Goal: Information Seeking & Learning: Learn about a topic

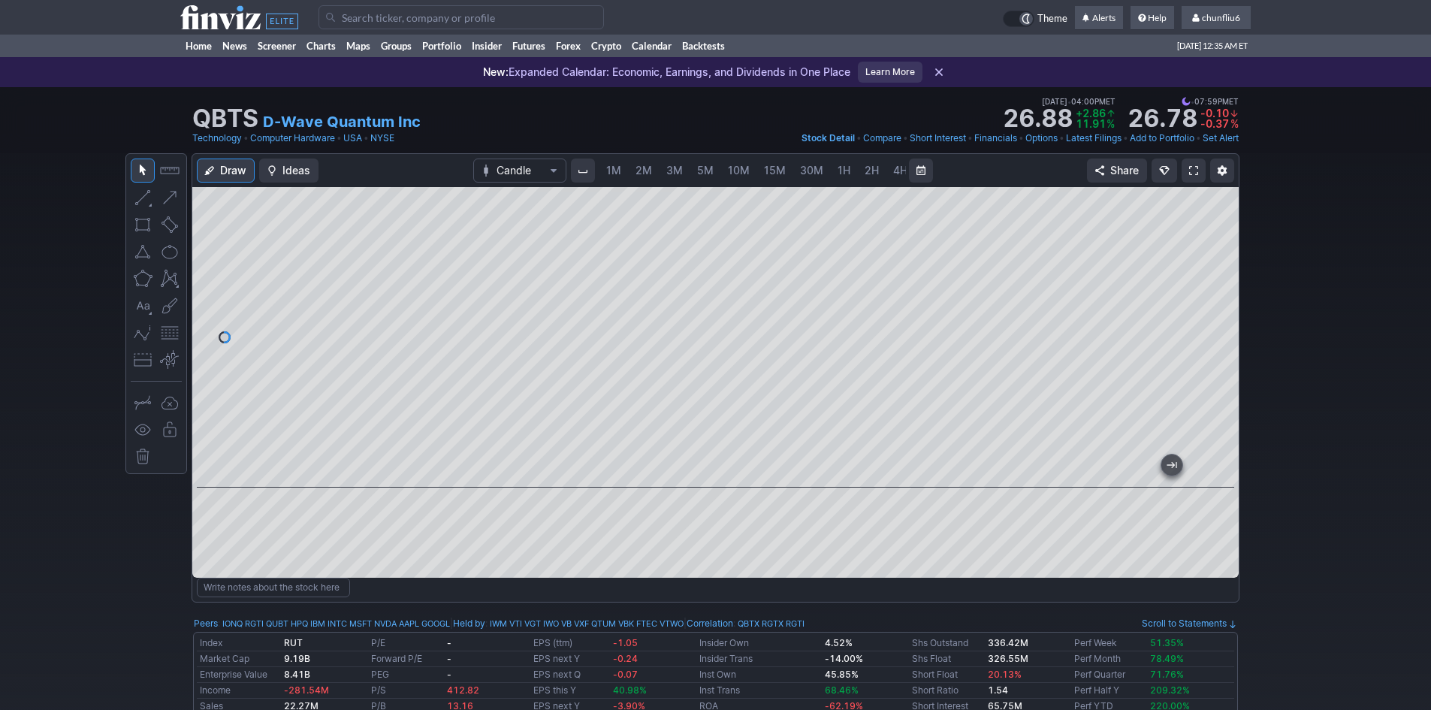
scroll to position [0, 81]
click at [375, 20] on input "Search" at bounding box center [461, 17] width 285 height 24
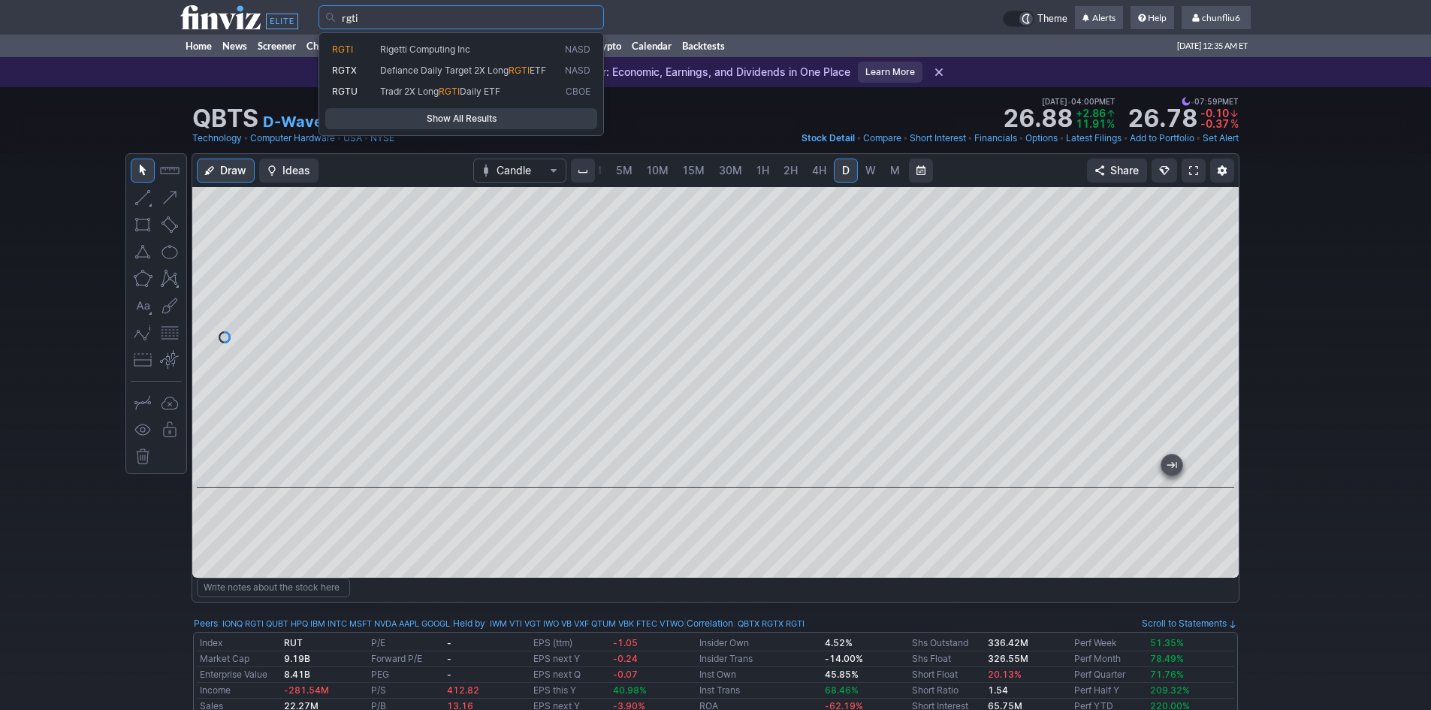
type input "rgti"
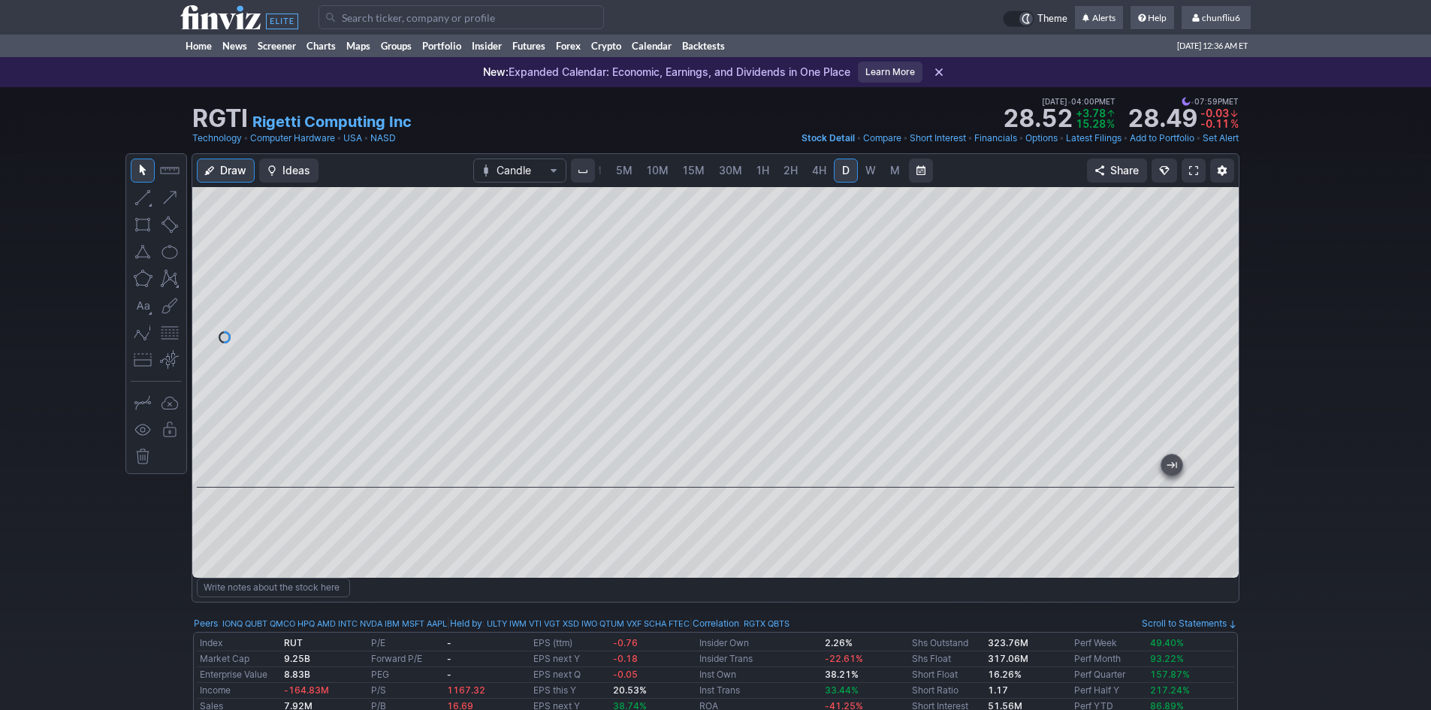
click at [1191, 168] on span at bounding box center [1193, 171] width 9 height 12
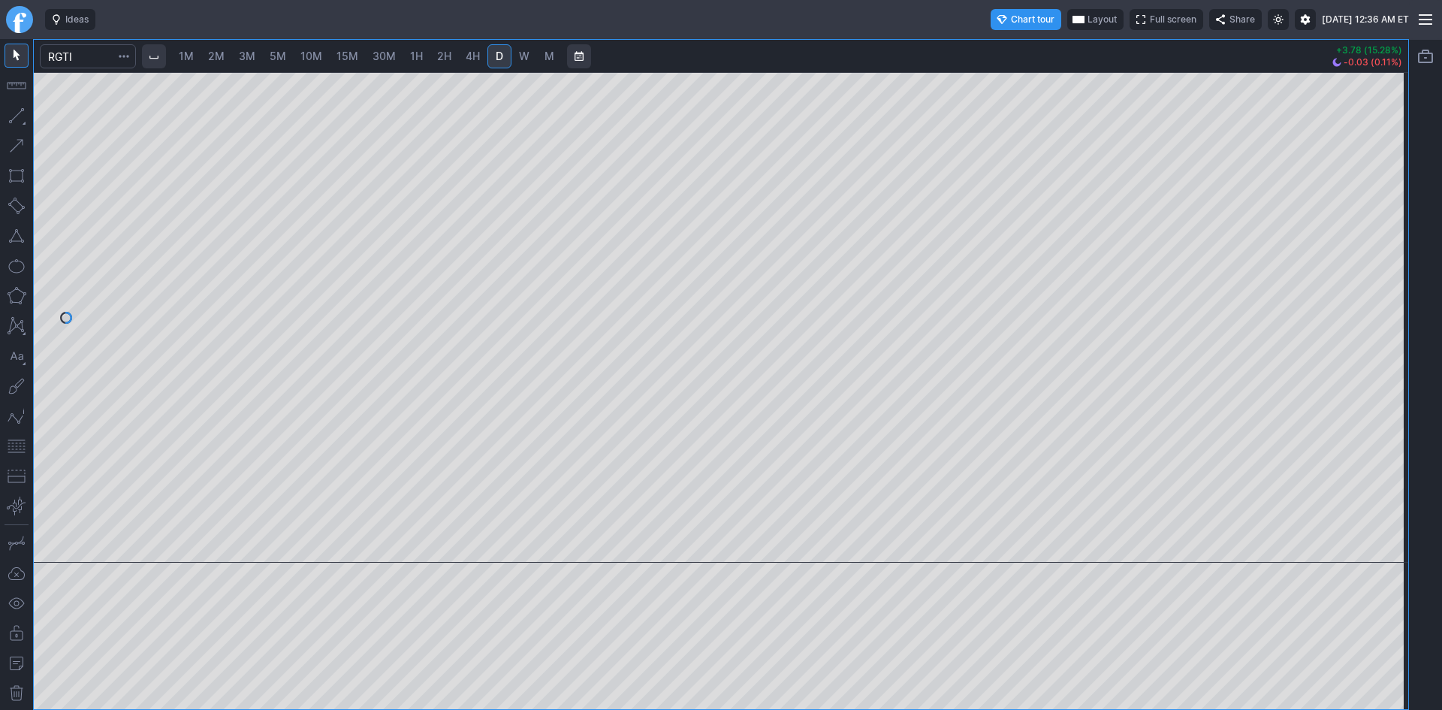
drag, startPoint x: 1400, startPoint y: 178, endPoint x: 1382, endPoint y: 261, distance: 84.4
click at [1382, 261] on div at bounding box center [1393, 313] width 32 height 453
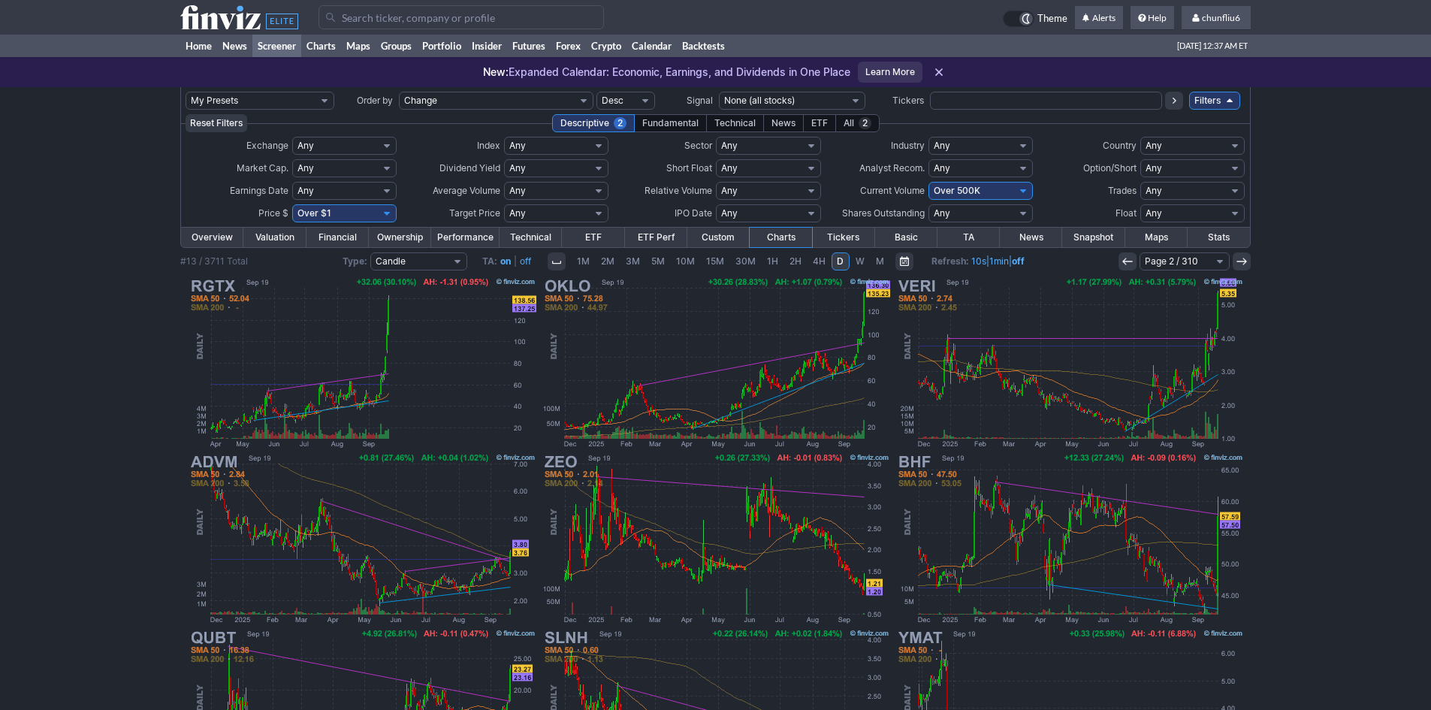
click at [1131, 265] on icon at bounding box center [1128, 261] width 12 height 12
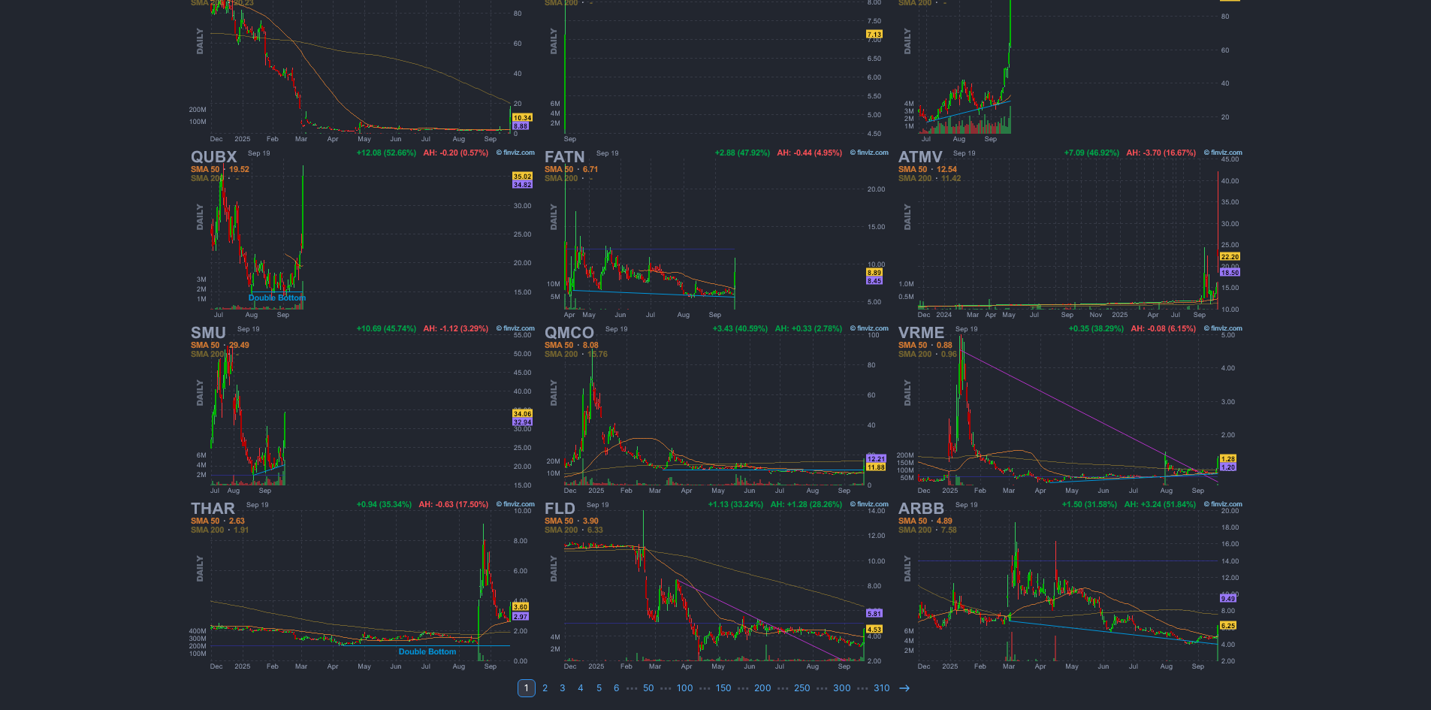
scroll to position [309, 0]
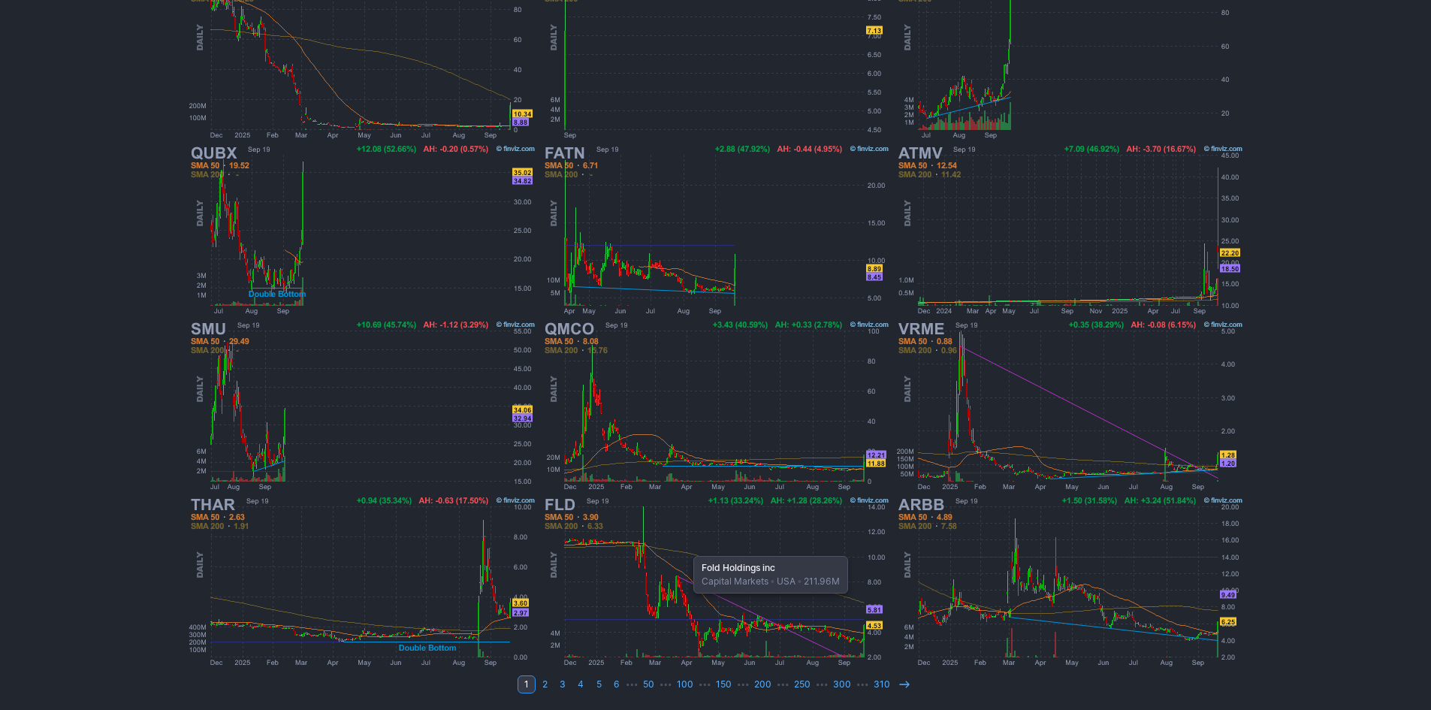
click at [687, 548] on img at bounding box center [716, 582] width 352 height 176
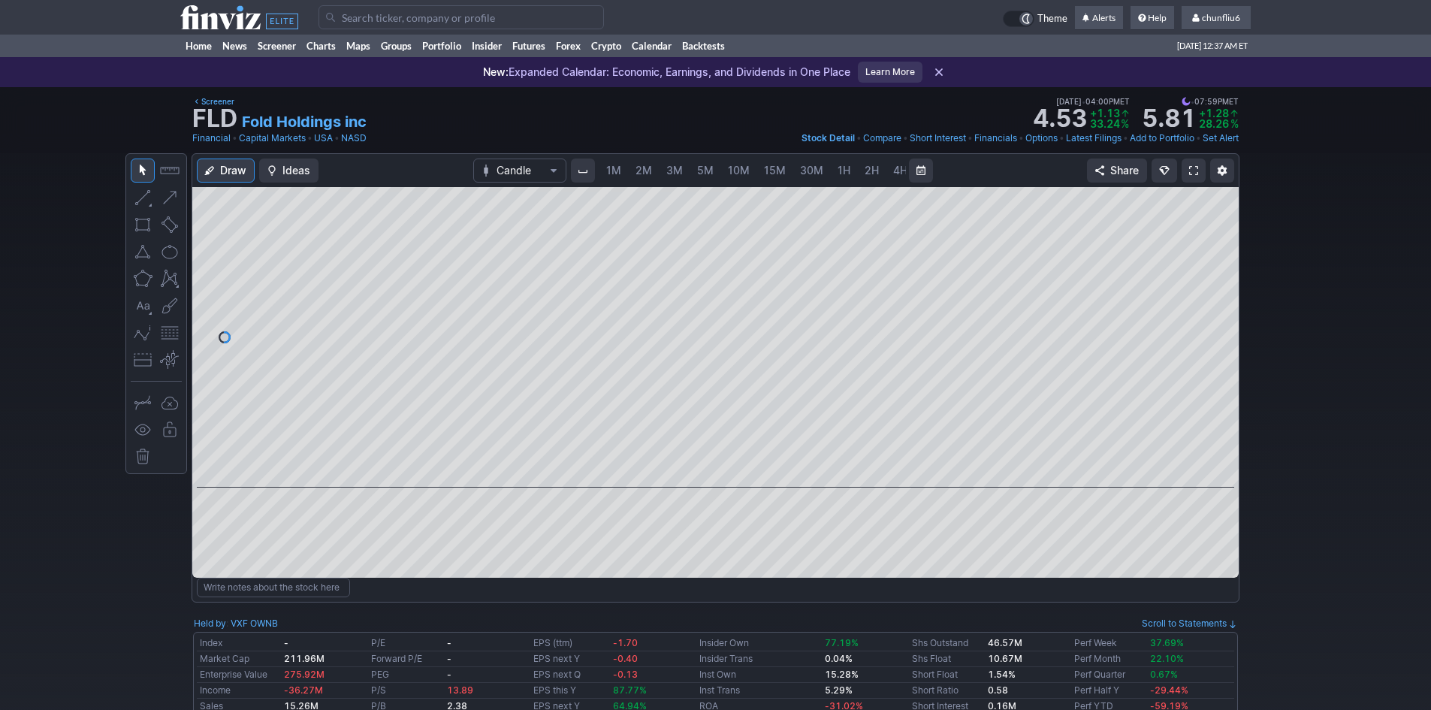
scroll to position [0, 81]
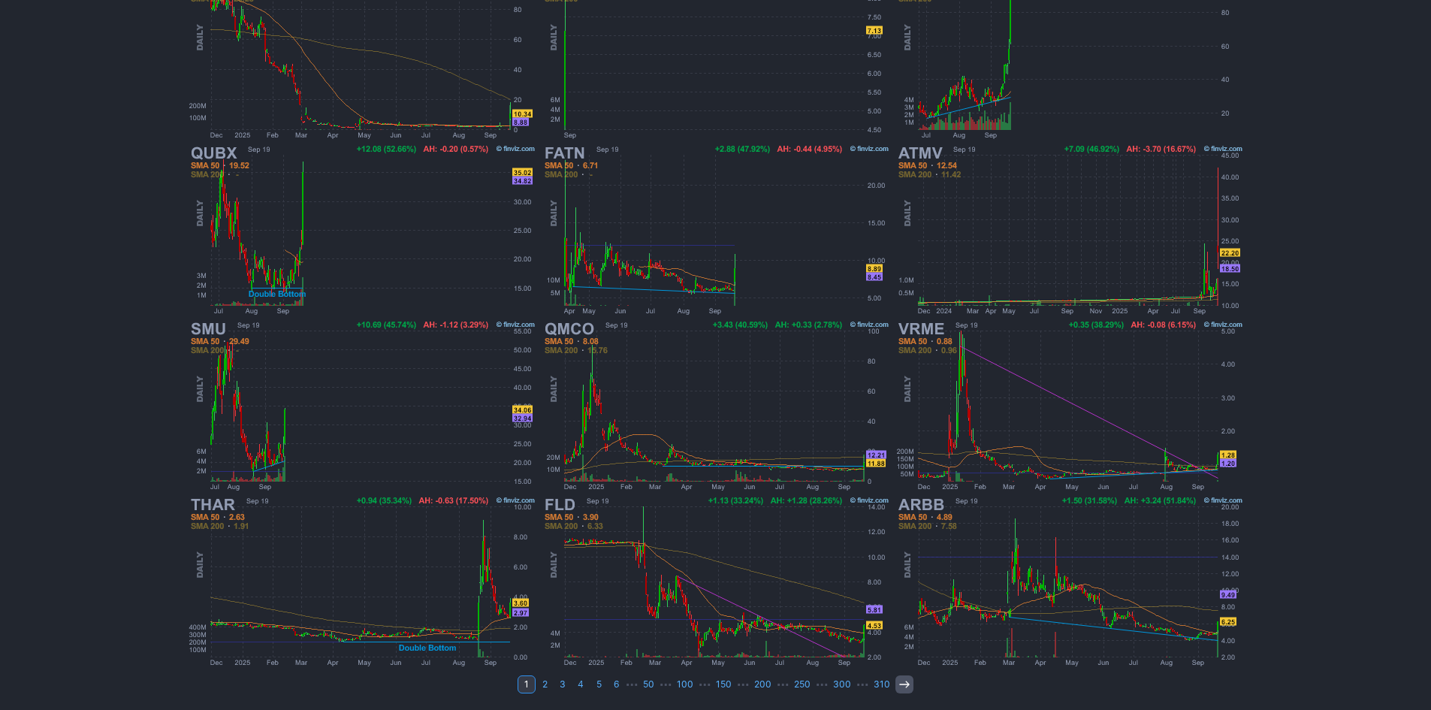
click at [898, 689] on icon at bounding box center [904, 684] width 12 height 12
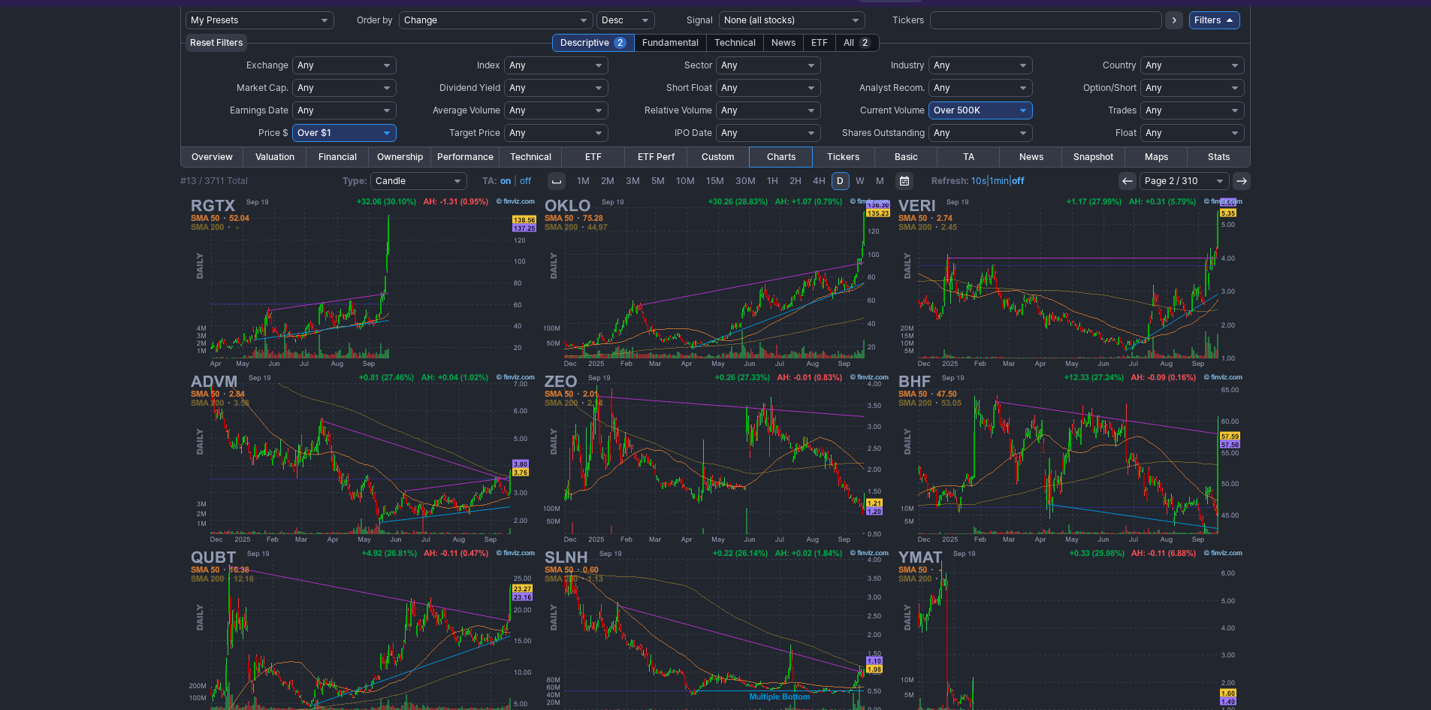
scroll to position [309, 0]
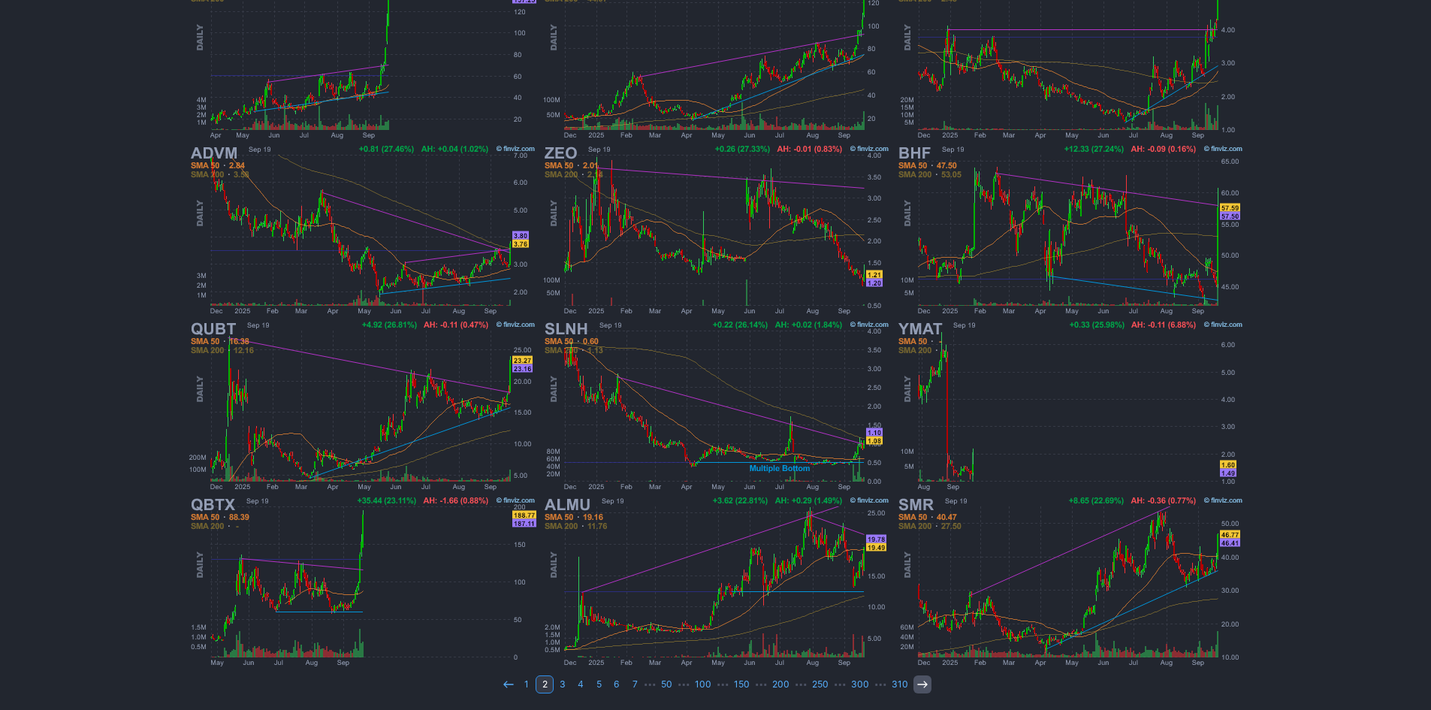
click at [923, 687] on icon at bounding box center [923, 684] width 12 height 12
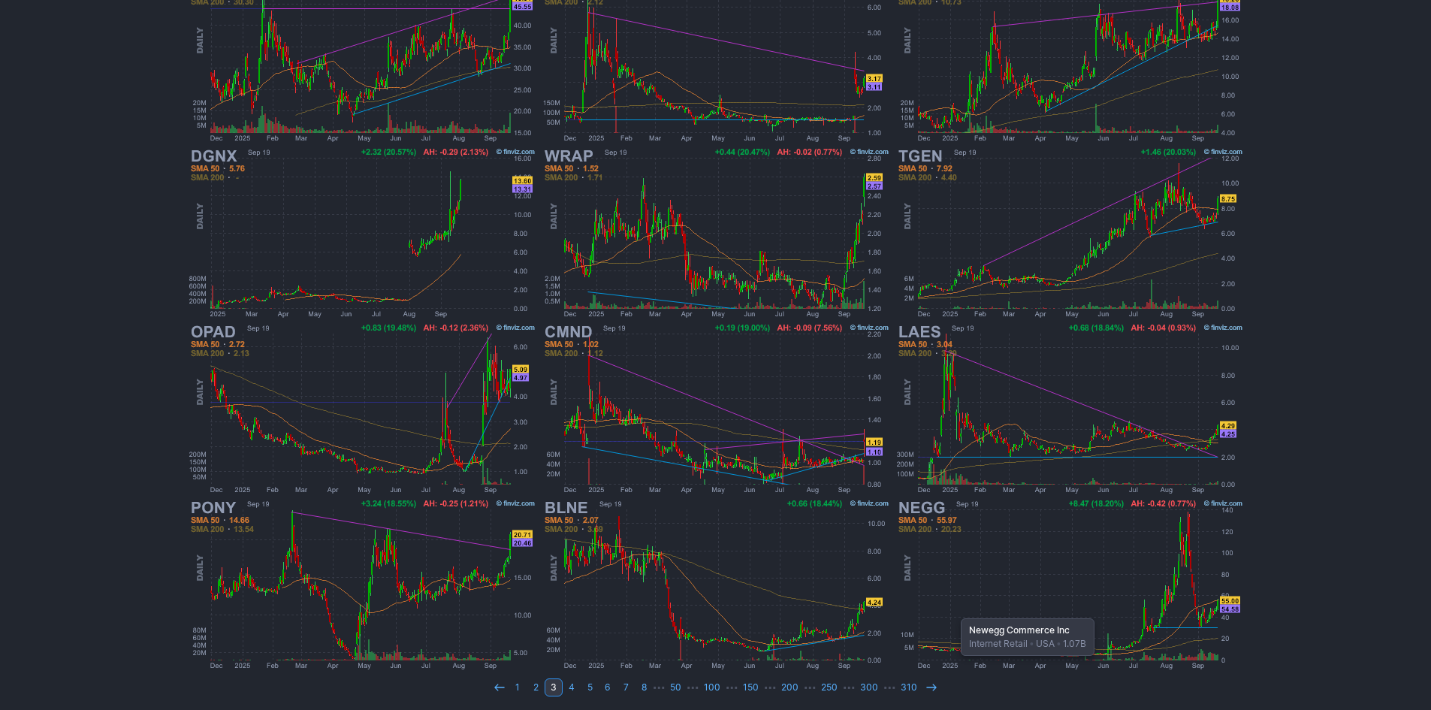
scroll to position [309, 0]
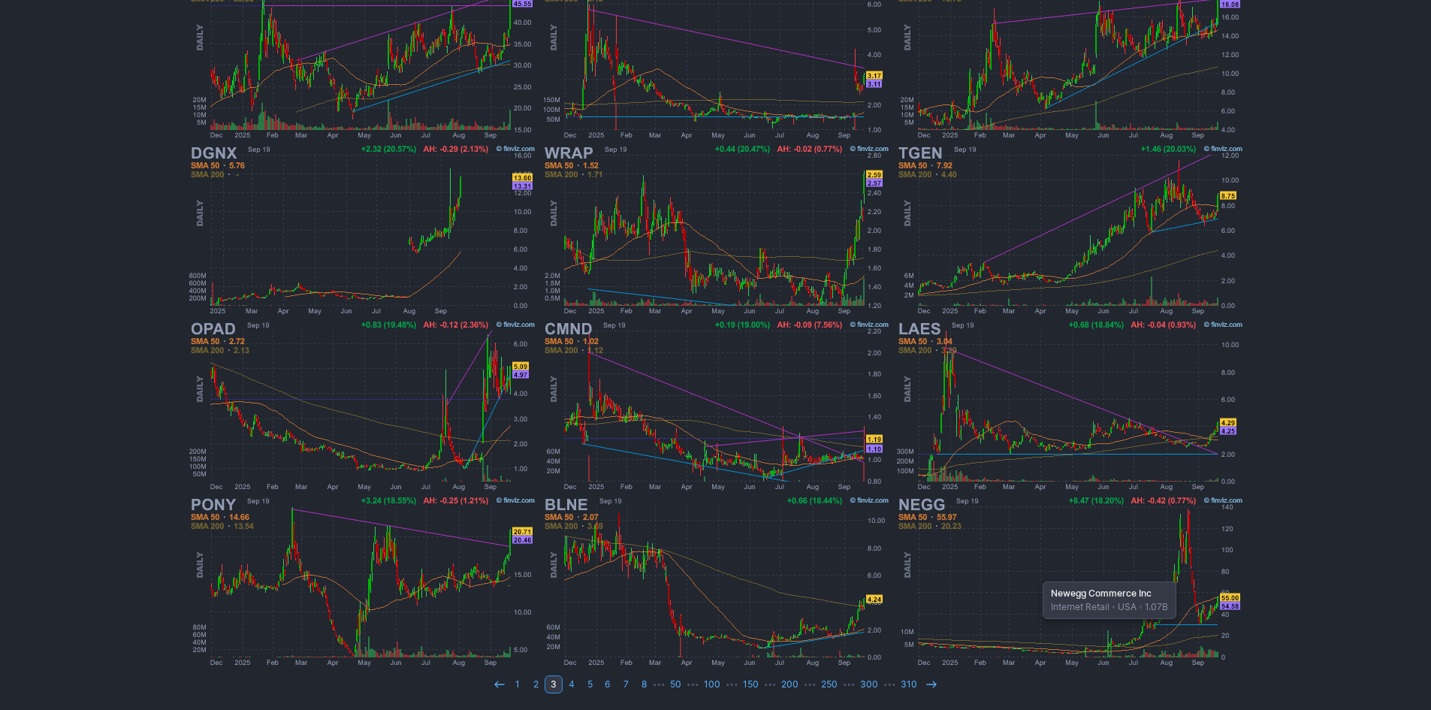
click at [1035, 574] on img at bounding box center [1070, 582] width 352 height 176
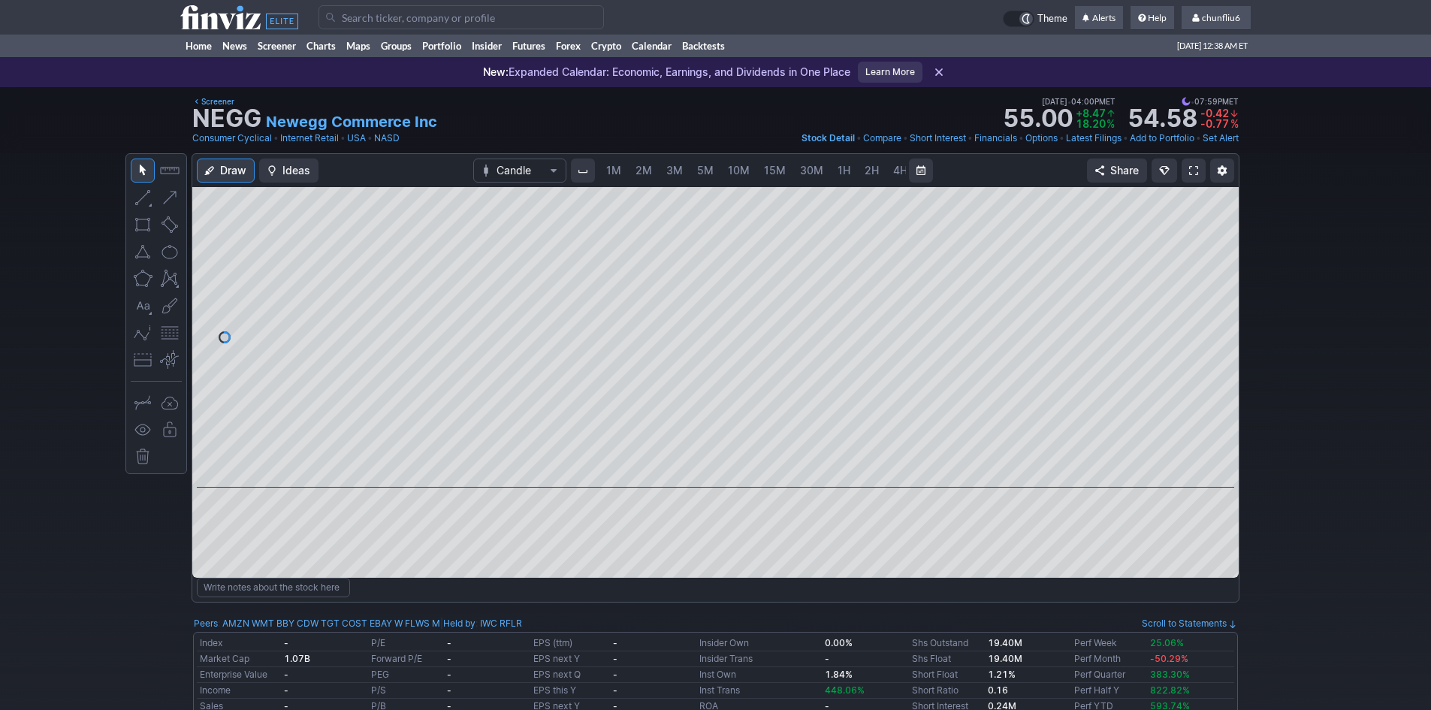
scroll to position [0, 81]
click at [657, 171] on span "10M" at bounding box center [658, 170] width 22 height 13
click at [1197, 163] on link at bounding box center [1194, 171] width 24 height 24
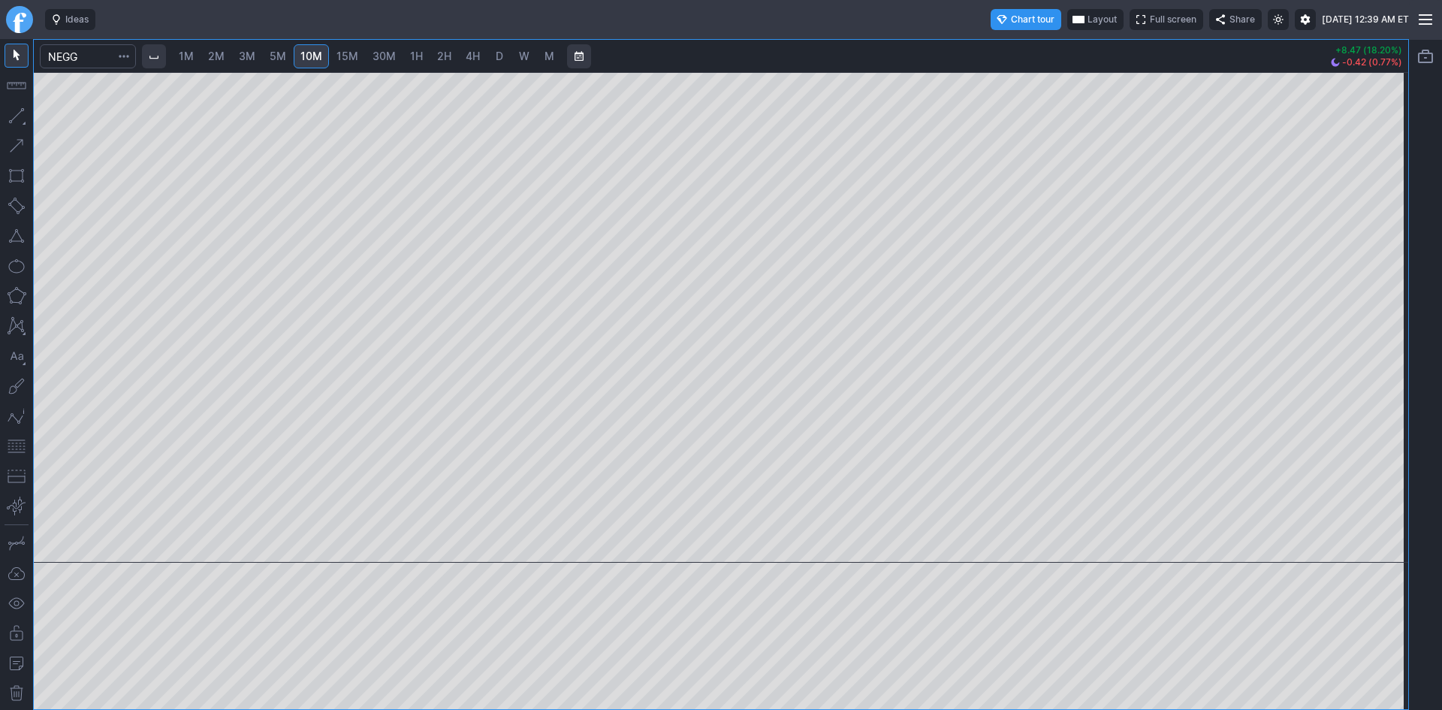
click at [1367, 287] on div at bounding box center [721, 317] width 1375 height 491
click at [385, 59] on span "30M" at bounding box center [384, 56] width 23 height 13
drag, startPoint x: 1394, startPoint y: 378, endPoint x: 1380, endPoint y: 308, distance: 71.2
click at [1391, 305] on div at bounding box center [1393, 313] width 32 height 453
click at [495, 58] on span "D" at bounding box center [499, 56] width 11 height 15
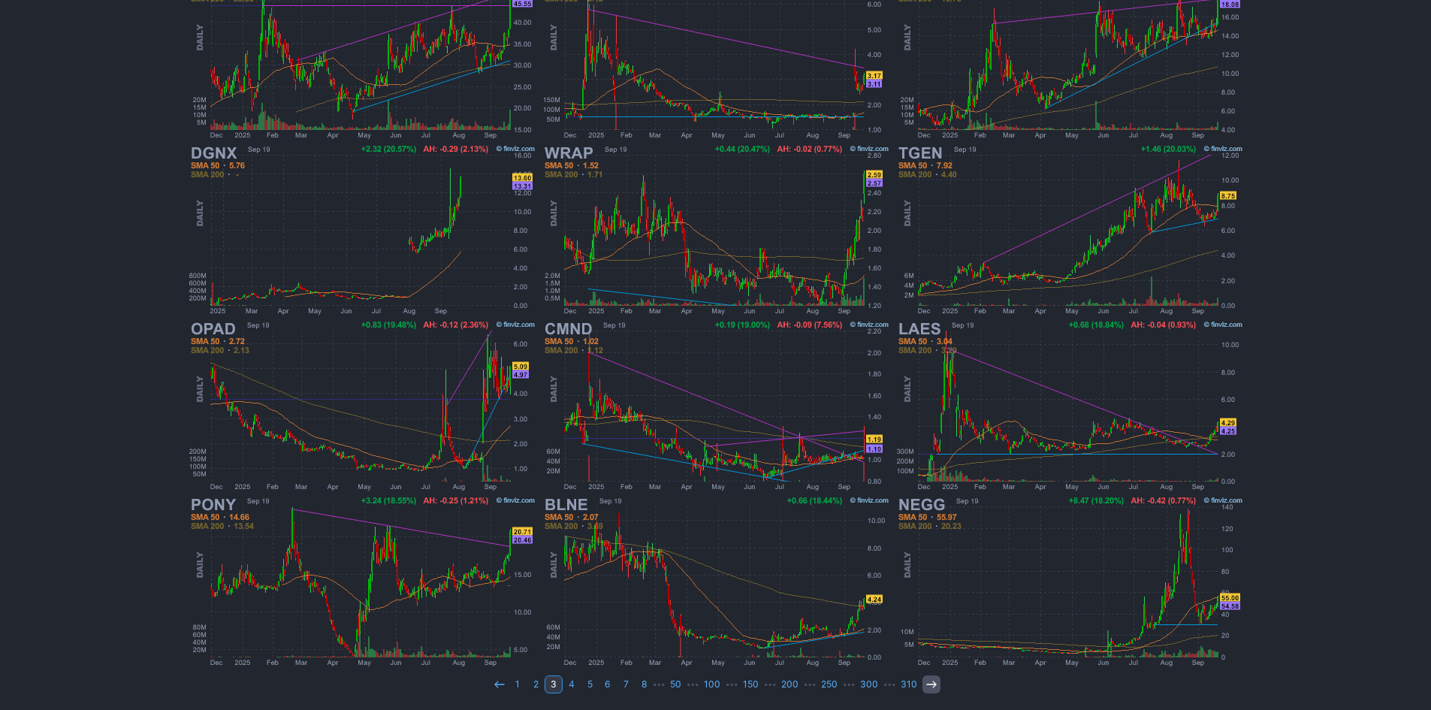
click at [926, 690] on icon at bounding box center [932, 684] width 12 height 12
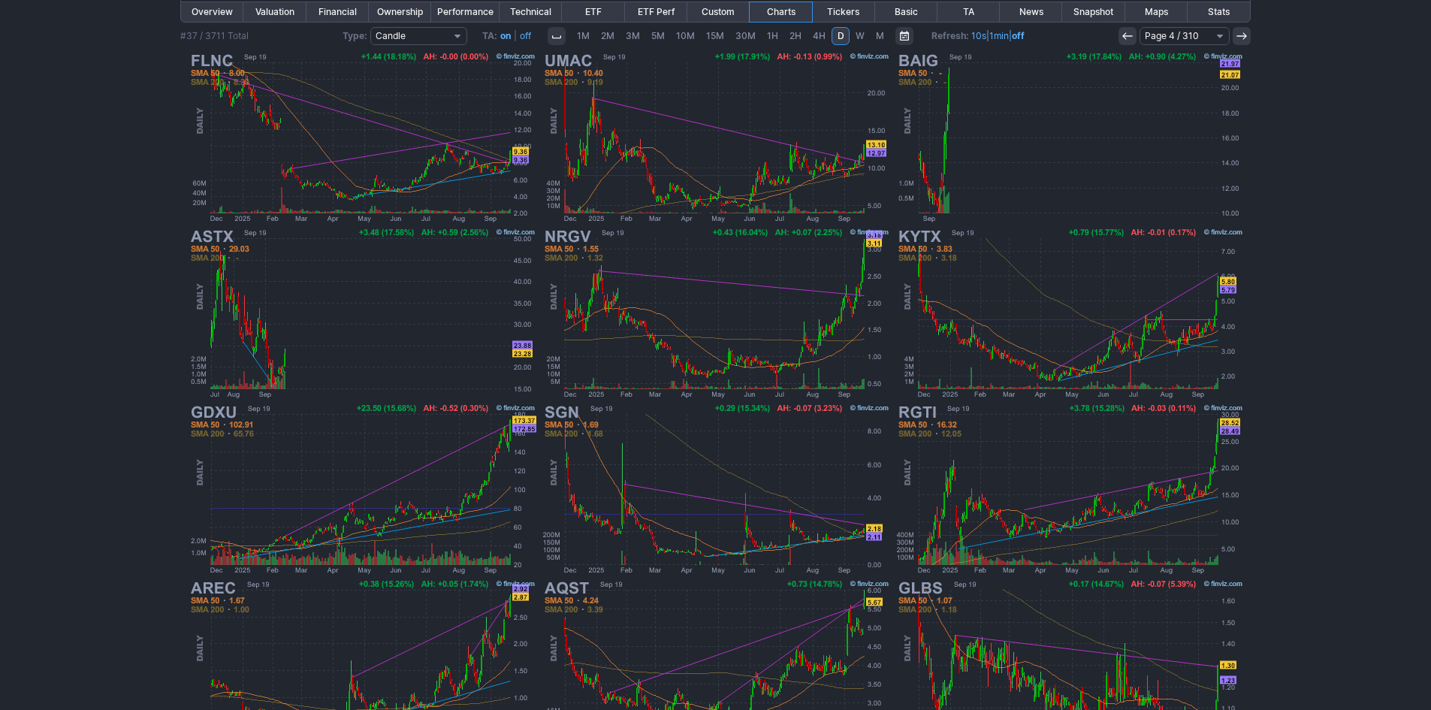
scroll to position [300, 0]
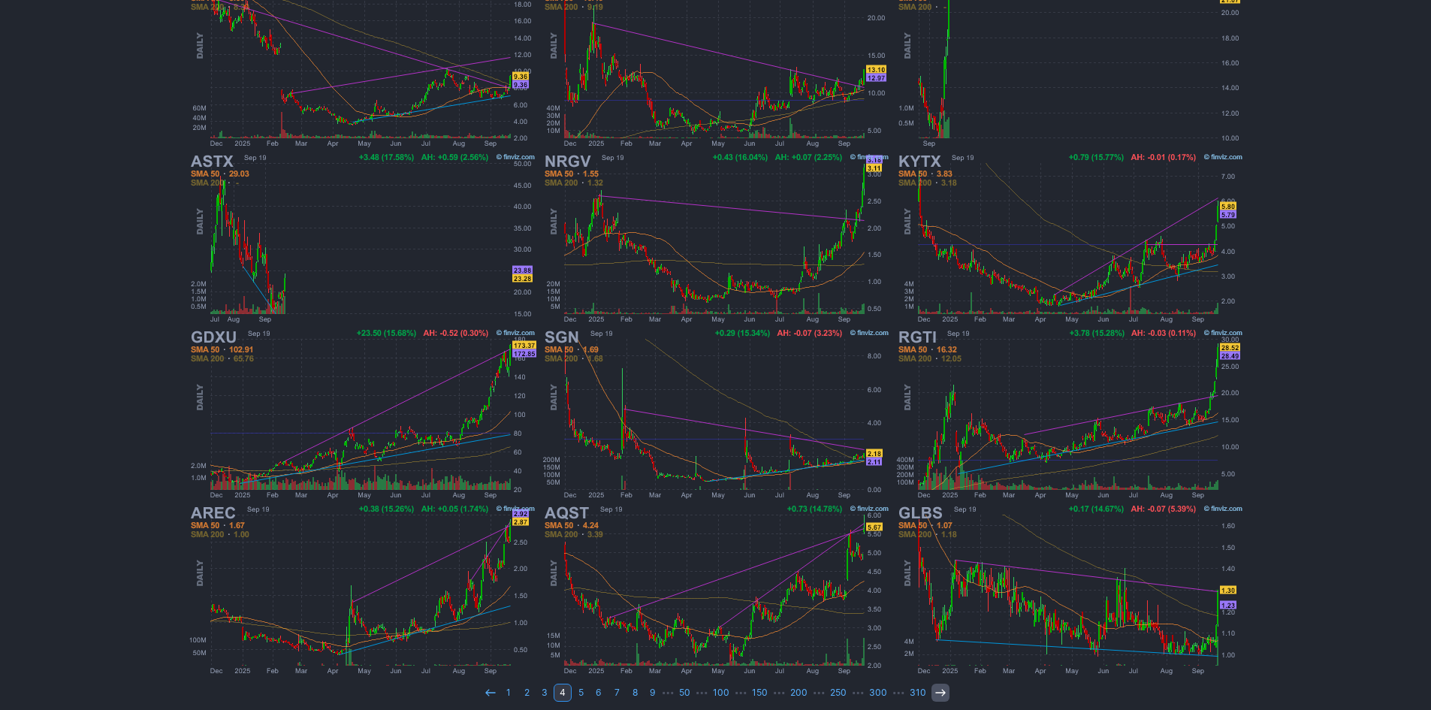
click at [938, 691] on icon at bounding box center [941, 693] width 12 height 12
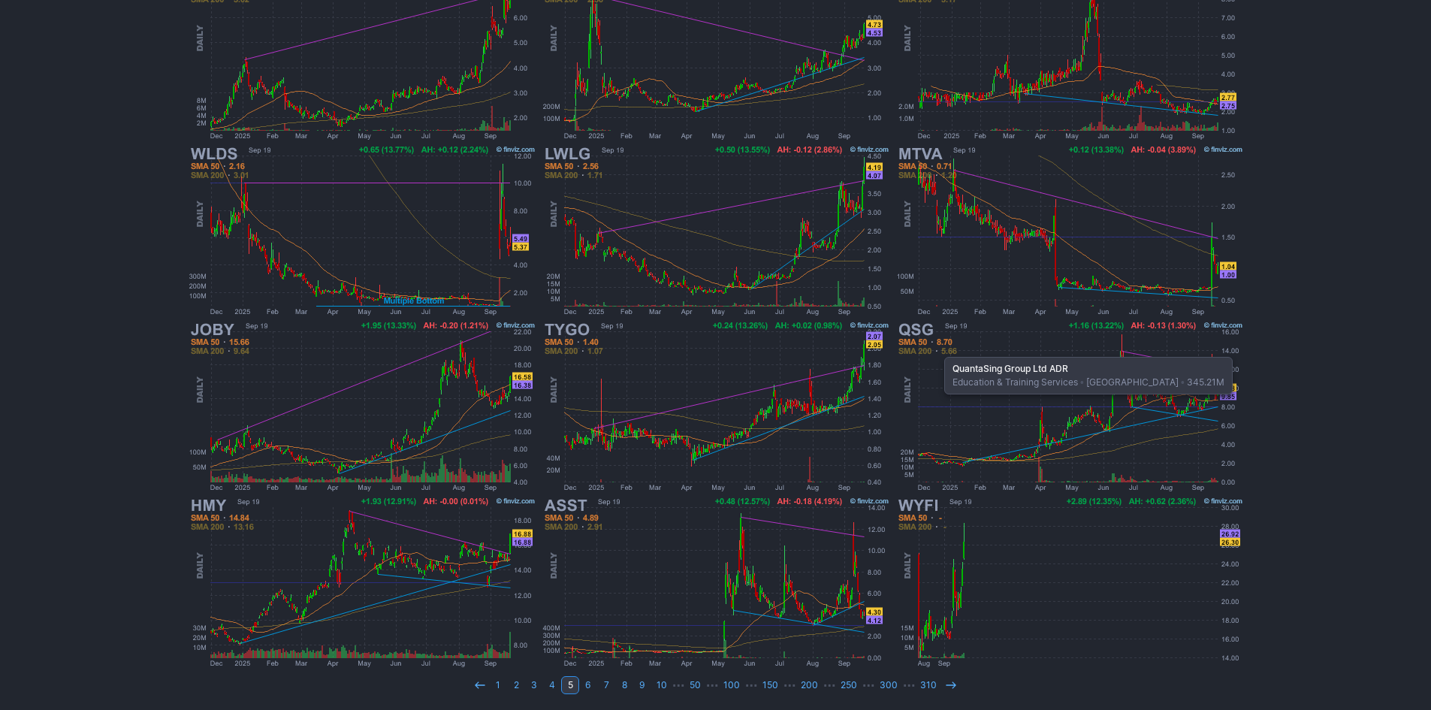
scroll to position [309, 0]
click at [946, 681] on icon at bounding box center [951, 684] width 12 height 12
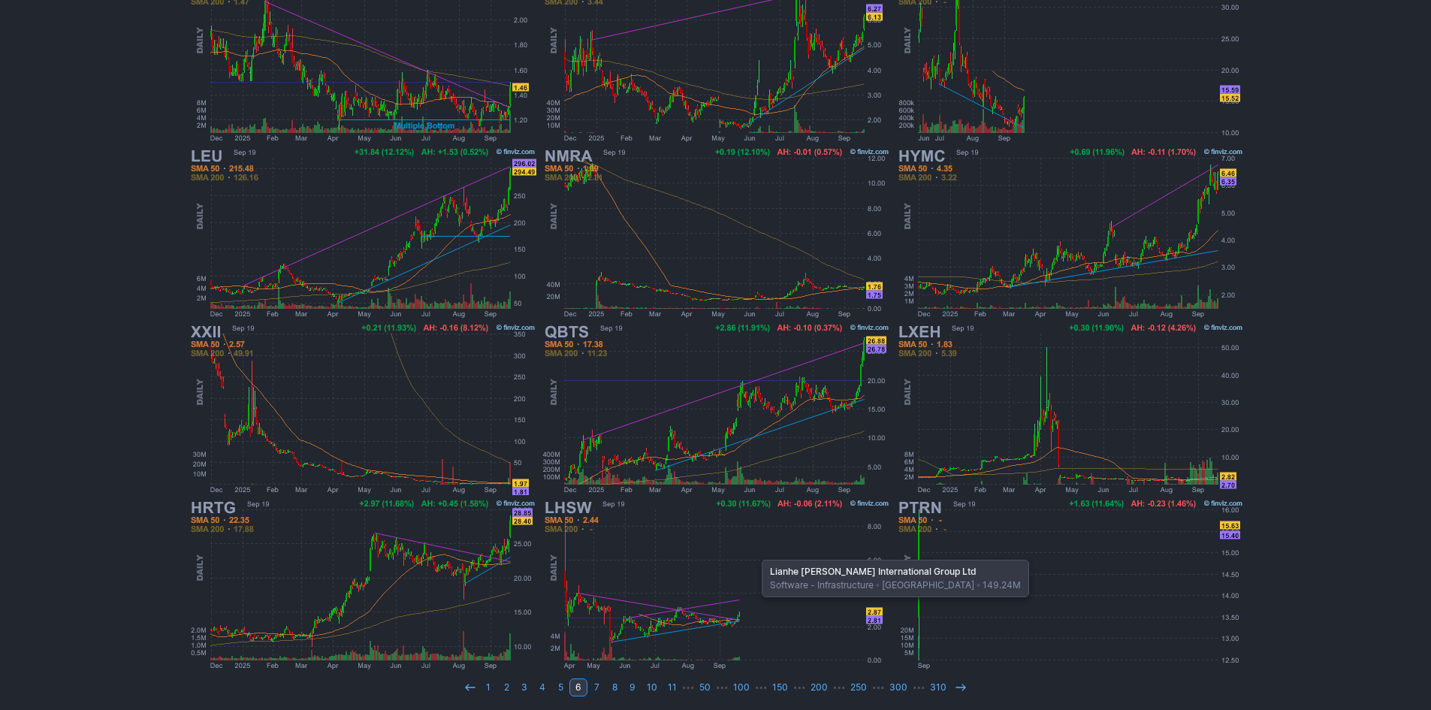
scroll to position [309, 0]
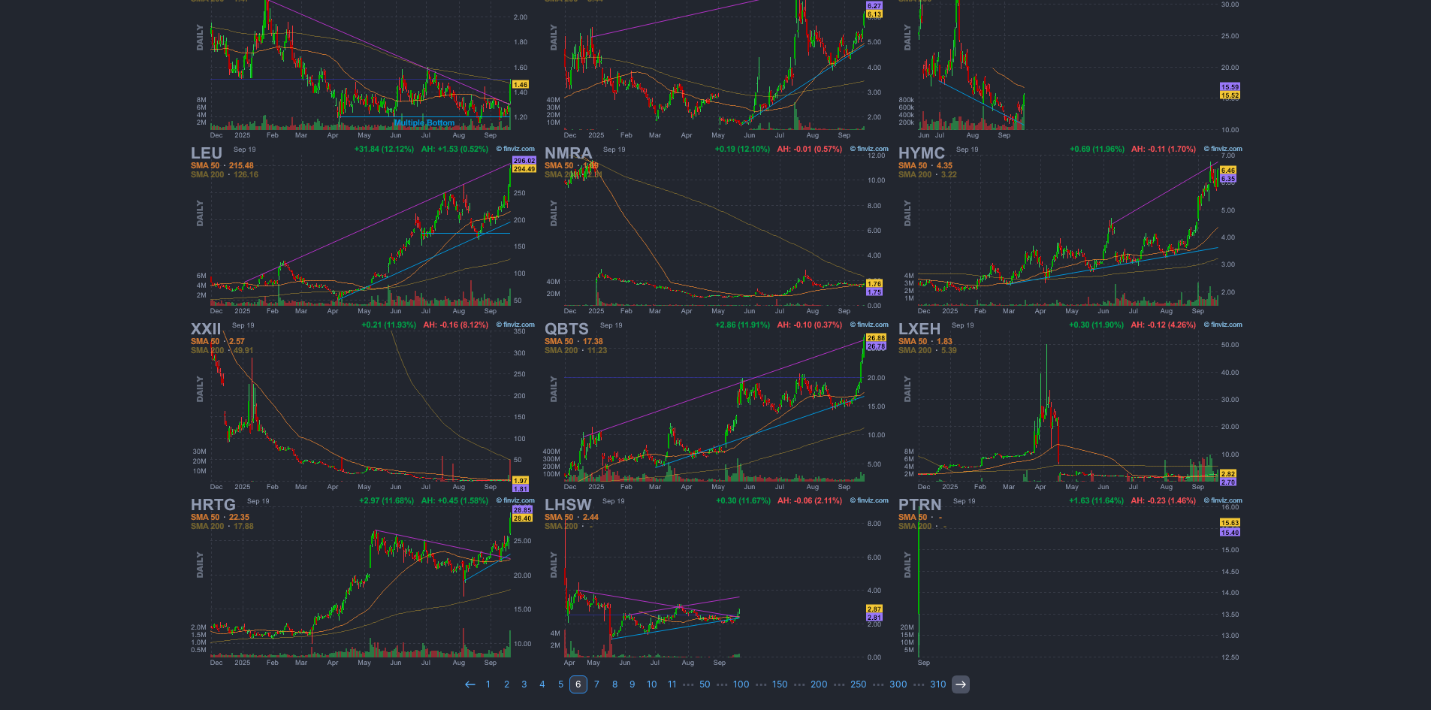
click at [961, 681] on icon at bounding box center [961, 684] width 12 height 12
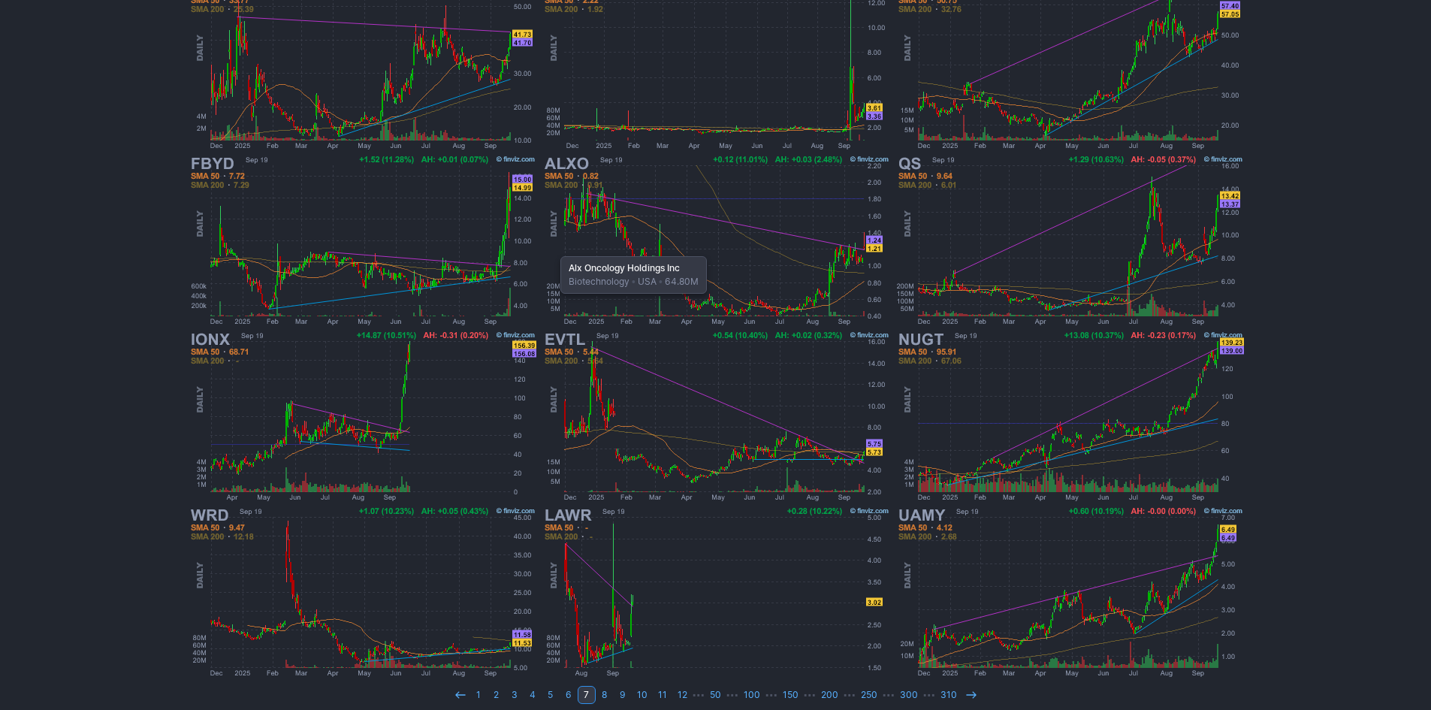
scroll to position [309, 0]
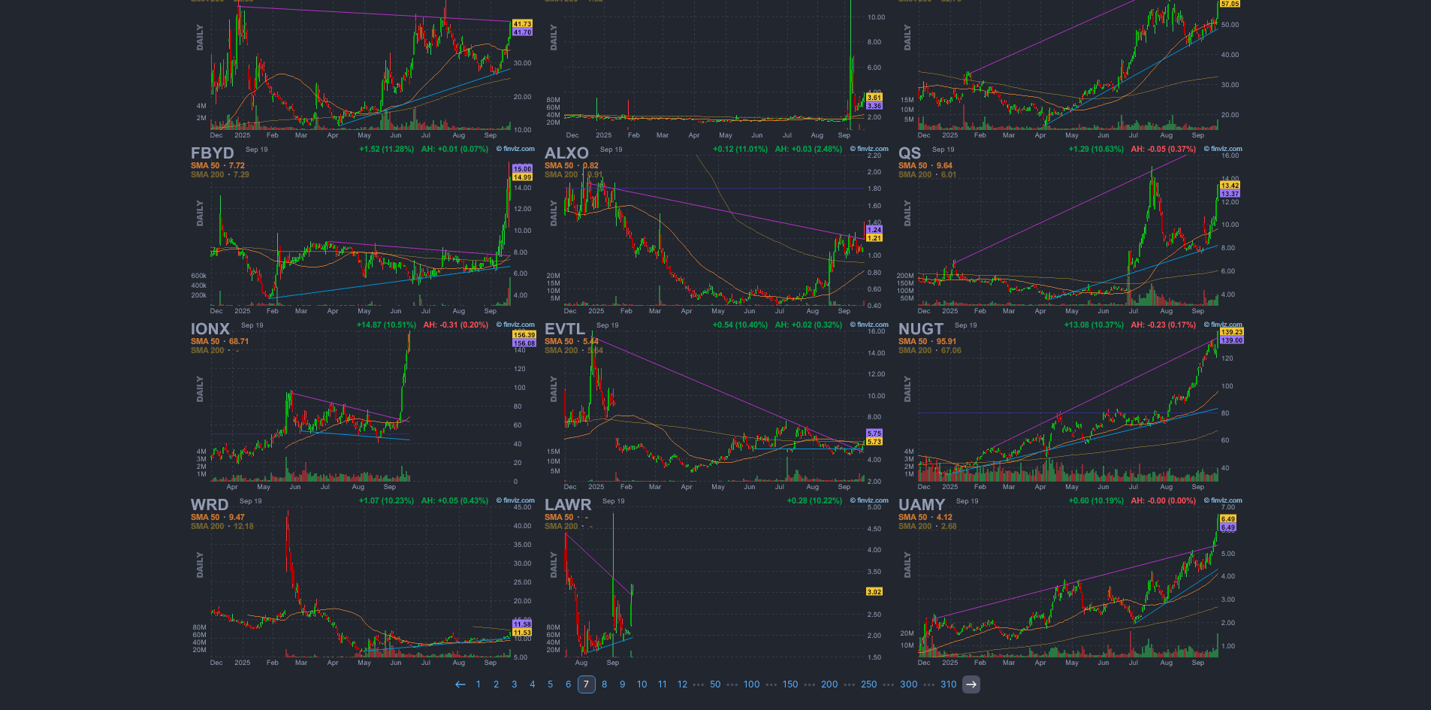
click at [968, 686] on icon at bounding box center [971, 684] width 12 height 12
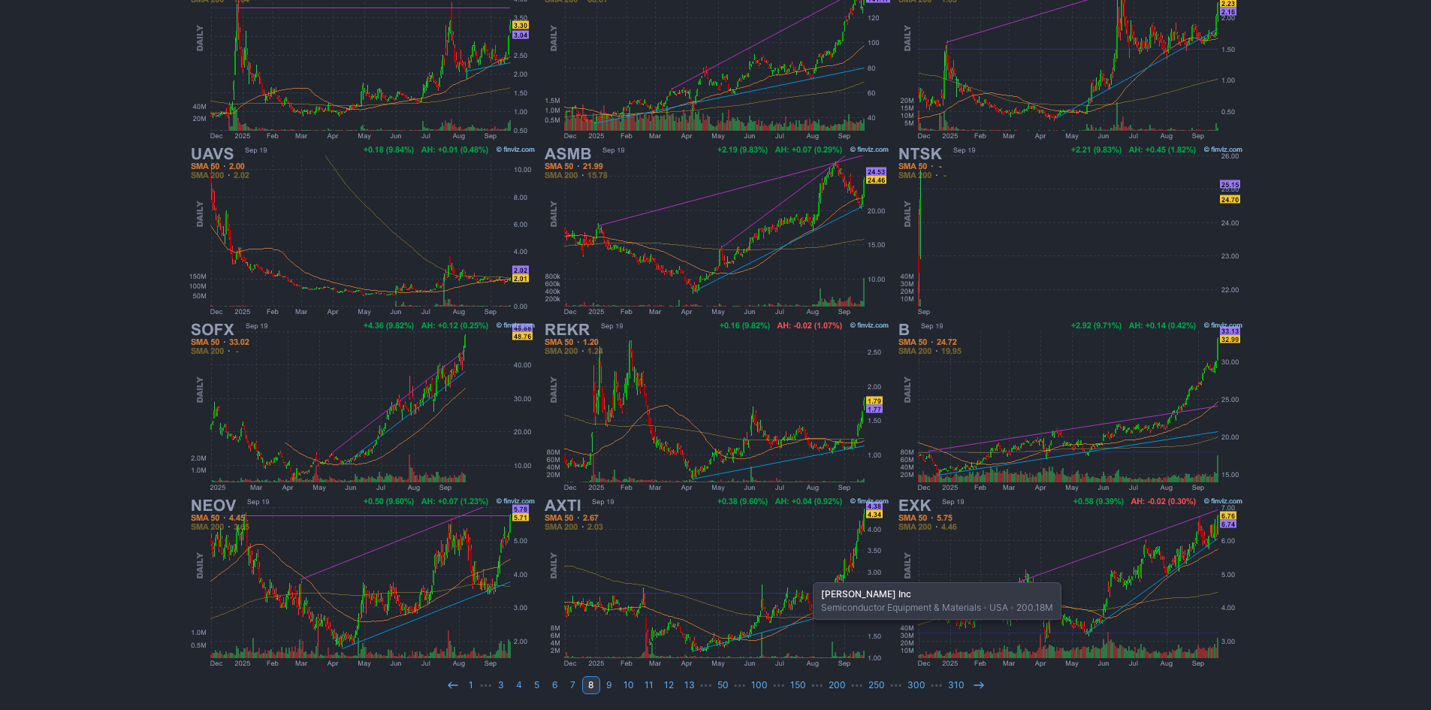
scroll to position [309, 0]
click at [973, 687] on icon at bounding box center [979, 684] width 12 height 12
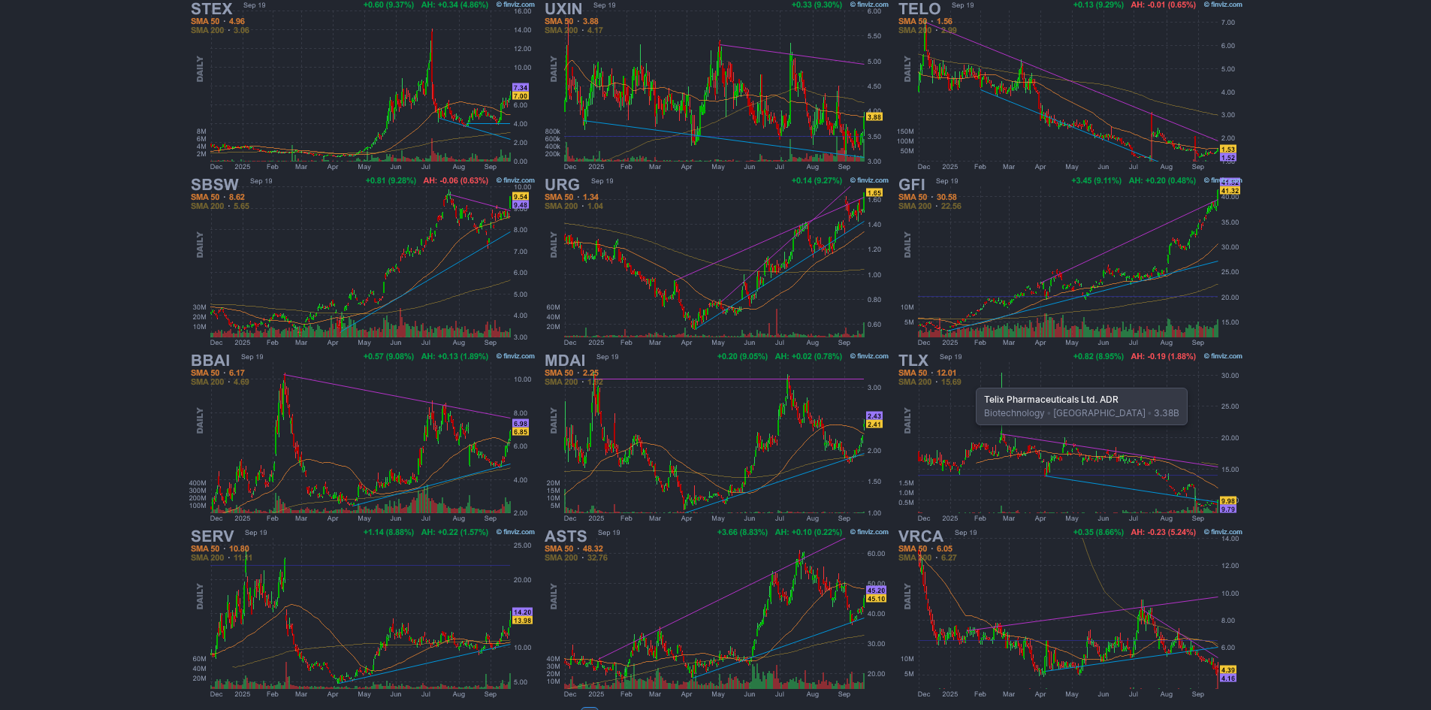
scroll to position [300, 0]
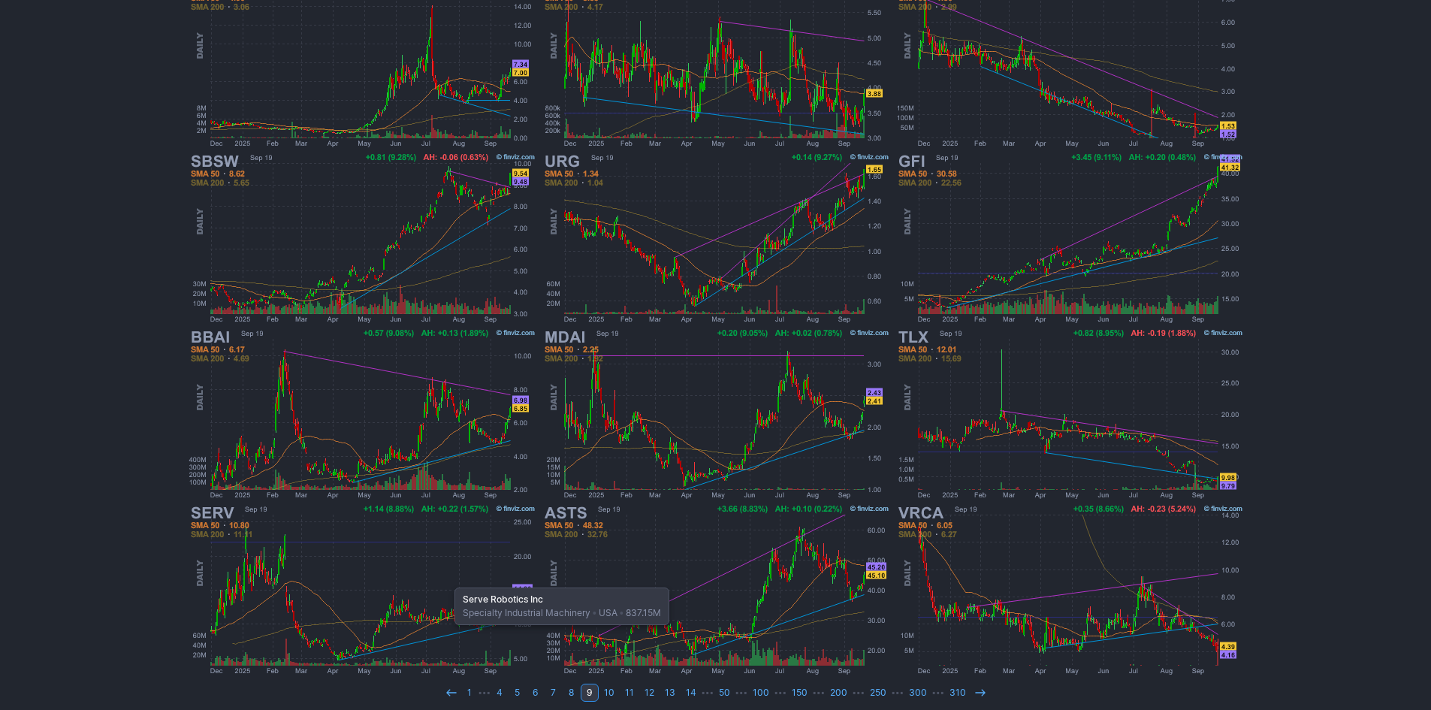
click at [447, 580] on img at bounding box center [362, 590] width 352 height 176
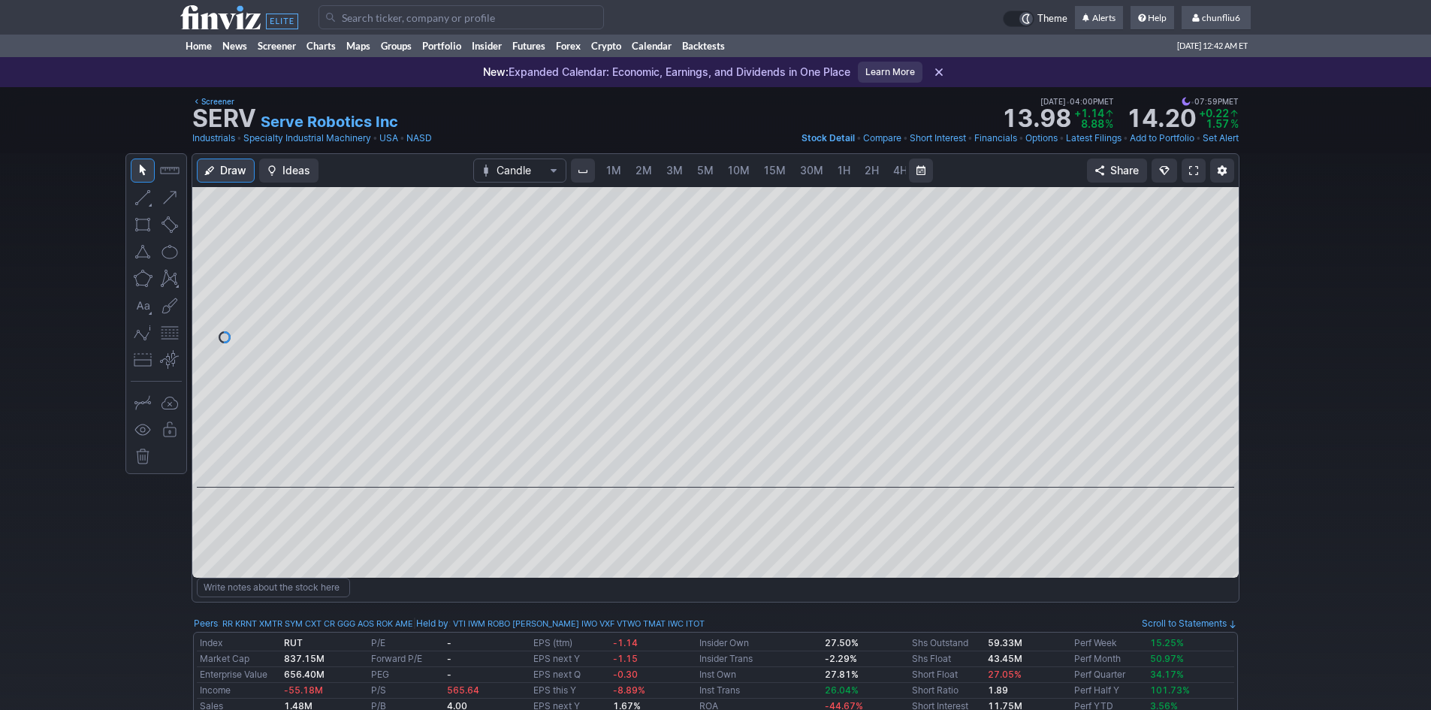
scroll to position [0, 81]
click at [1189, 172] on span at bounding box center [1193, 171] width 9 height 12
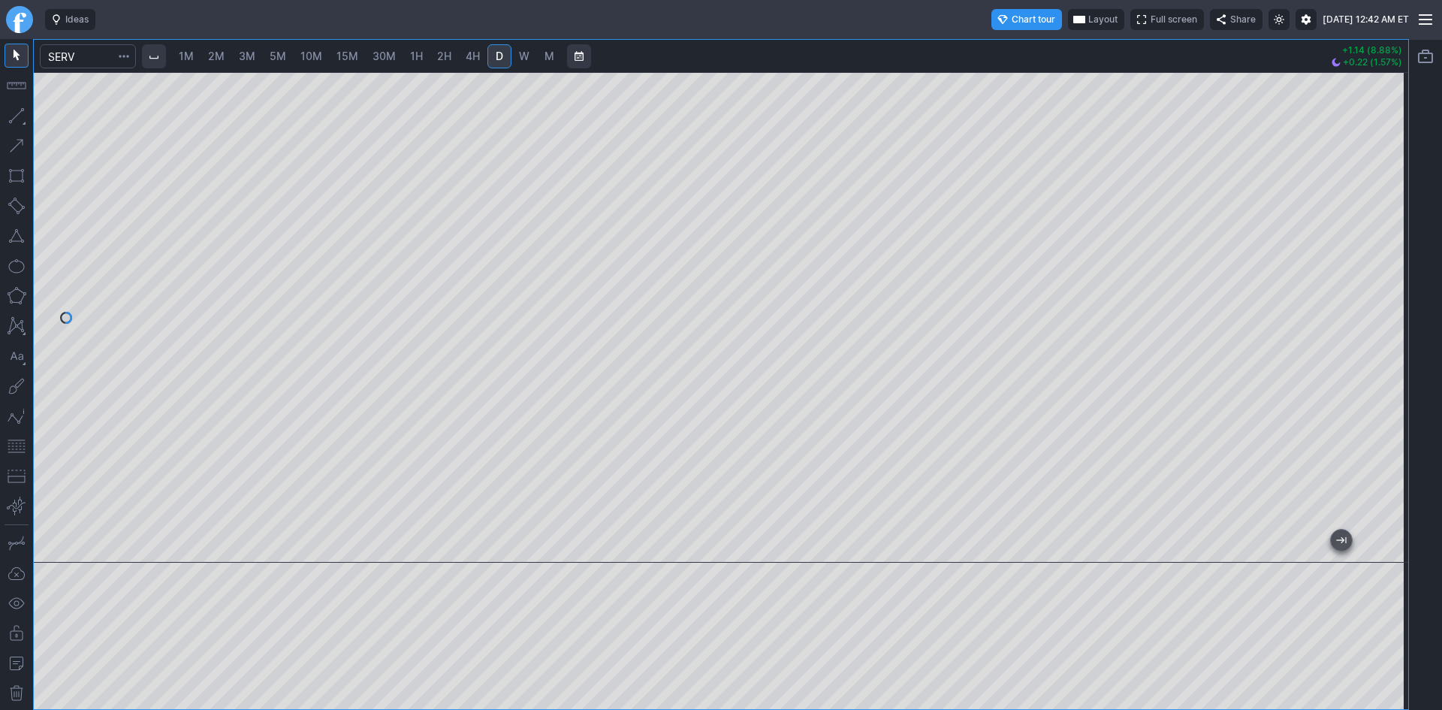
click at [242, 56] on span "3M" at bounding box center [247, 56] width 17 height 13
click at [283, 56] on span "5M" at bounding box center [278, 56] width 17 height 13
click at [10, 441] on button "button" at bounding box center [17, 446] width 24 height 24
drag, startPoint x: 1389, startPoint y: 192, endPoint x: 1386, endPoint y: 273, distance: 80.4
click at [1386, 273] on div at bounding box center [1393, 313] width 32 height 453
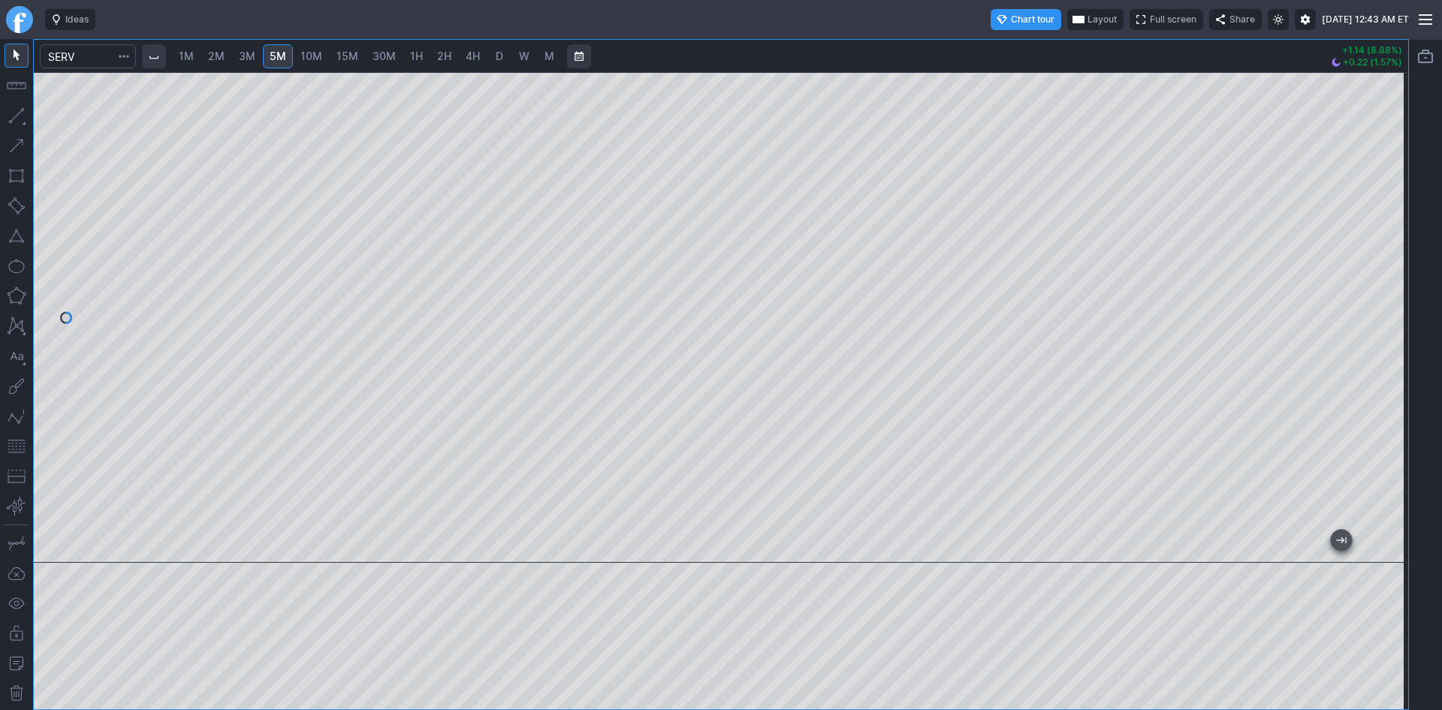
drag, startPoint x: 1391, startPoint y: 235, endPoint x: 1386, endPoint y: 140, distance: 94.8
click at [1386, 140] on div at bounding box center [1393, 313] width 32 height 453
click at [322, 54] on span "10M" at bounding box center [311, 56] width 22 height 13
drag, startPoint x: 584, startPoint y: 549, endPoint x: 1442, endPoint y: 498, distance: 859.4
click at [1442, 498] on div "1M 2M 3M 5M 10M 15M 30M 1H 2H 4H D W M +1.14 (8.88%) +0.22 (1.57%)" at bounding box center [721, 374] width 1442 height 671
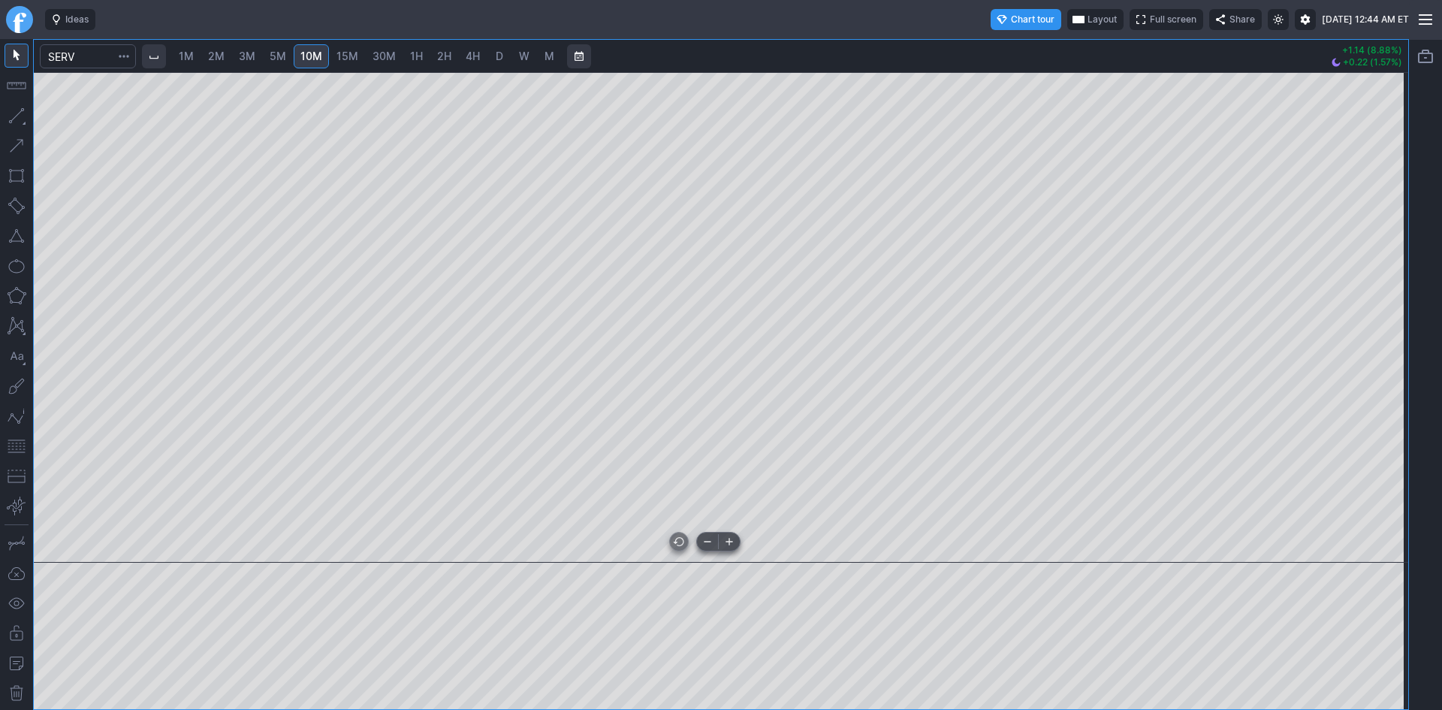
click at [1258, 523] on div at bounding box center [721, 317] width 1375 height 491
drag, startPoint x: 8, startPoint y: 440, endPoint x: 23, endPoint y: 434, distance: 16.2
click at [10, 441] on button "button" at bounding box center [17, 446] width 24 height 24
click at [388, 58] on span "30M" at bounding box center [384, 56] width 23 height 13
click at [26, 445] on button "button" at bounding box center [17, 446] width 24 height 24
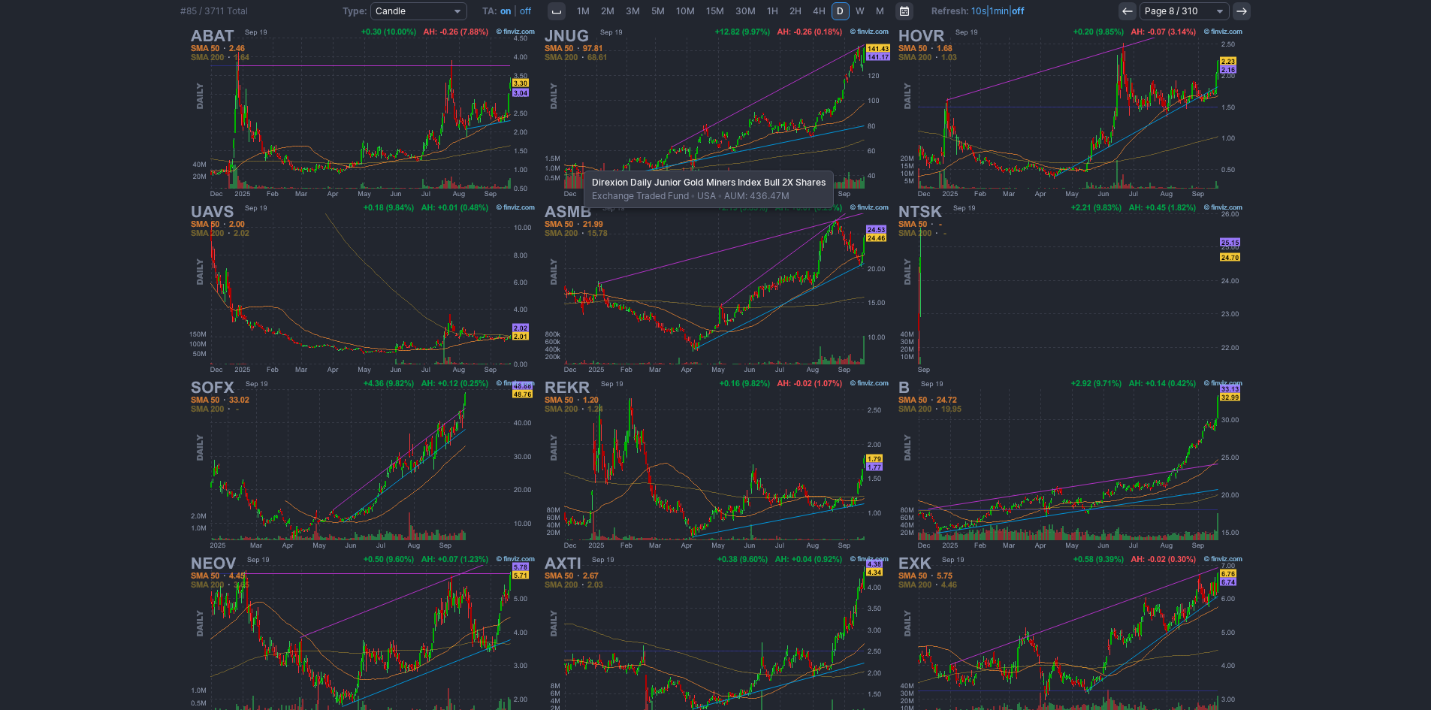
scroll to position [309, 0]
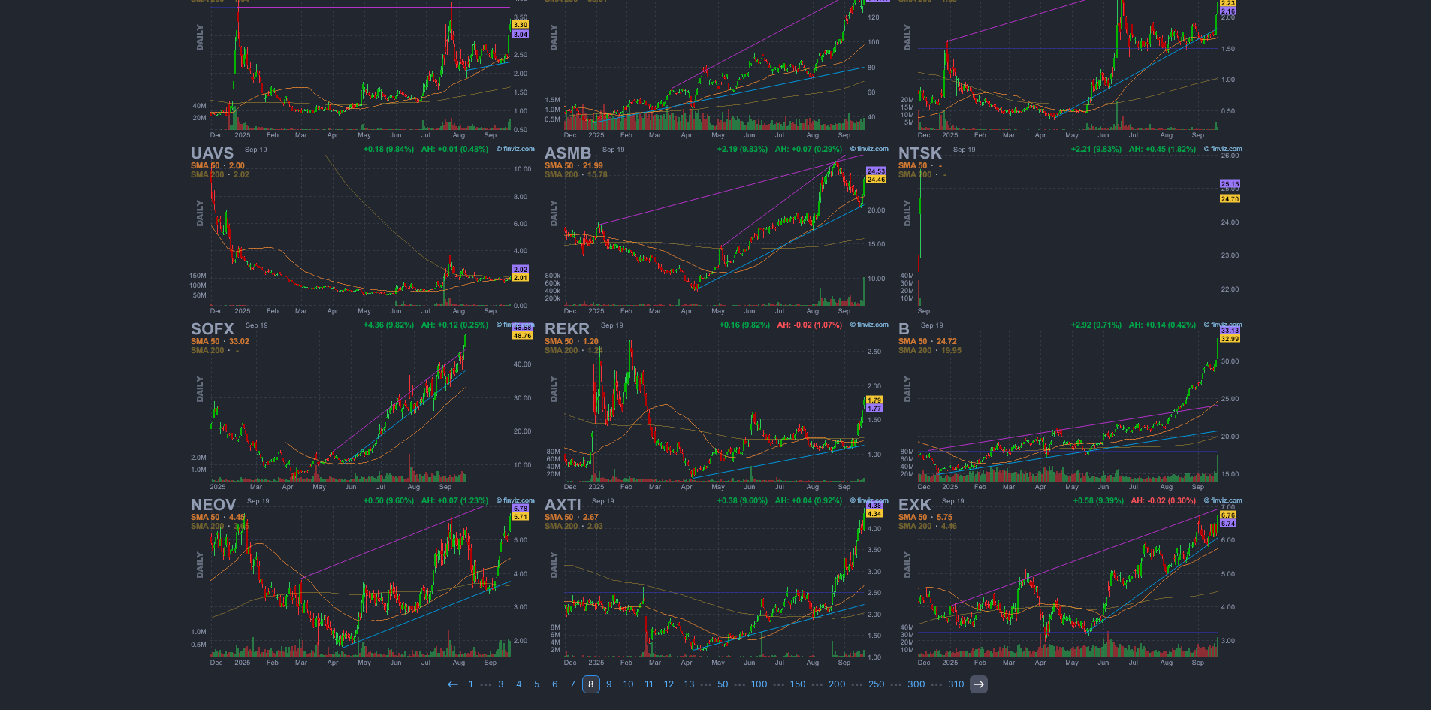
click at [976, 685] on icon at bounding box center [979, 684] width 12 height 12
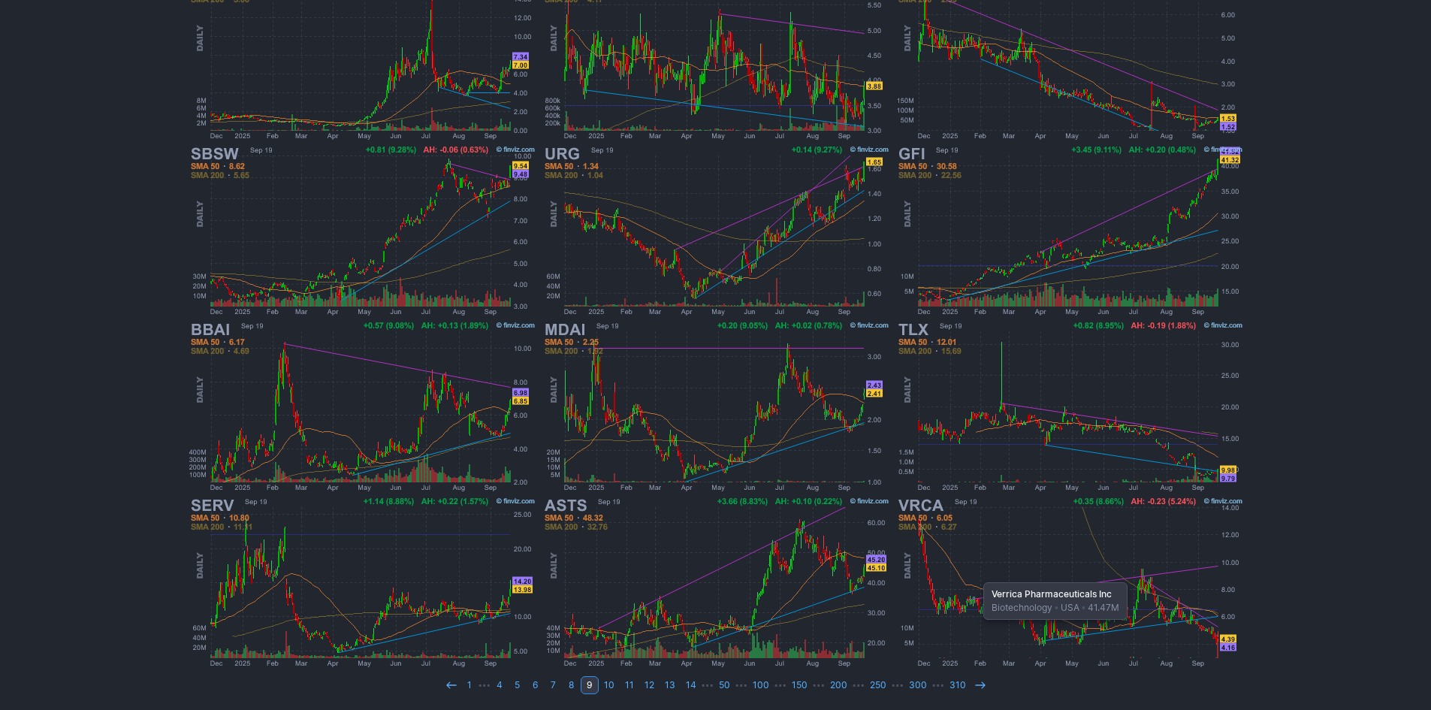
scroll to position [309, 0]
click at [977, 683] on icon at bounding box center [980, 684] width 12 height 12
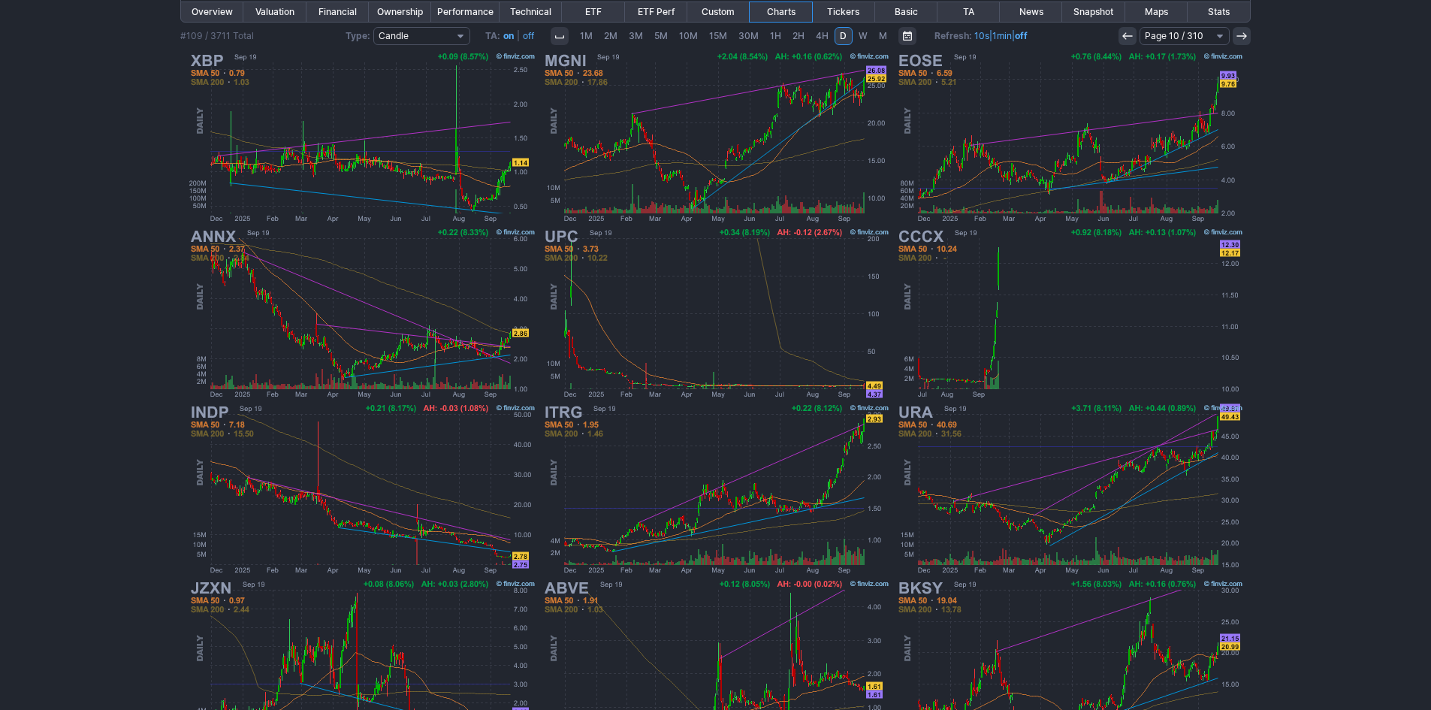
scroll to position [309, 0]
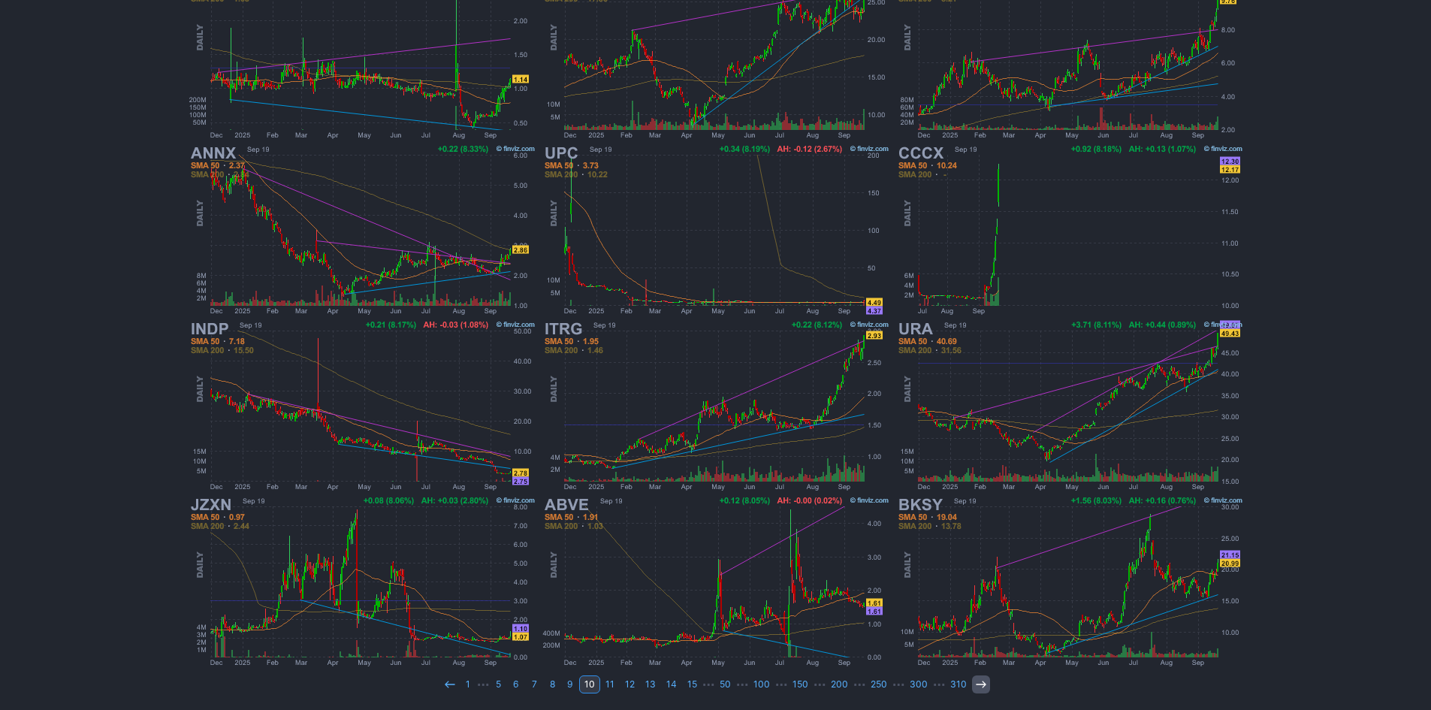
click at [976, 684] on use at bounding box center [981, 684] width 10 height 7
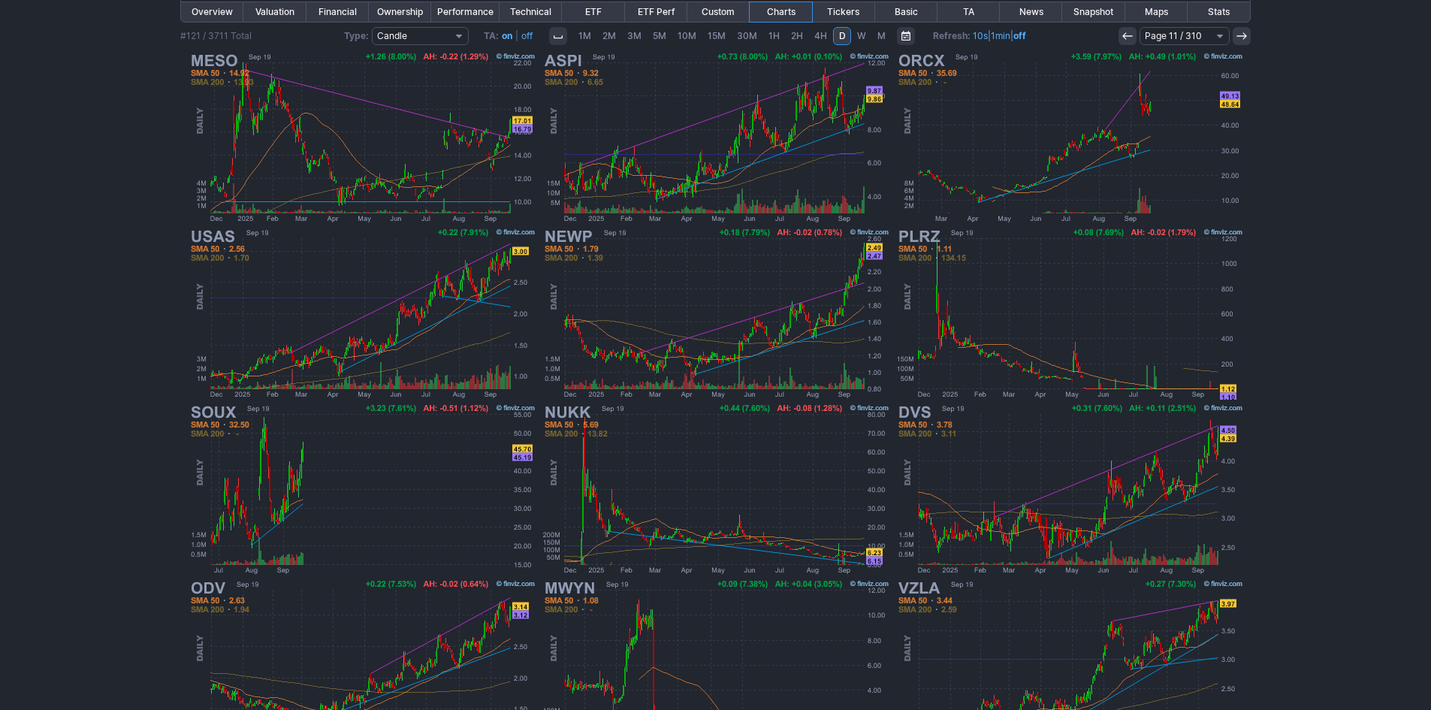
scroll to position [300, 0]
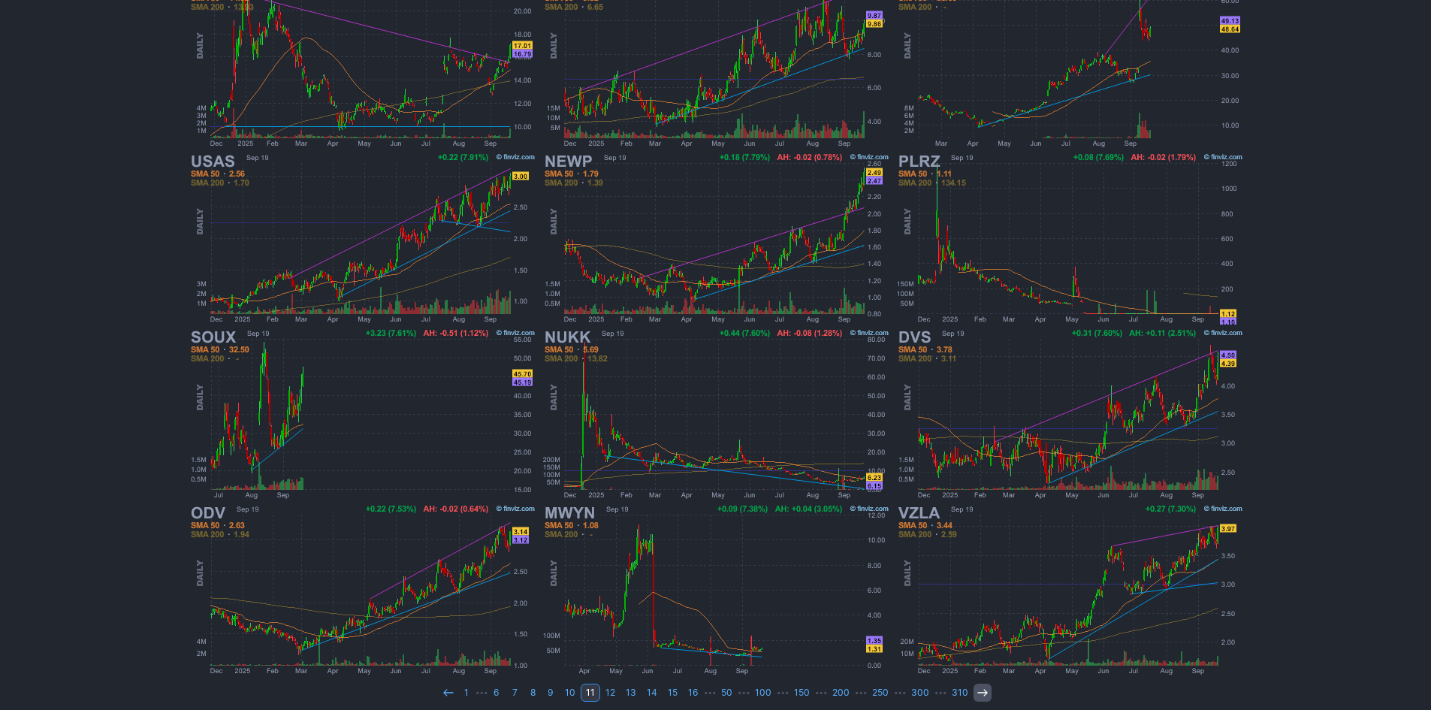
click at [978, 689] on icon at bounding box center [983, 693] width 12 height 12
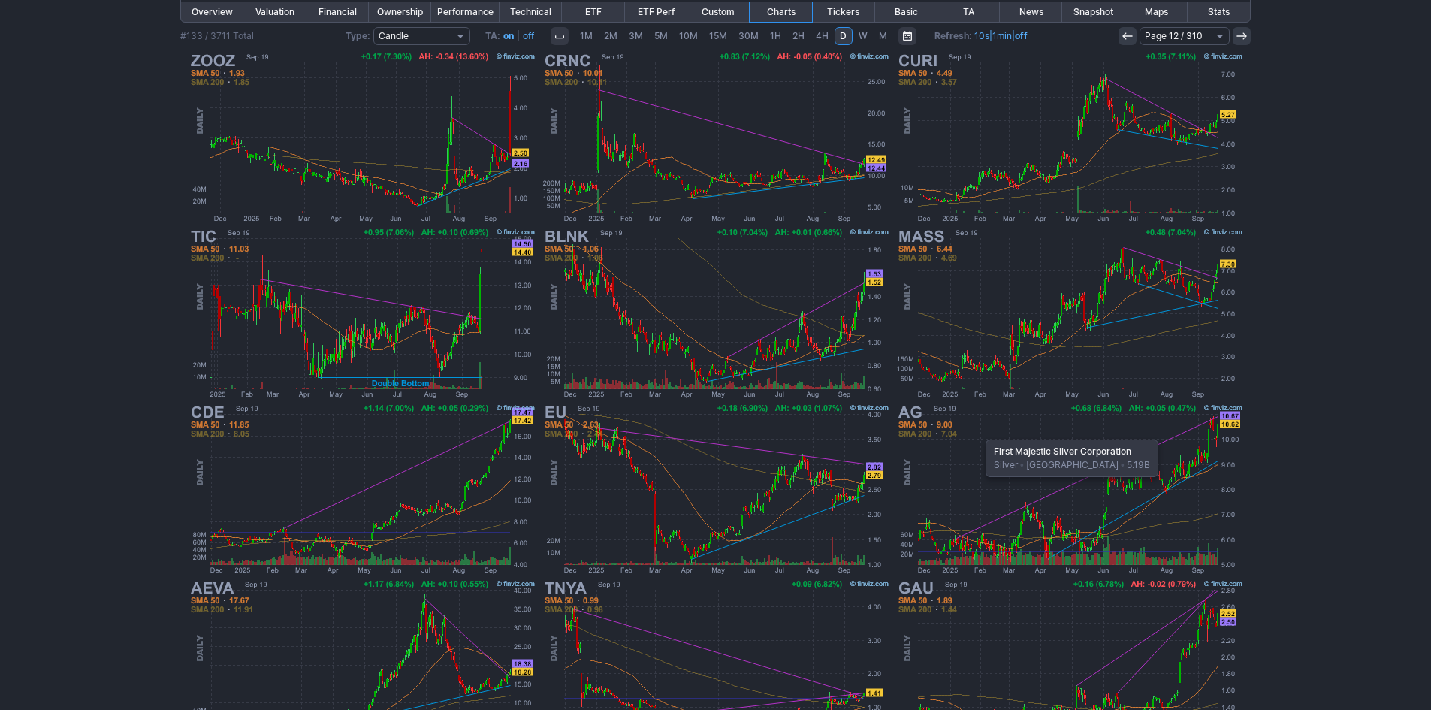
scroll to position [309, 0]
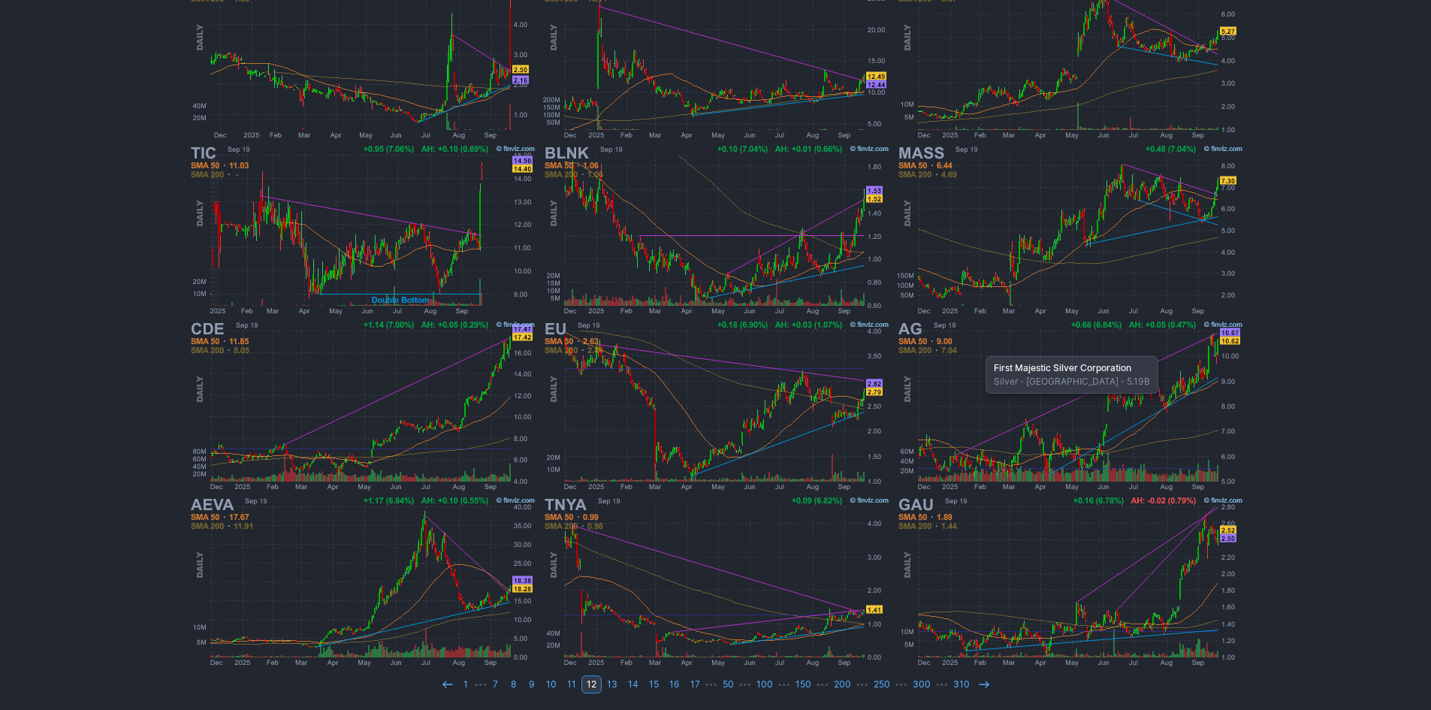
click at [978, 687] on icon at bounding box center [984, 684] width 12 height 12
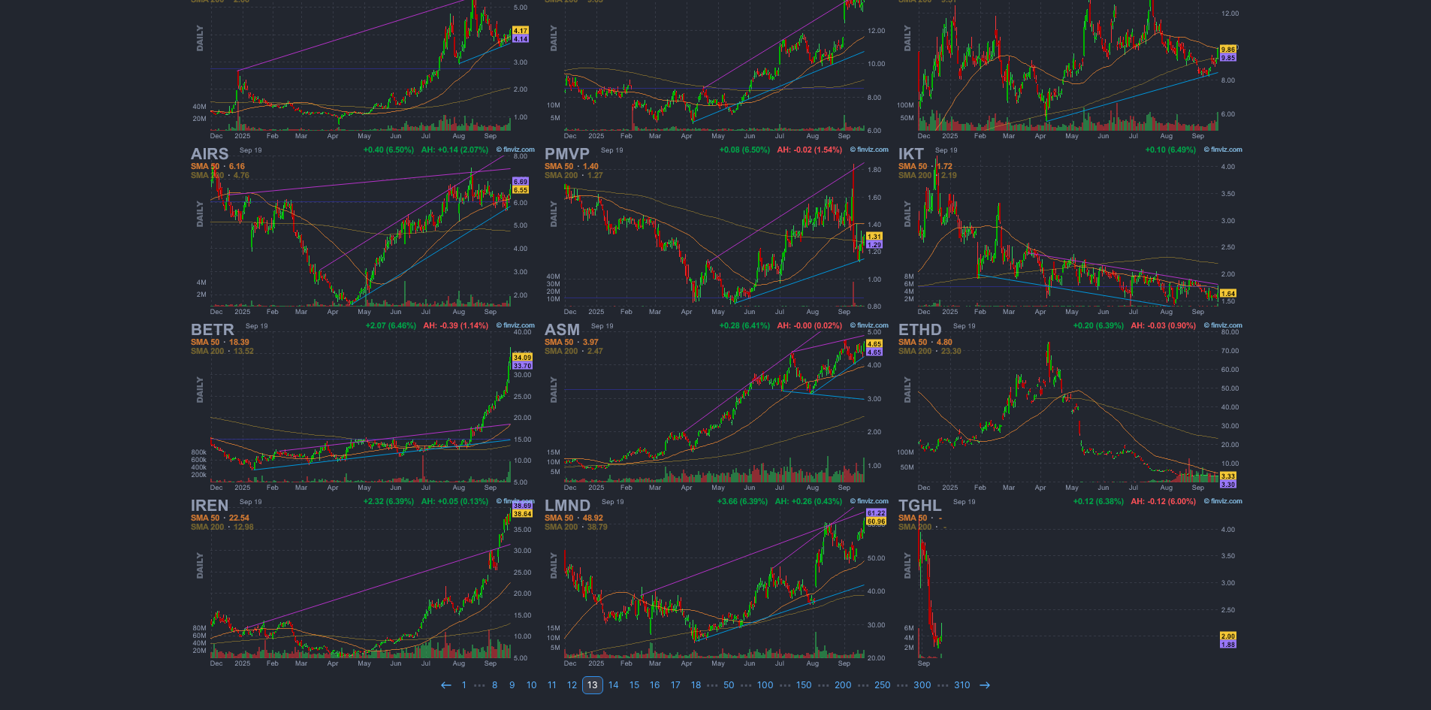
scroll to position [309, 0]
click at [979, 687] on icon at bounding box center [985, 684] width 12 height 12
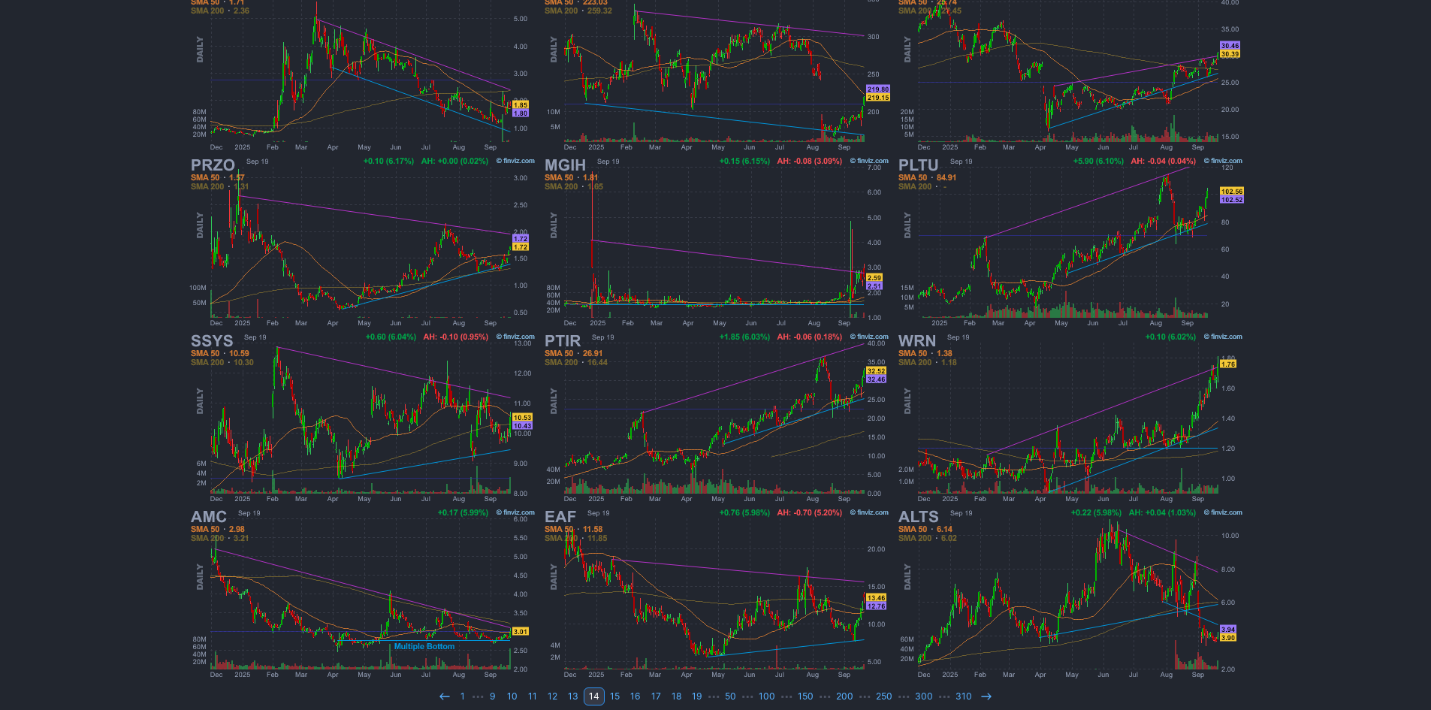
scroll to position [300, 0]
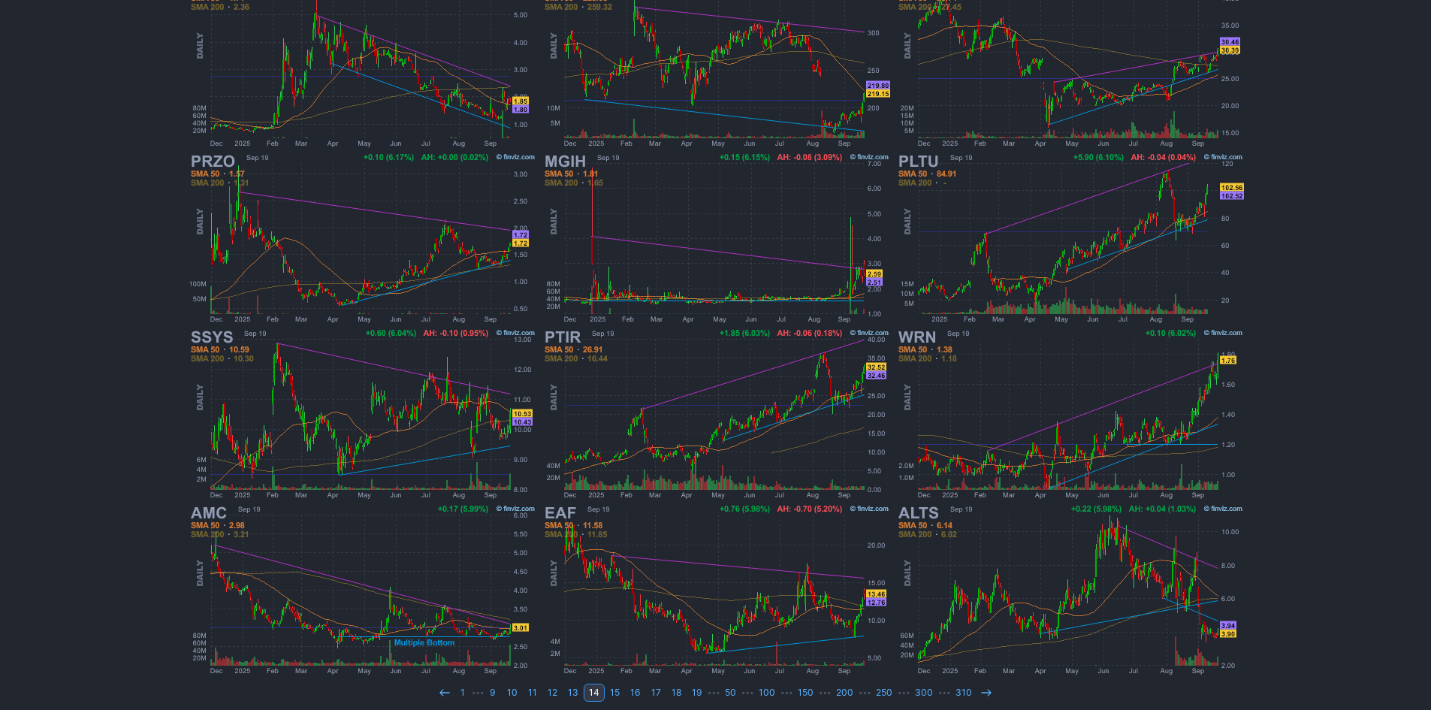
click at [980, 687] on icon at bounding box center [986, 693] width 12 height 12
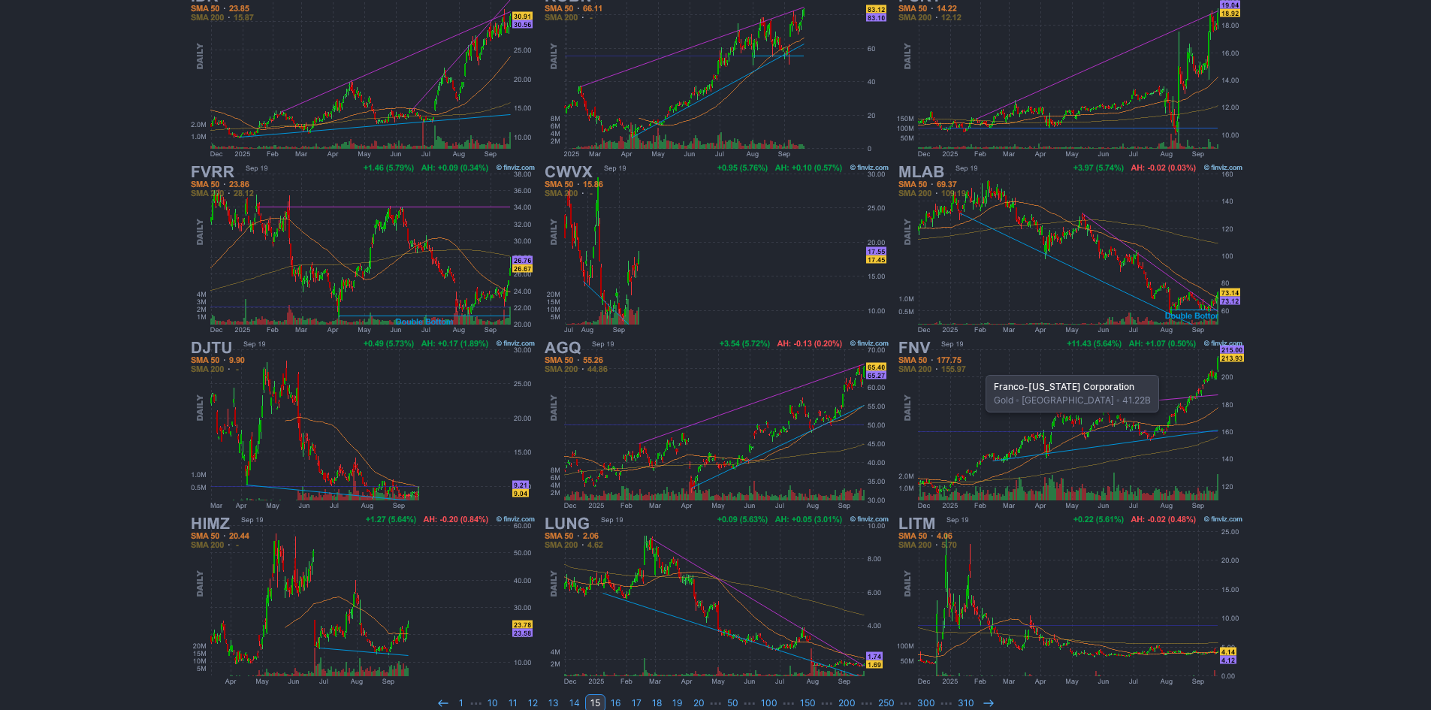
scroll to position [300, 0]
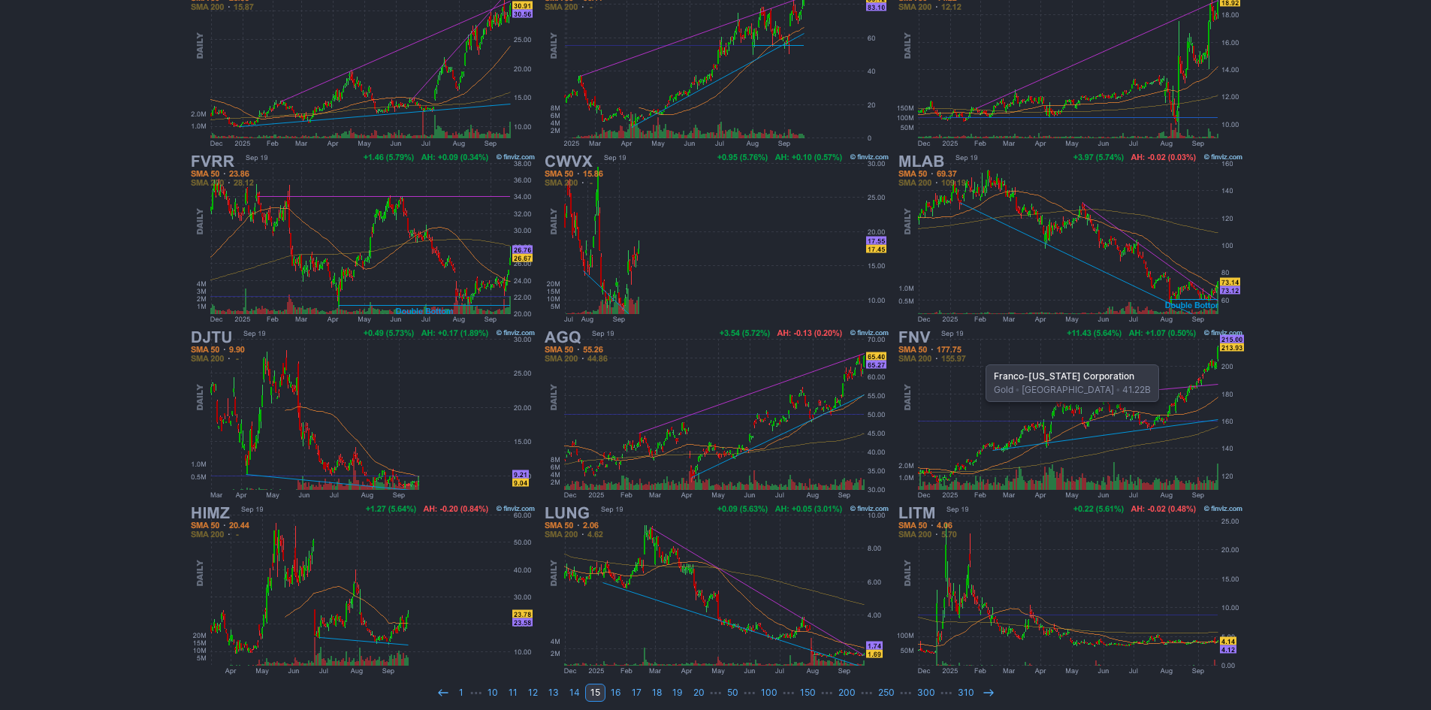
click at [983, 687] on icon at bounding box center [989, 693] width 12 height 12
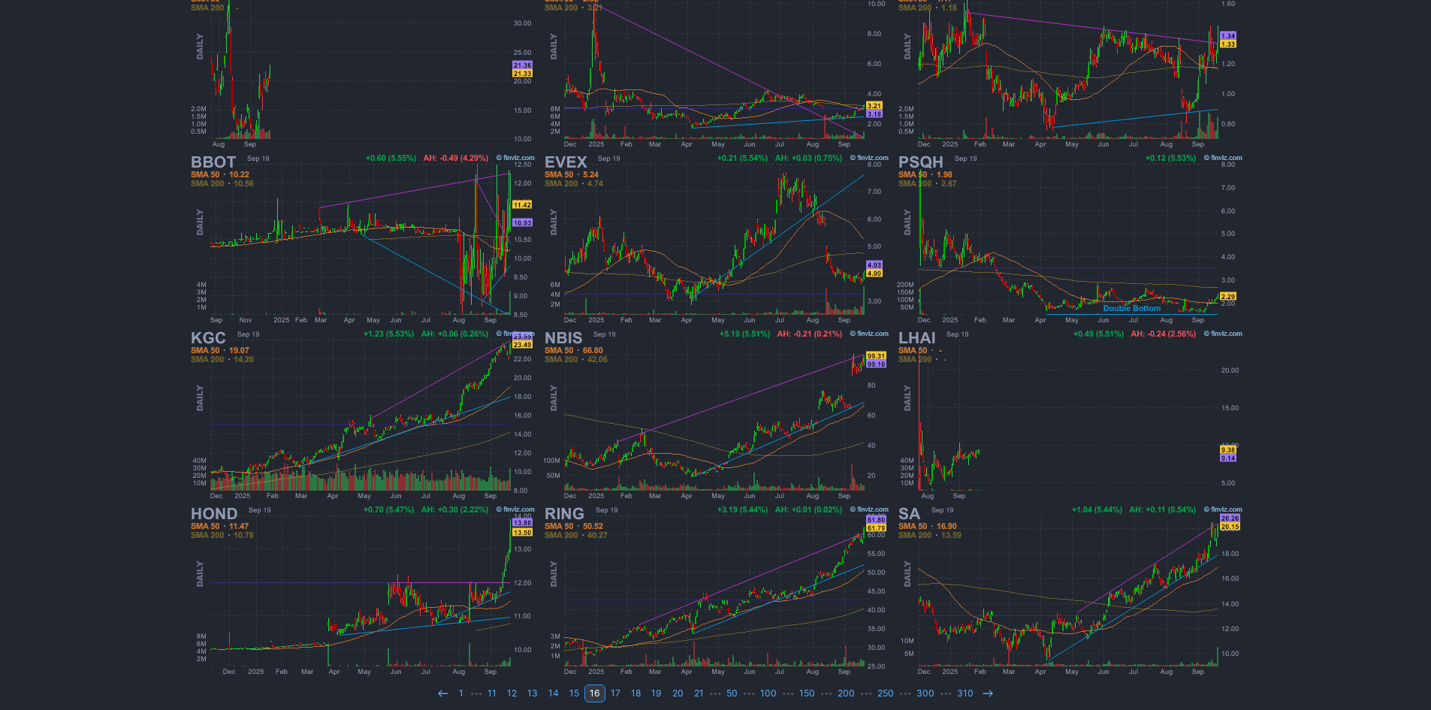
scroll to position [300, 0]
click at [982, 687] on icon at bounding box center [988, 693] width 12 height 12
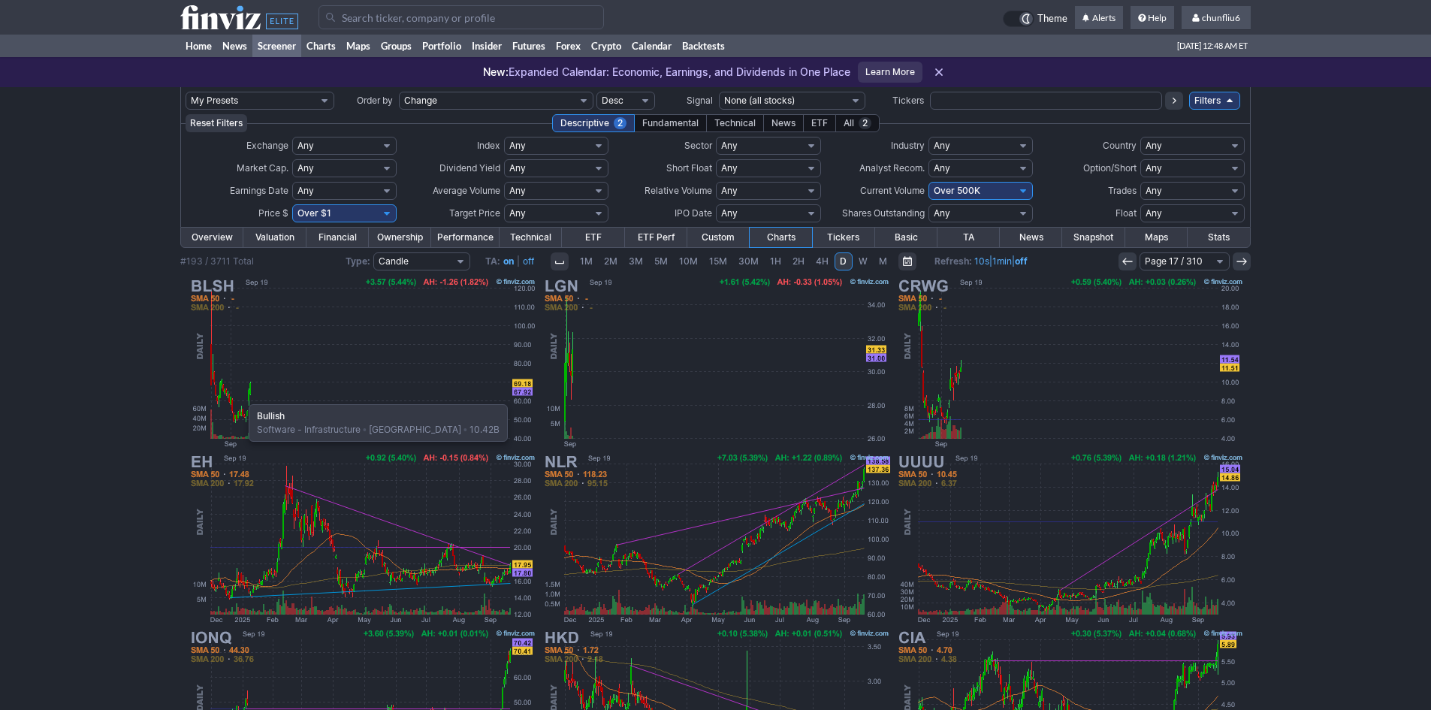
click at [241, 397] on img at bounding box center [362, 363] width 352 height 176
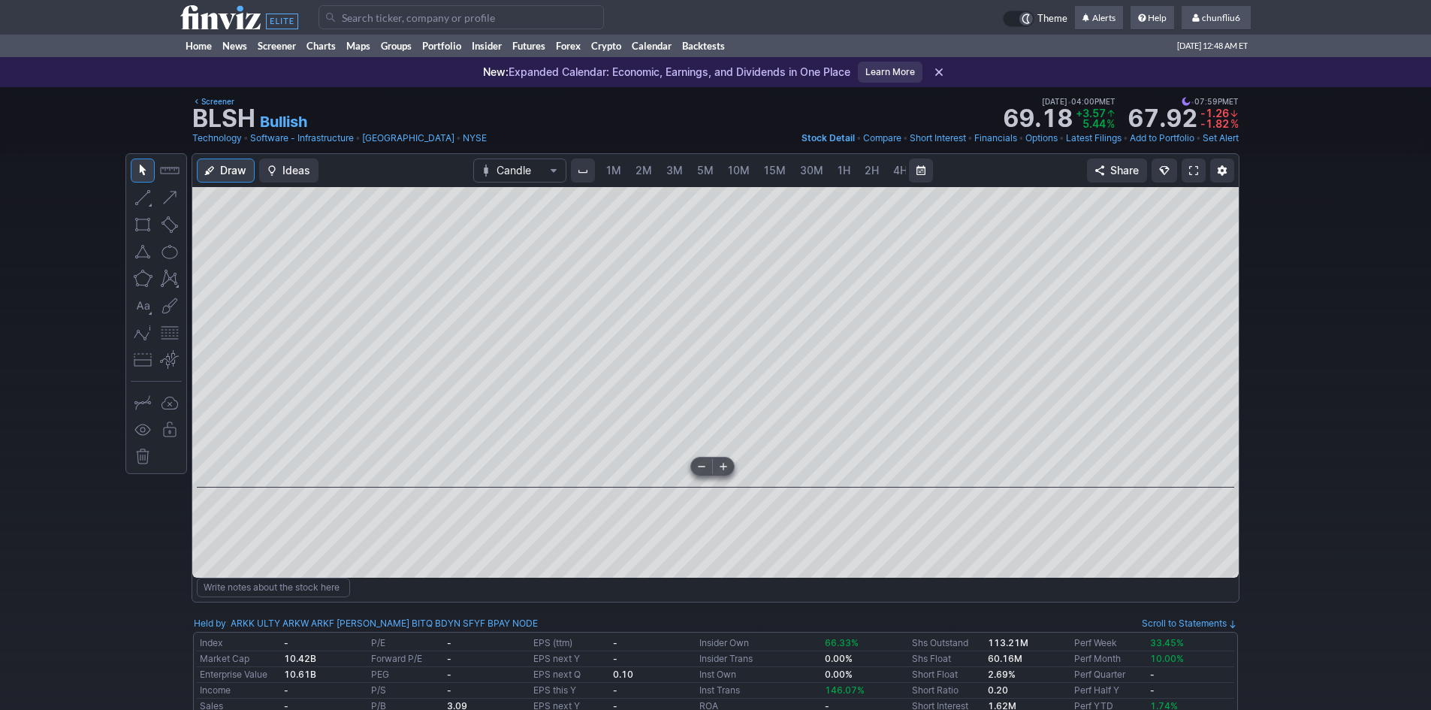
scroll to position [0, 81]
click at [1191, 171] on span at bounding box center [1193, 171] width 9 height 12
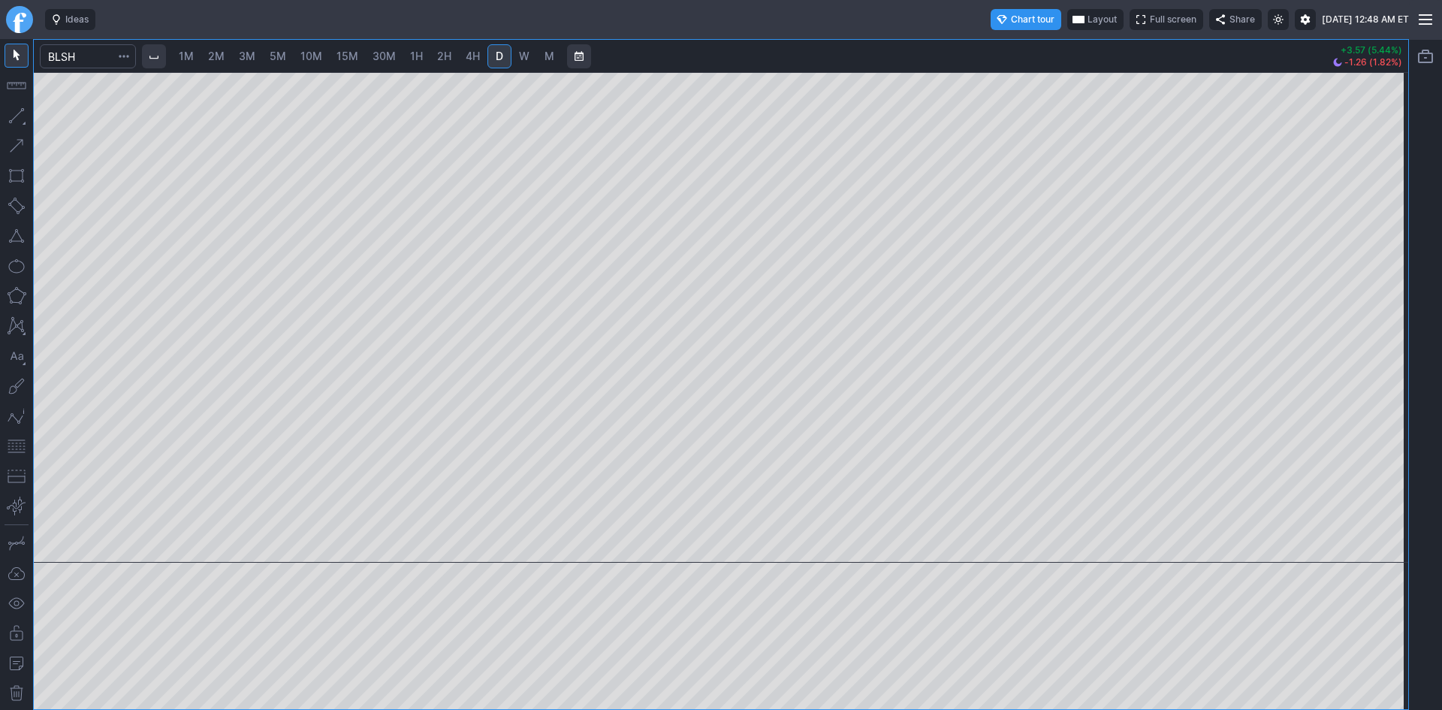
click at [249, 57] on span "3M" at bounding box center [247, 56] width 17 height 13
click at [1375, 234] on div at bounding box center [721, 317] width 1375 height 491
click at [19, 444] on button "button" at bounding box center [17, 446] width 24 height 24
click at [1379, 225] on div at bounding box center [1393, 313] width 32 height 453
drag, startPoint x: 1388, startPoint y: 279, endPoint x: 1392, endPoint y: 208, distance: 71.5
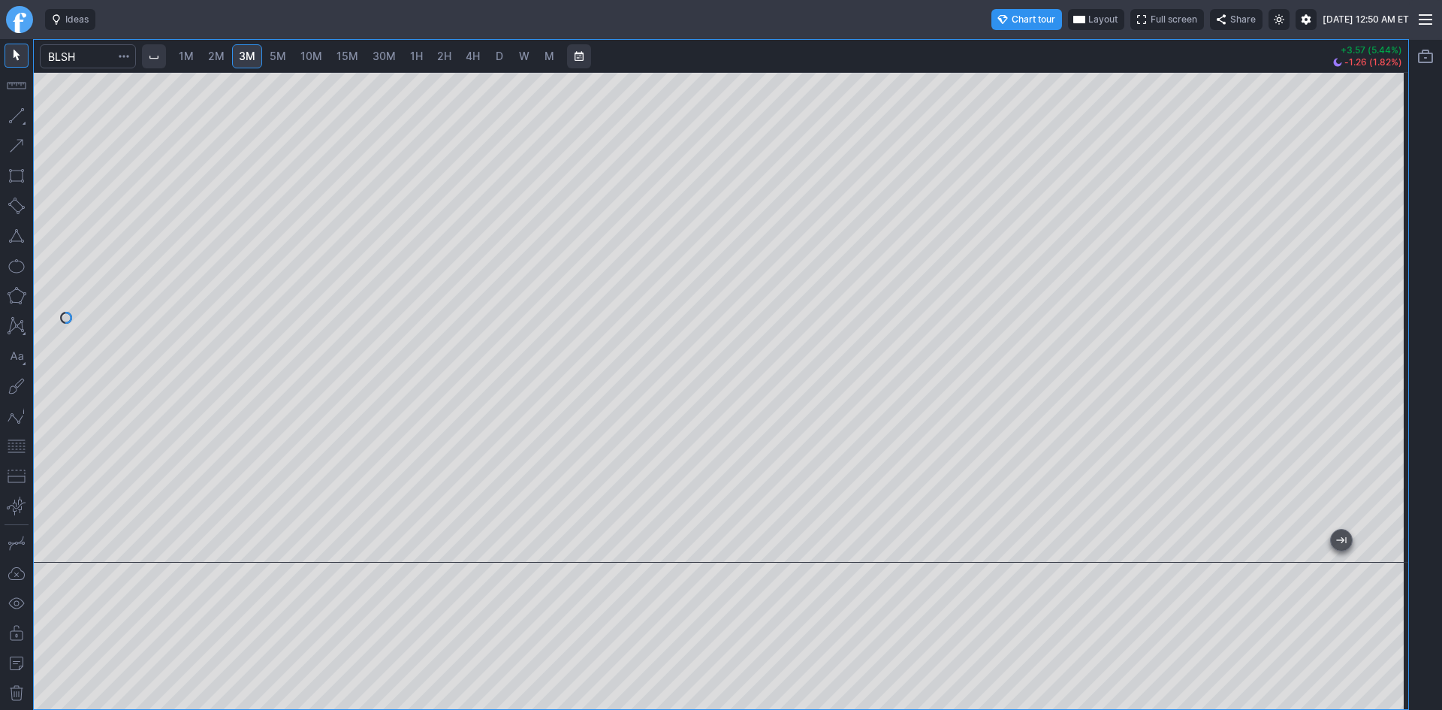
click at [1392, 208] on div at bounding box center [1393, 313] width 32 height 453
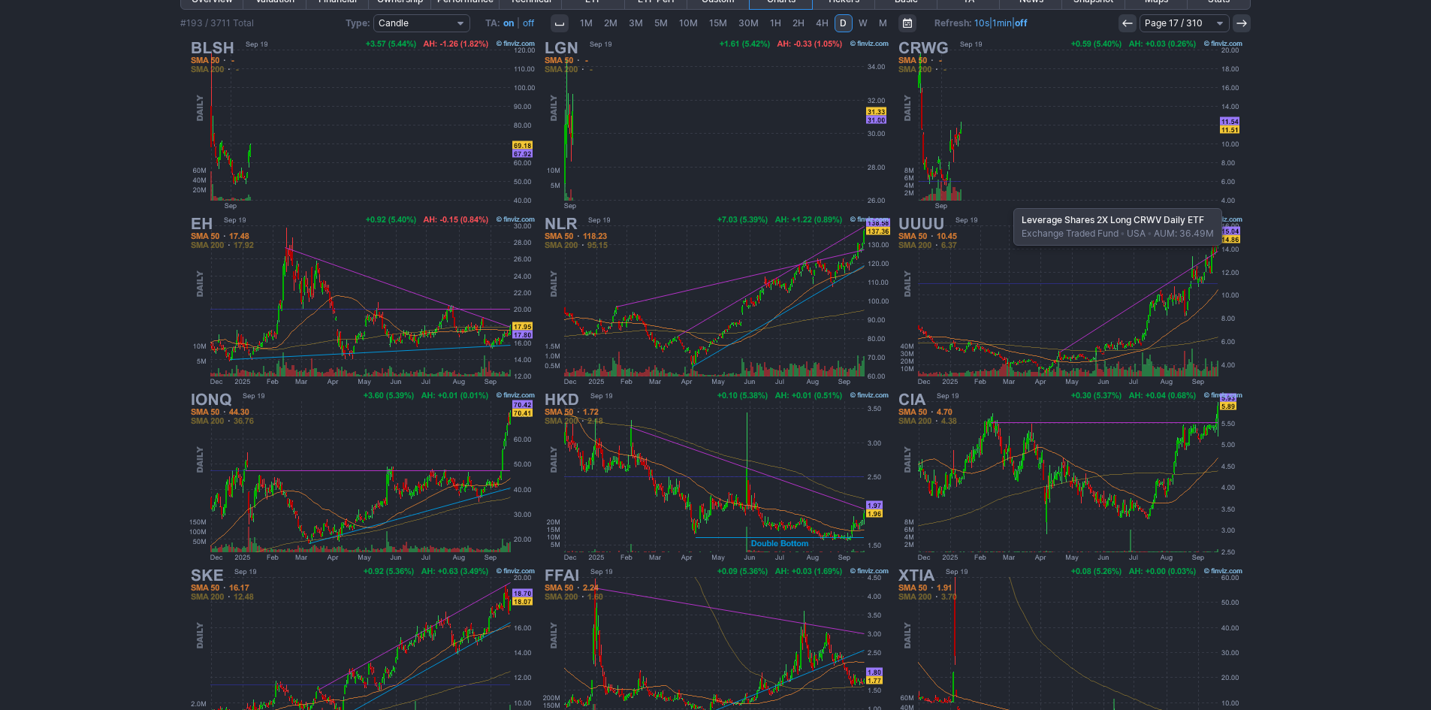
scroll to position [309, 0]
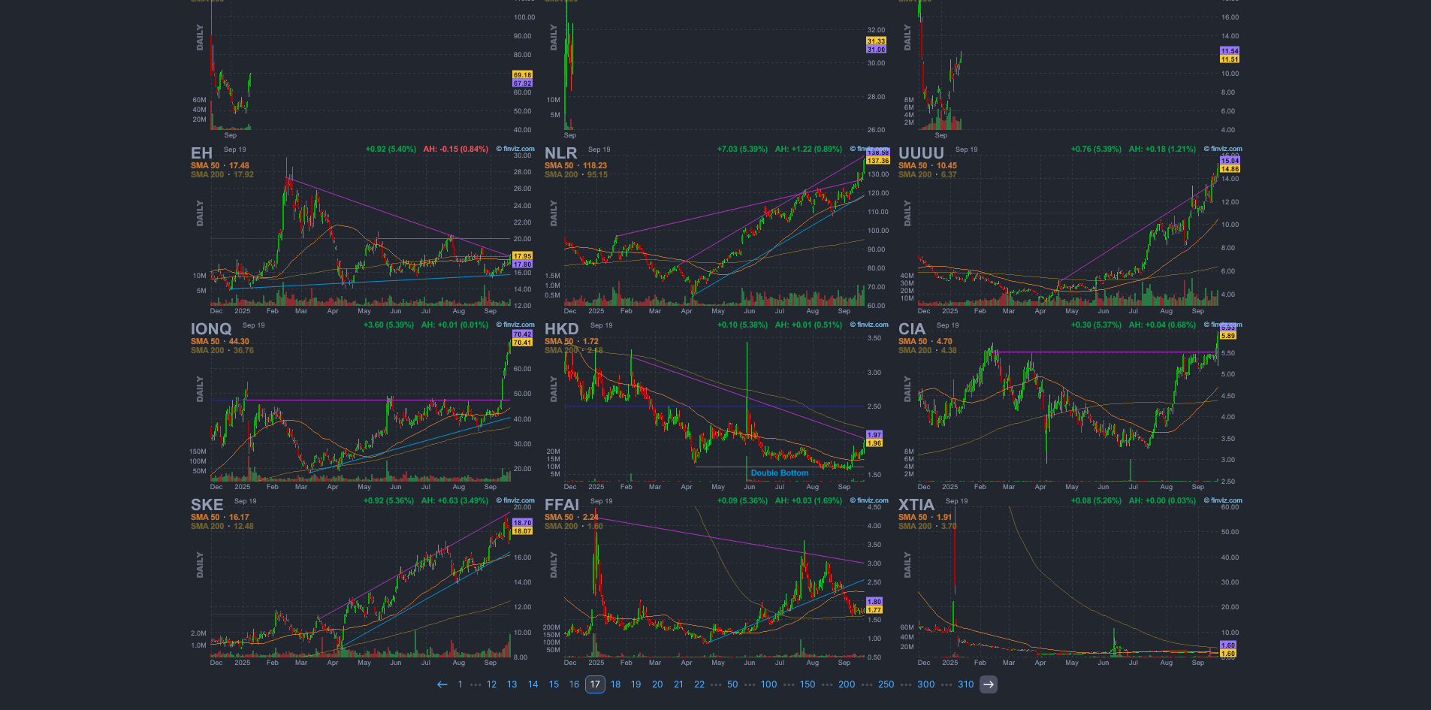
click at [983, 681] on icon at bounding box center [989, 684] width 12 height 12
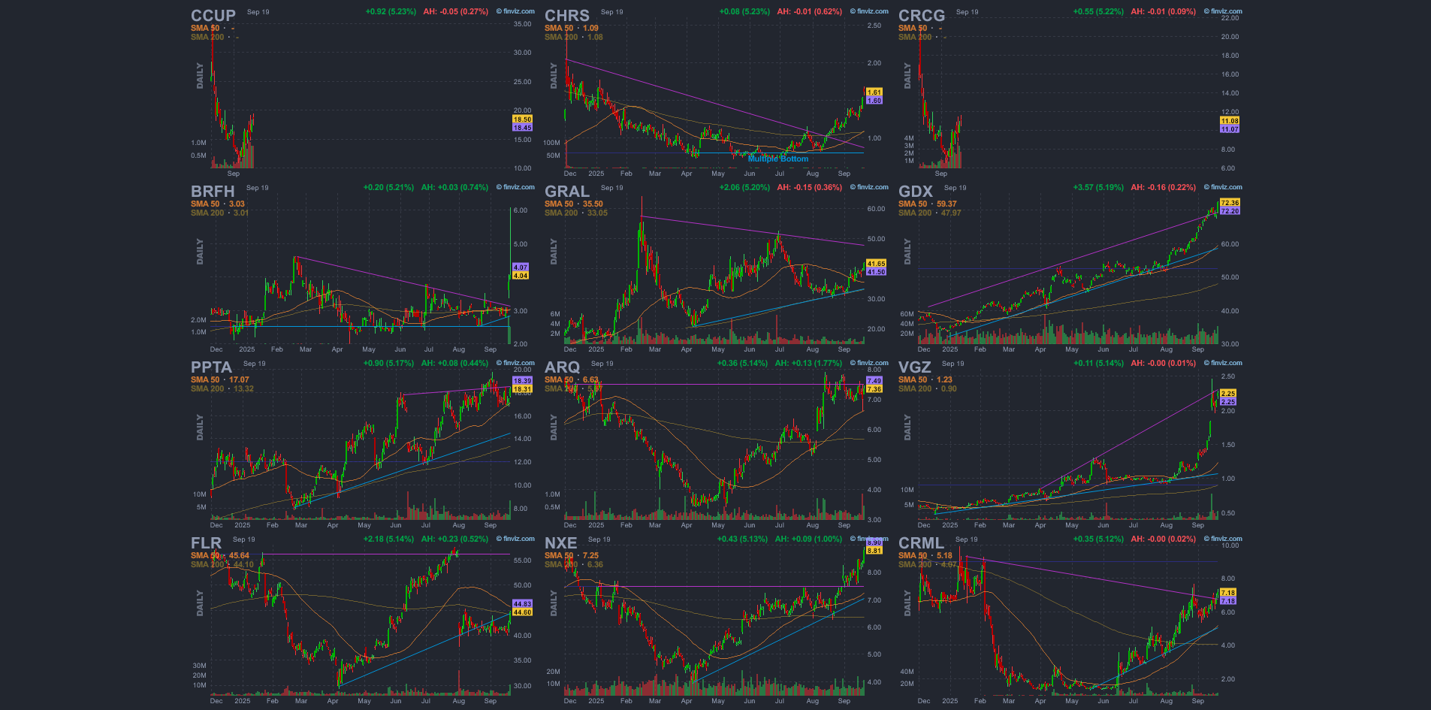
scroll to position [309, 0]
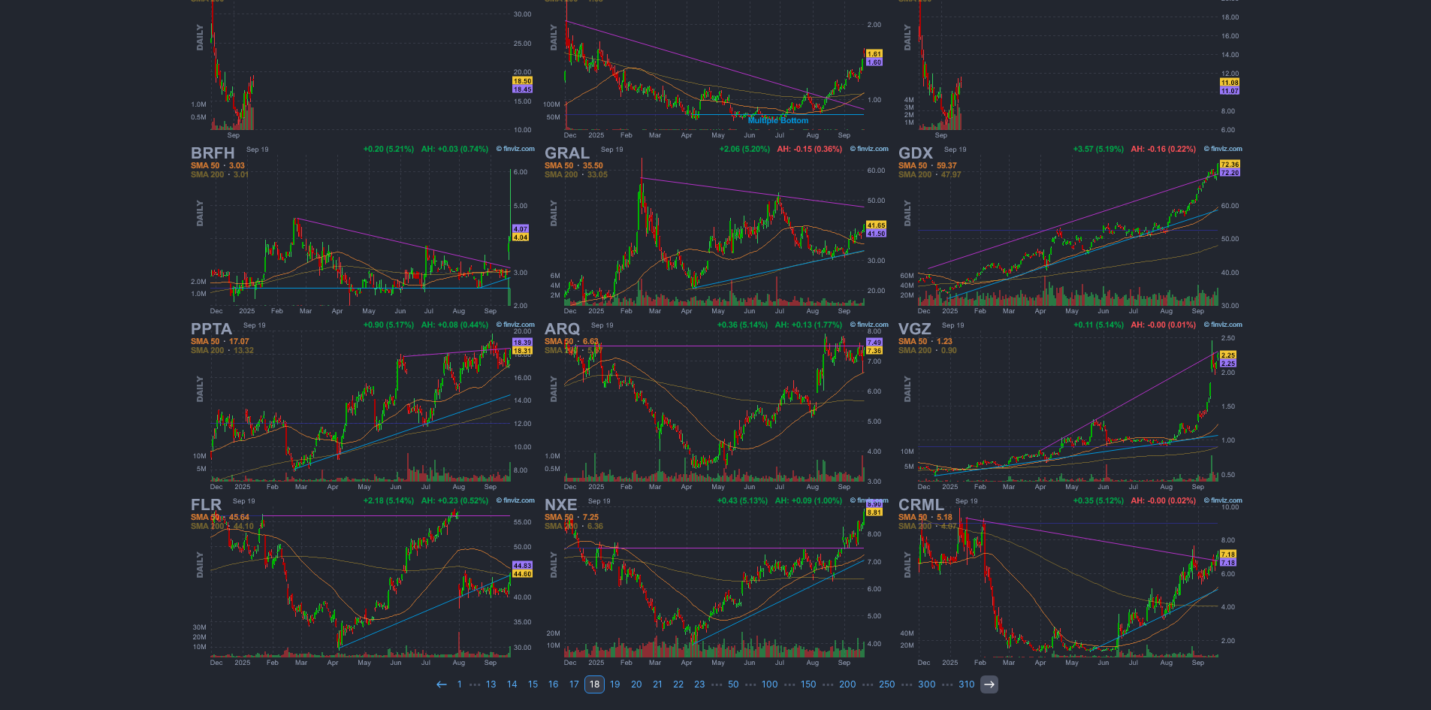
click at [986, 684] on use at bounding box center [989, 684] width 10 height 7
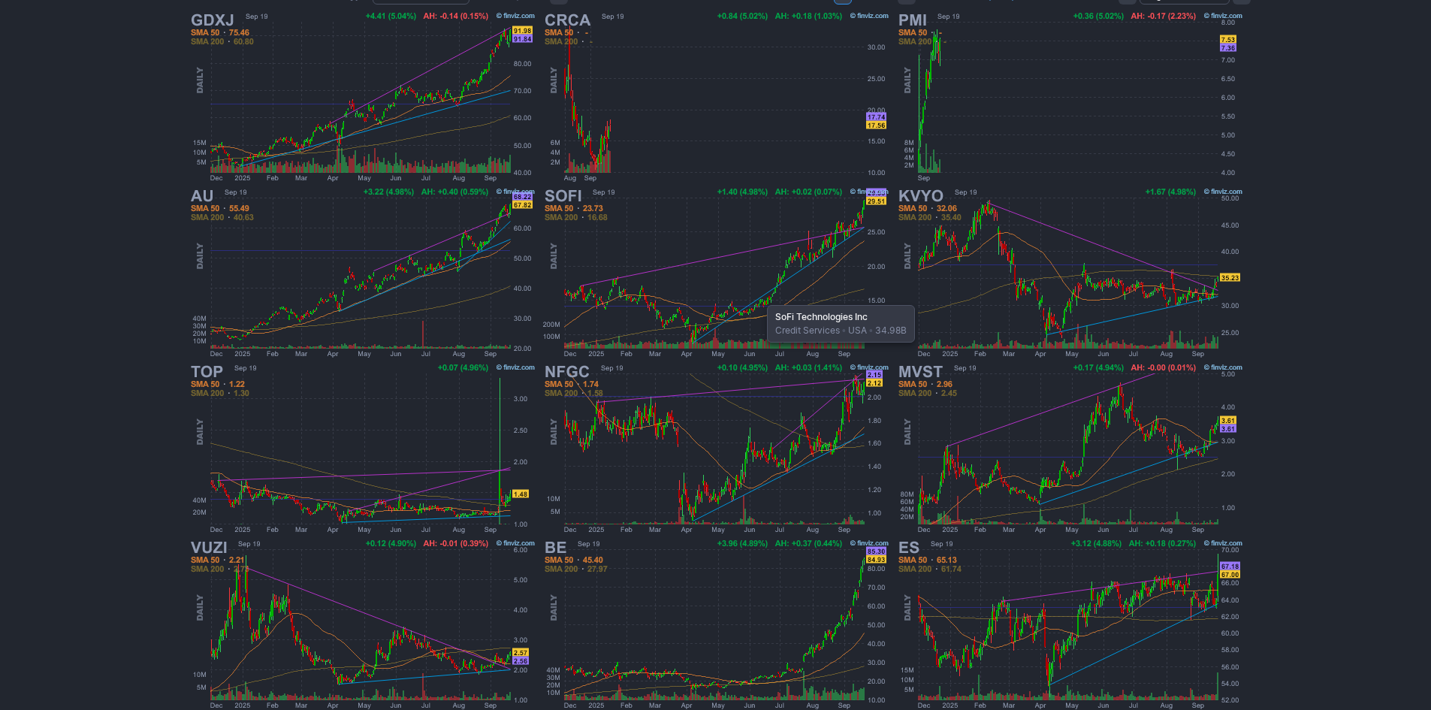
scroll to position [300, 0]
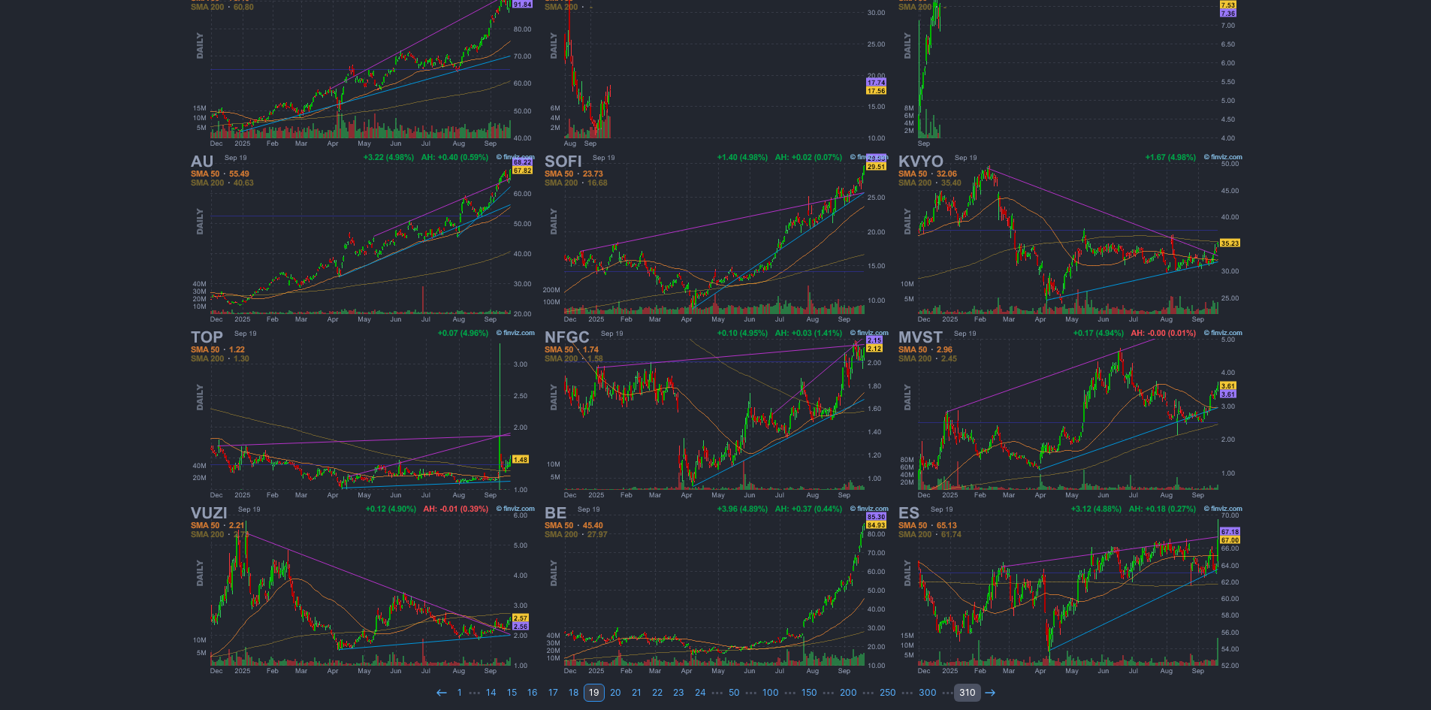
click at [974, 690] on link "310" at bounding box center [967, 693] width 27 height 18
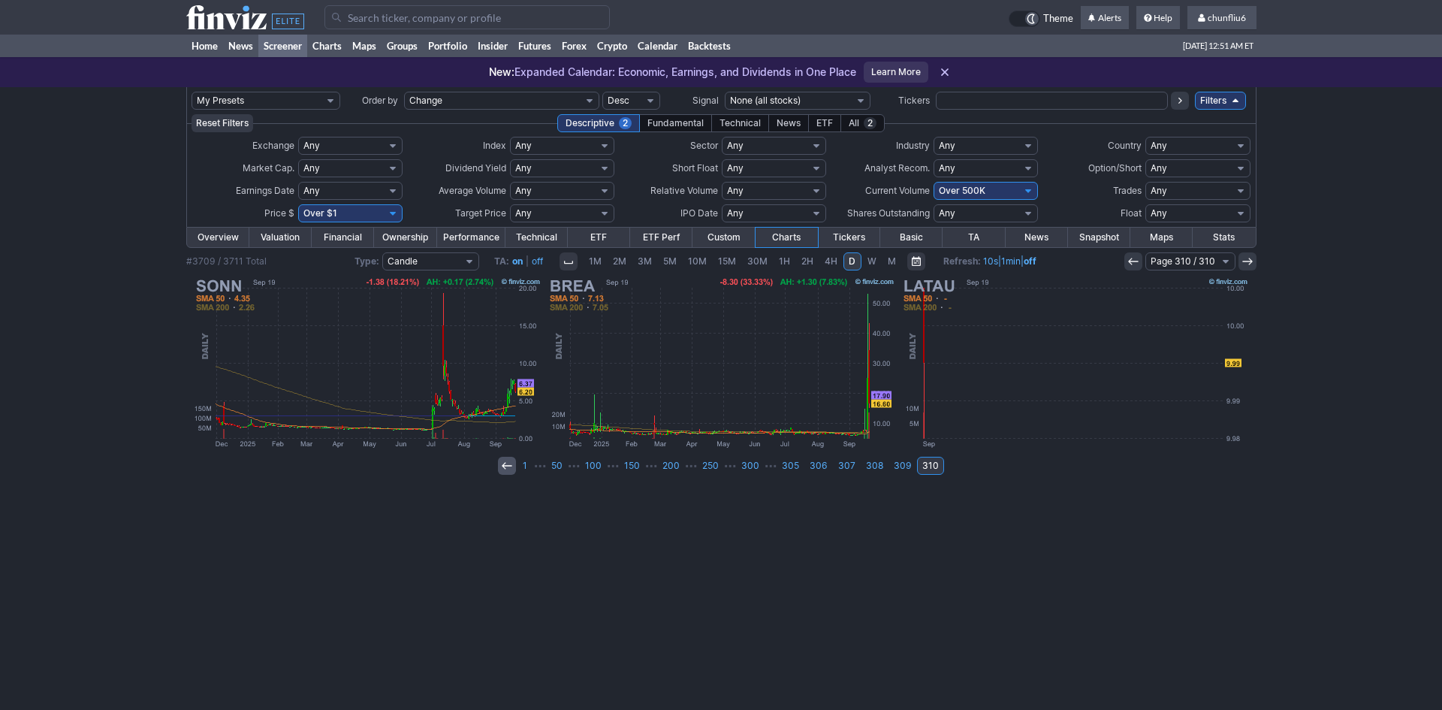
click at [513, 463] on icon at bounding box center [507, 466] width 12 height 12
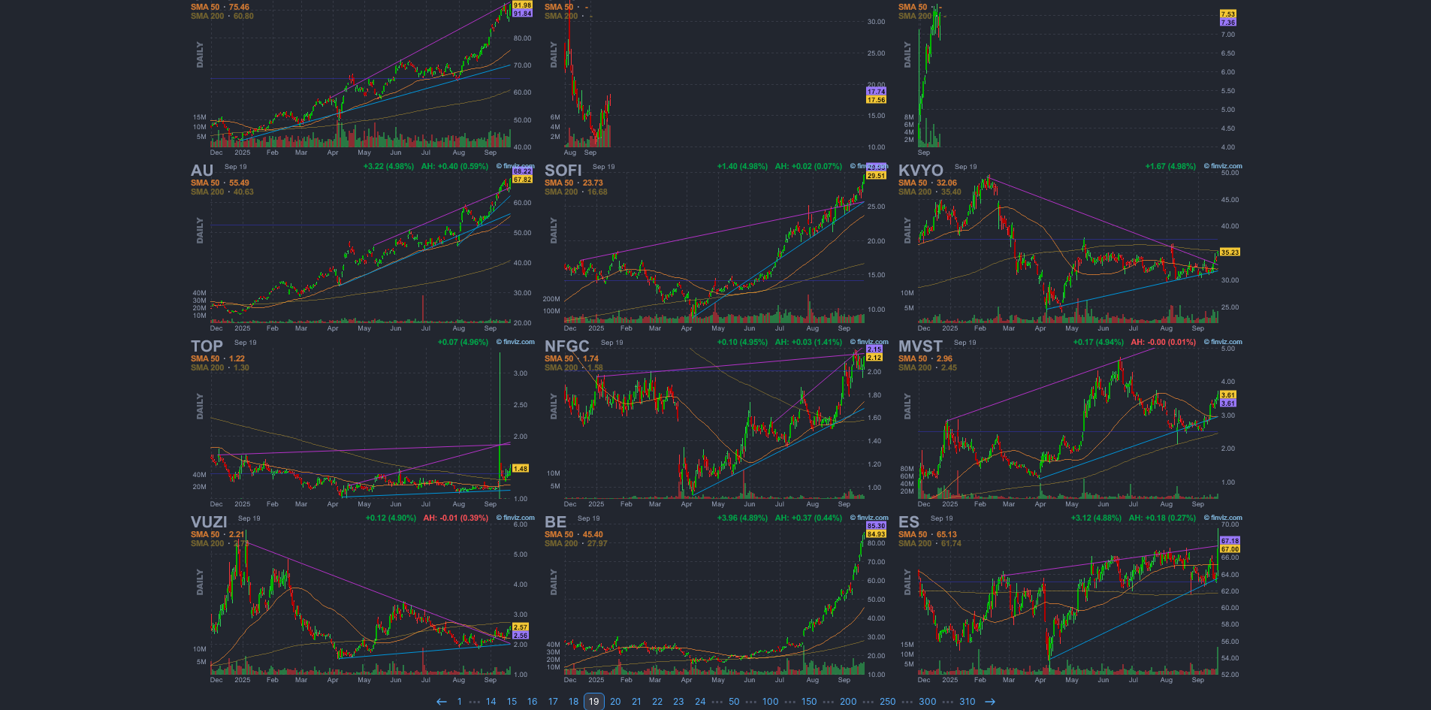
scroll to position [309, 0]
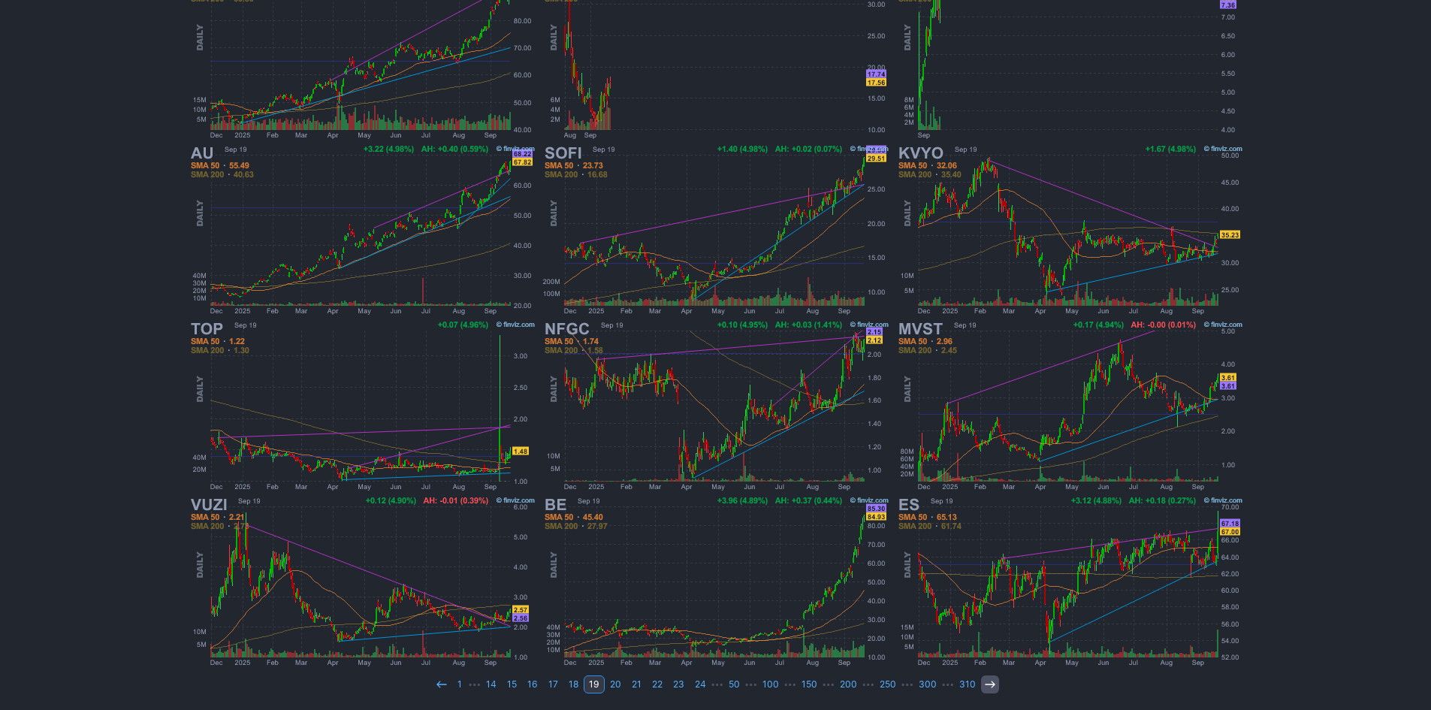
click at [984, 681] on icon at bounding box center [990, 684] width 12 height 12
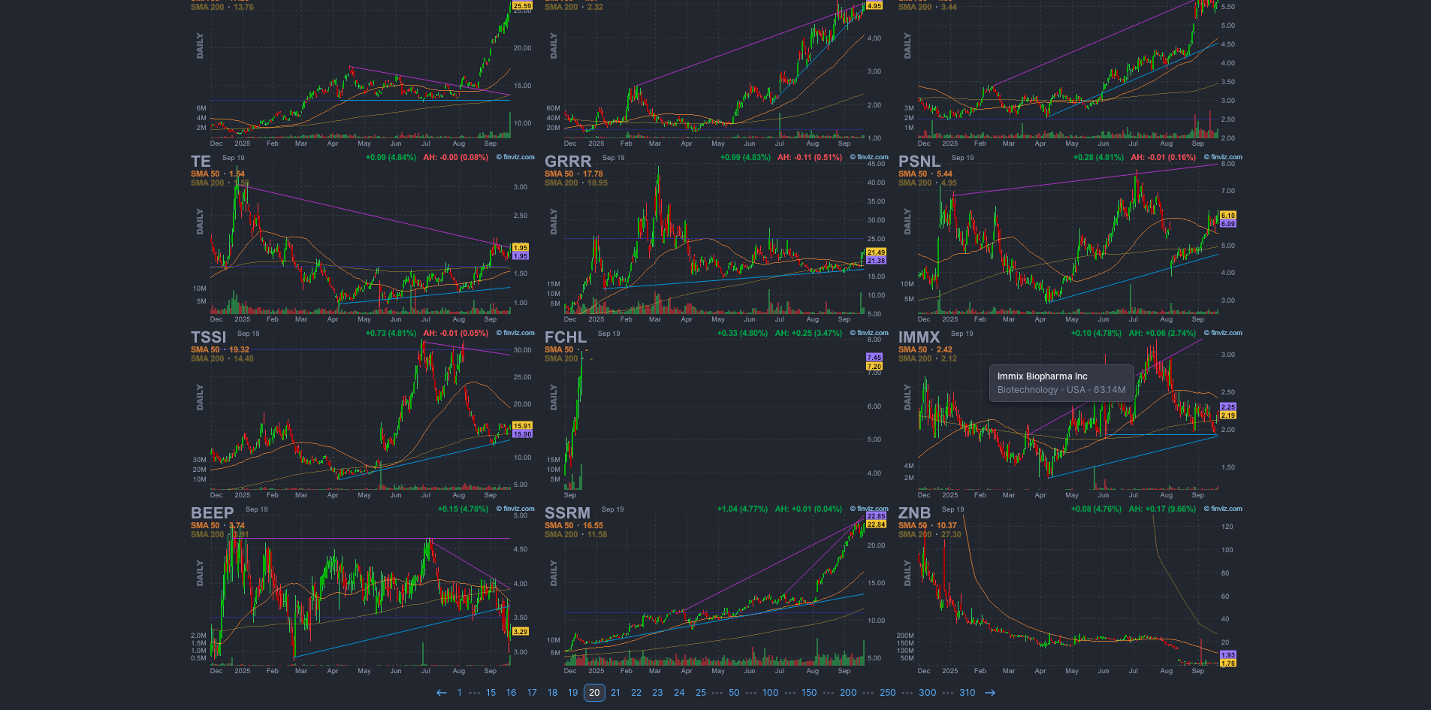
scroll to position [309, 0]
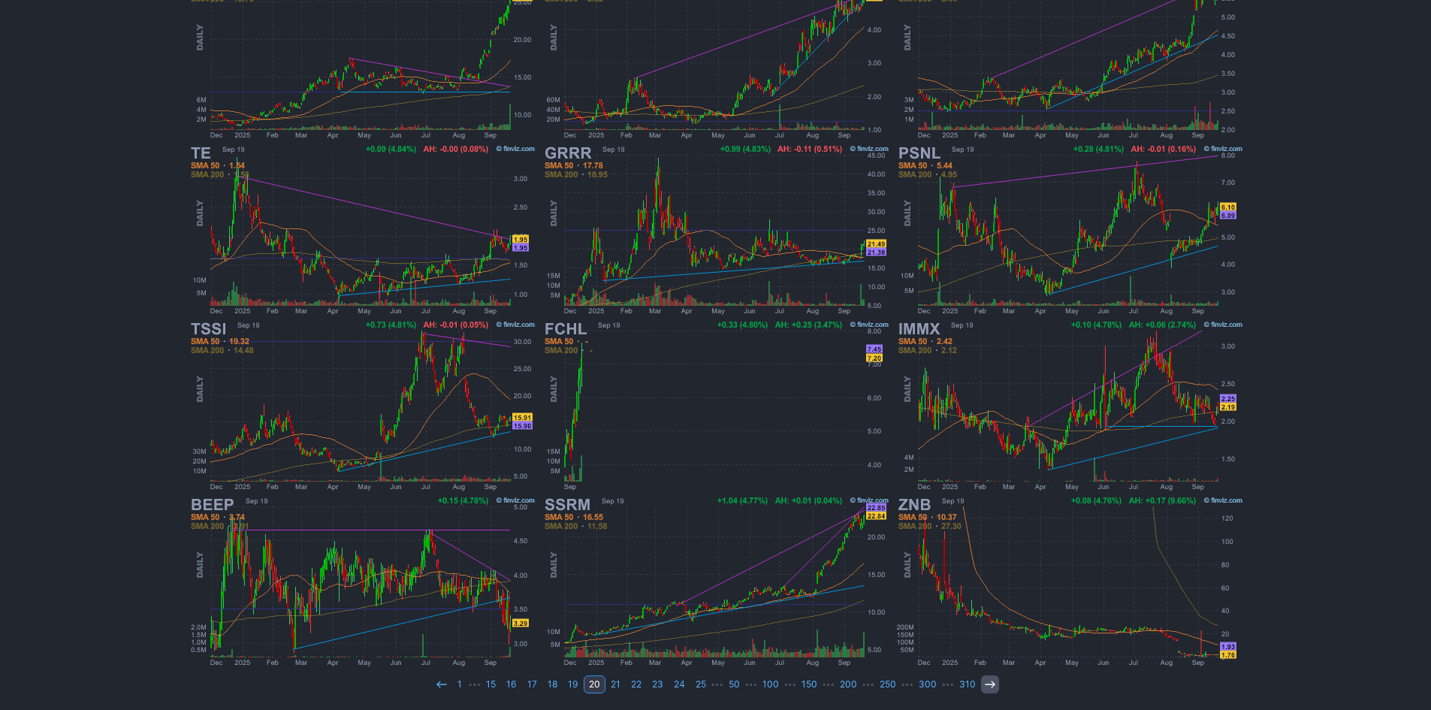
click at [986, 683] on icon at bounding box center [990, 684] width 12 height 12
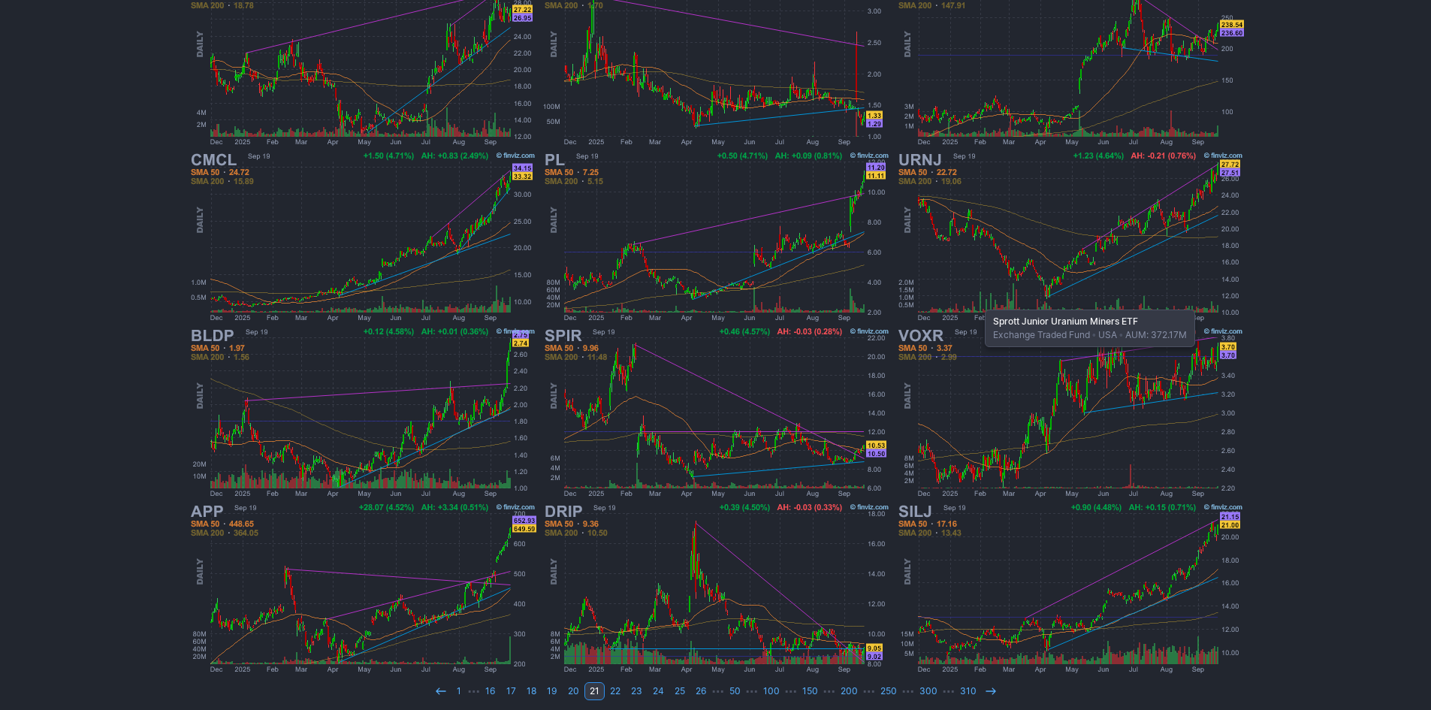
scroll to position [309, 0]
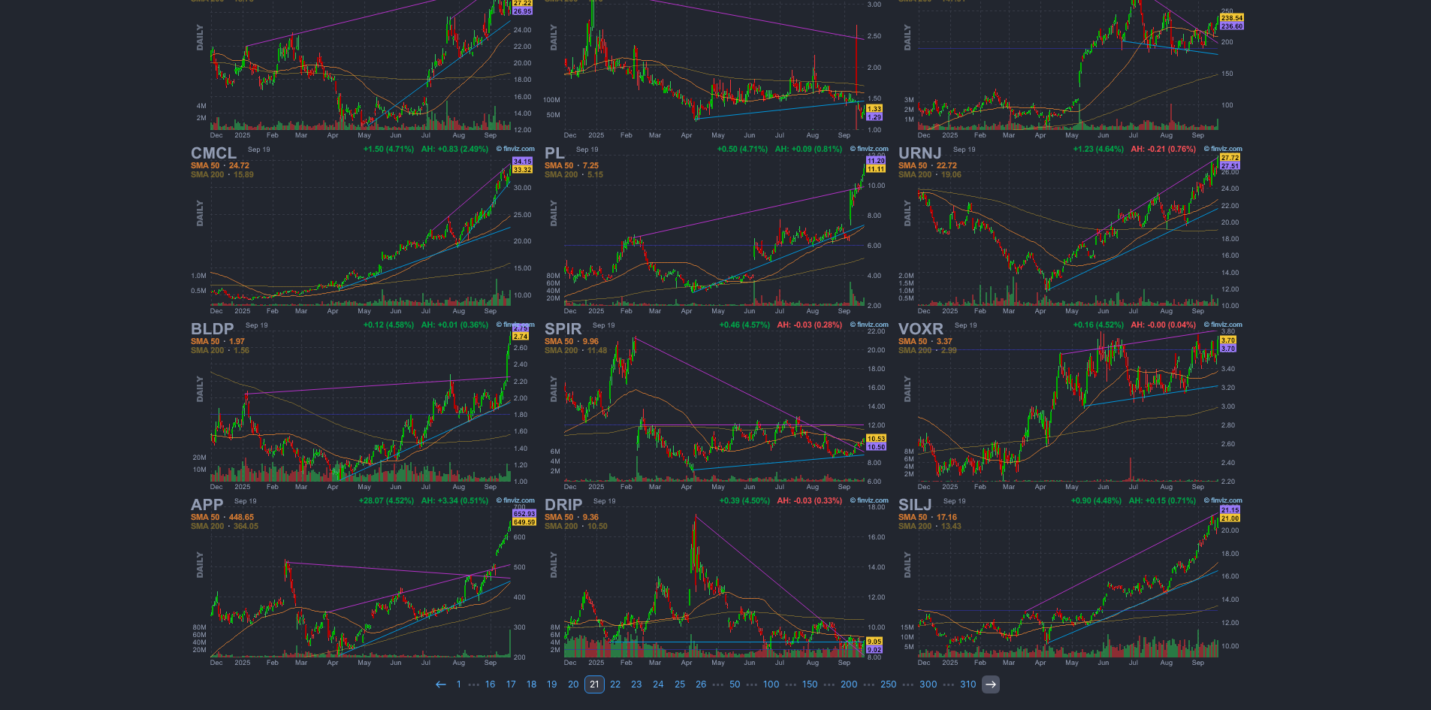
click at [985, 684] on icon at bounding box center [991, 684] width 12 height 12
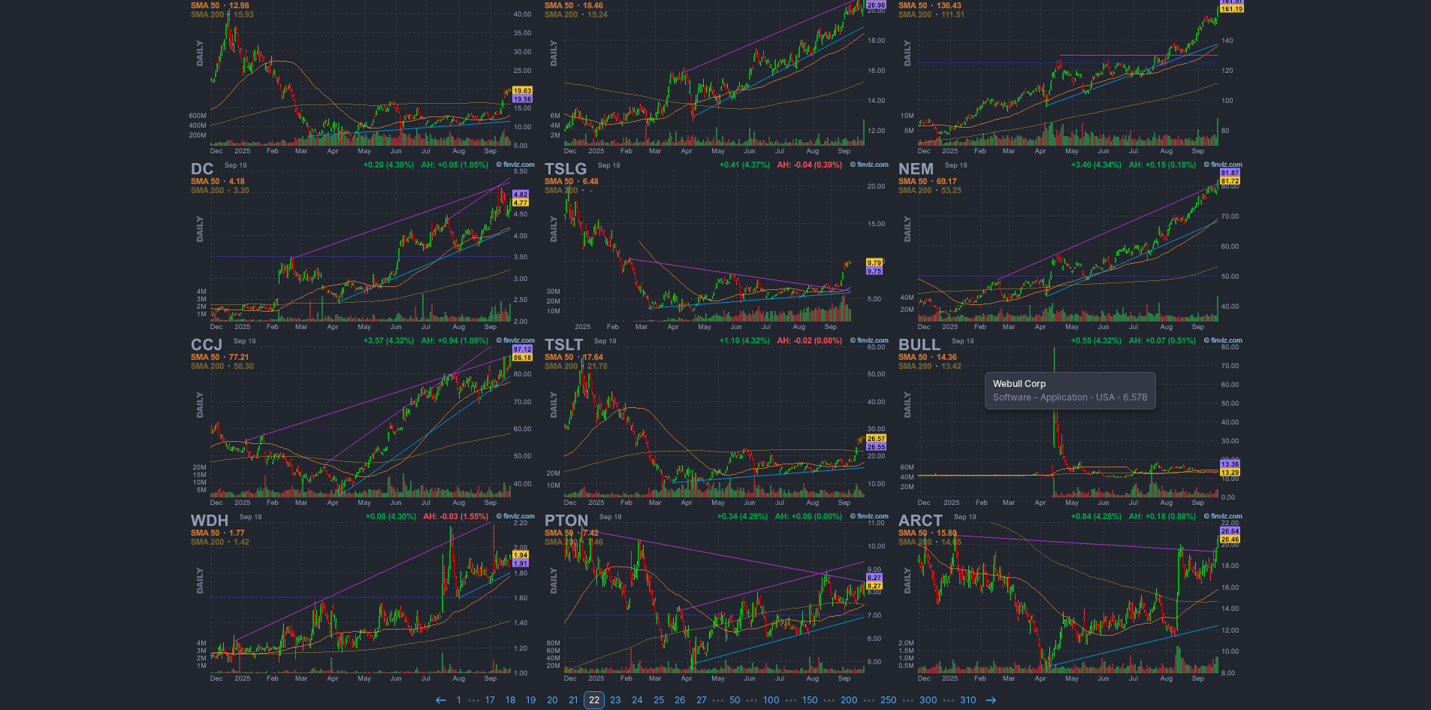
scroll to position [309, 0]
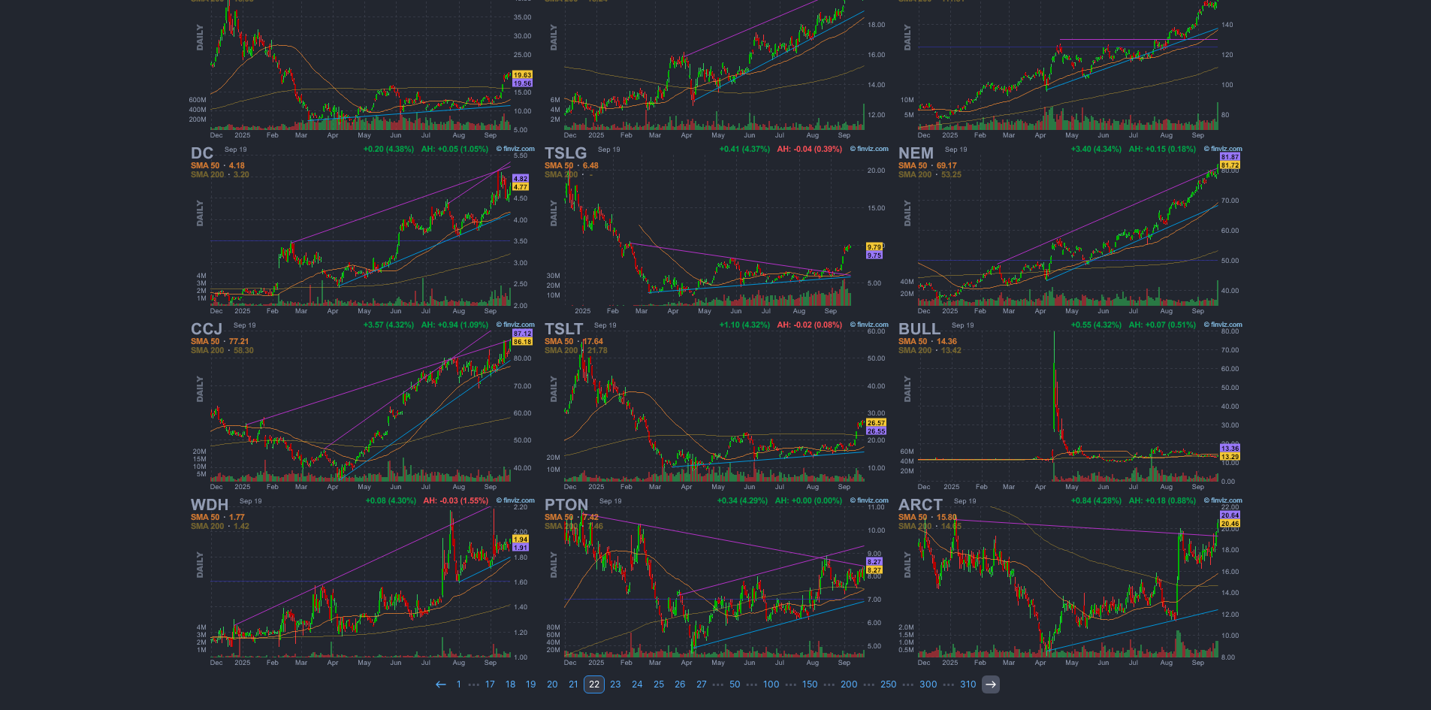
click at [985, 683] on icon at bounding box center [991, 684] width 12 height 12
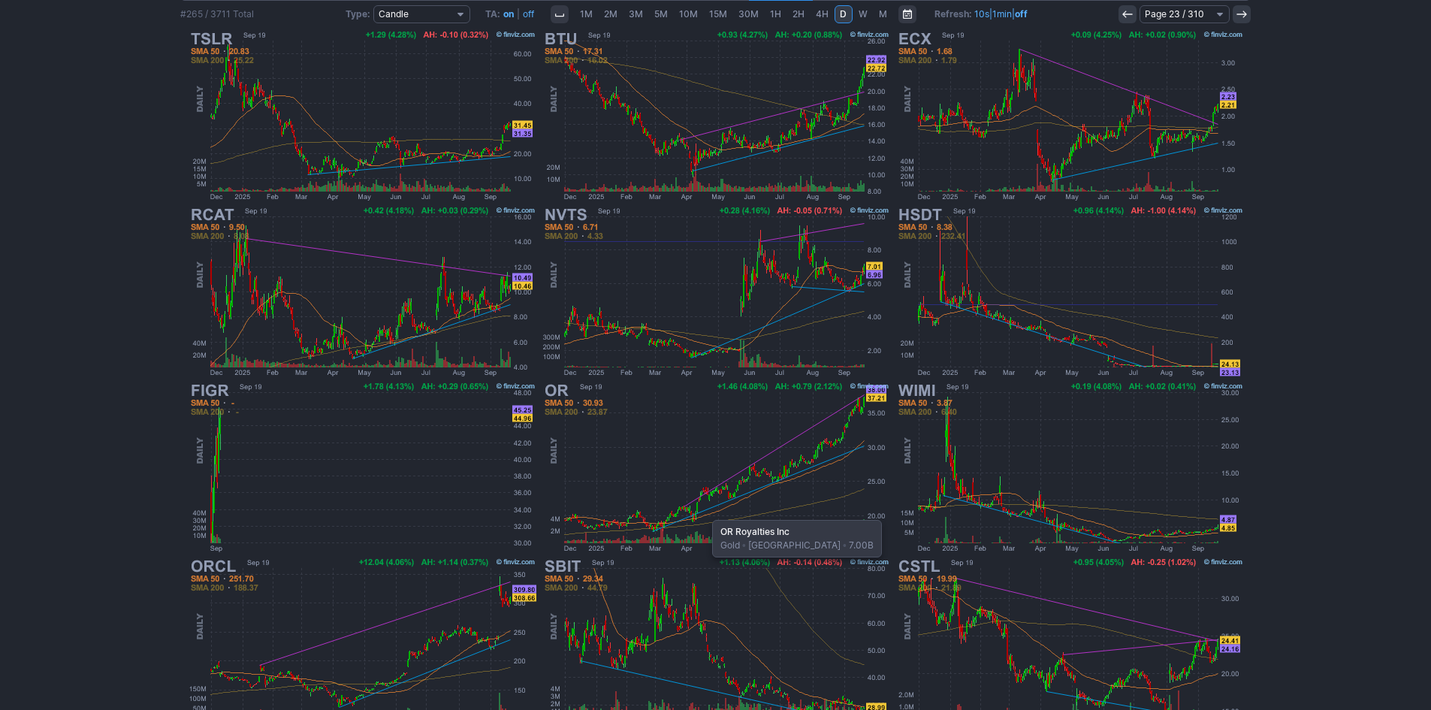
scroll to position [300, 0]
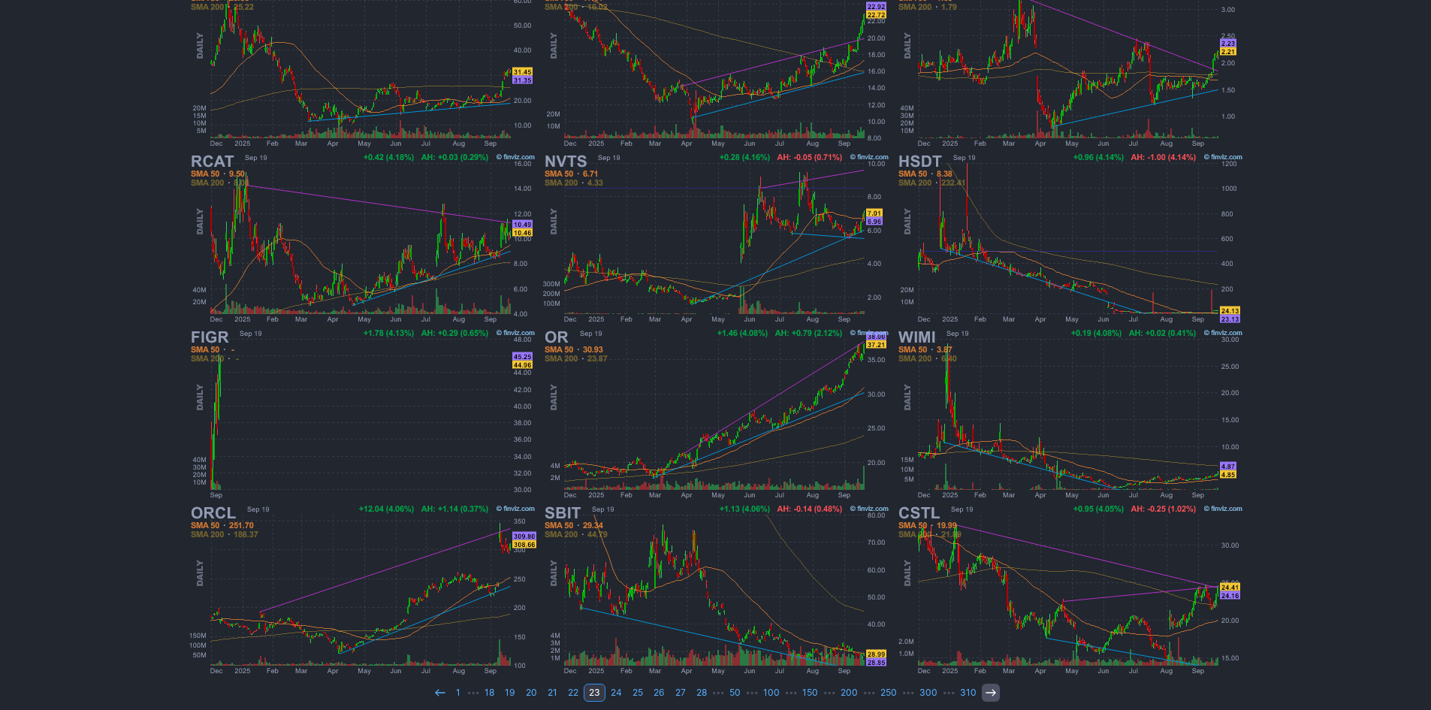
click at [985, 697] on icon at bounding box center [991, 693] width 12 height 12
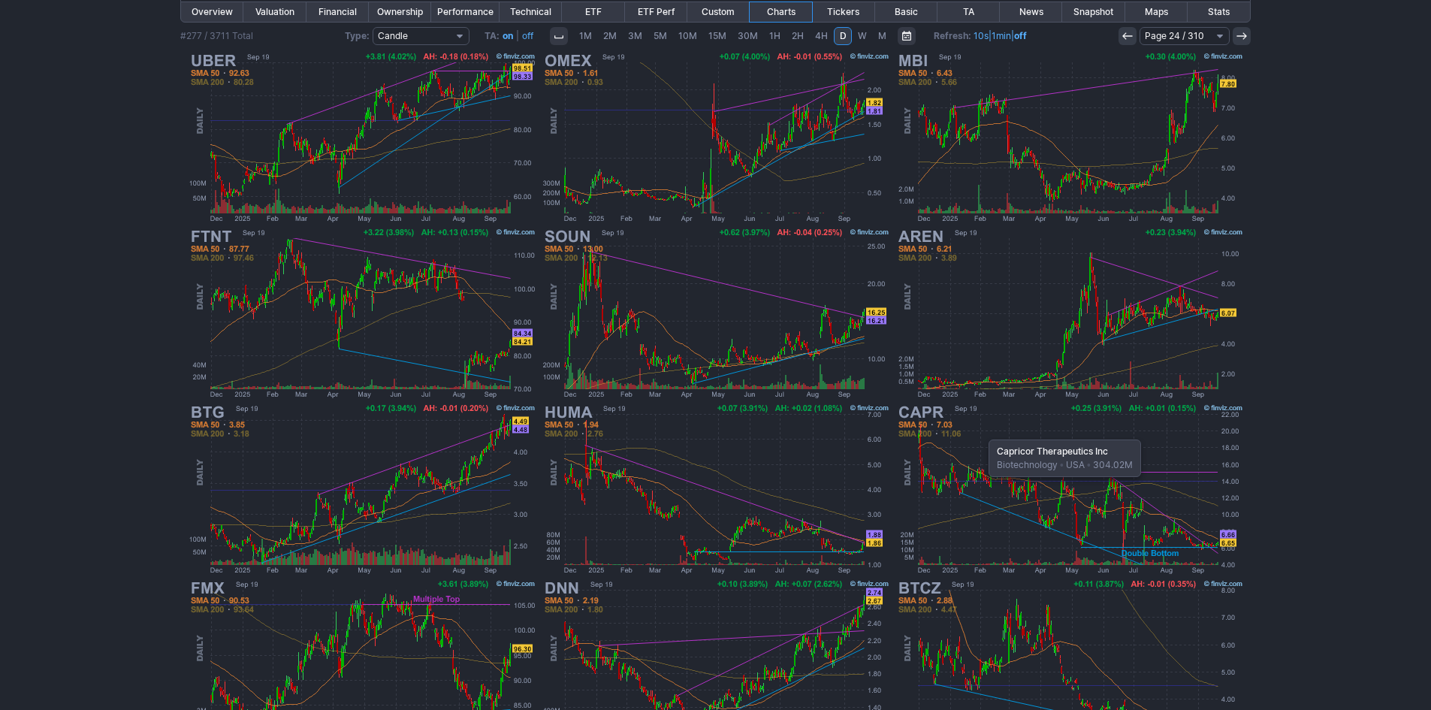
scroll to position [309, 0]
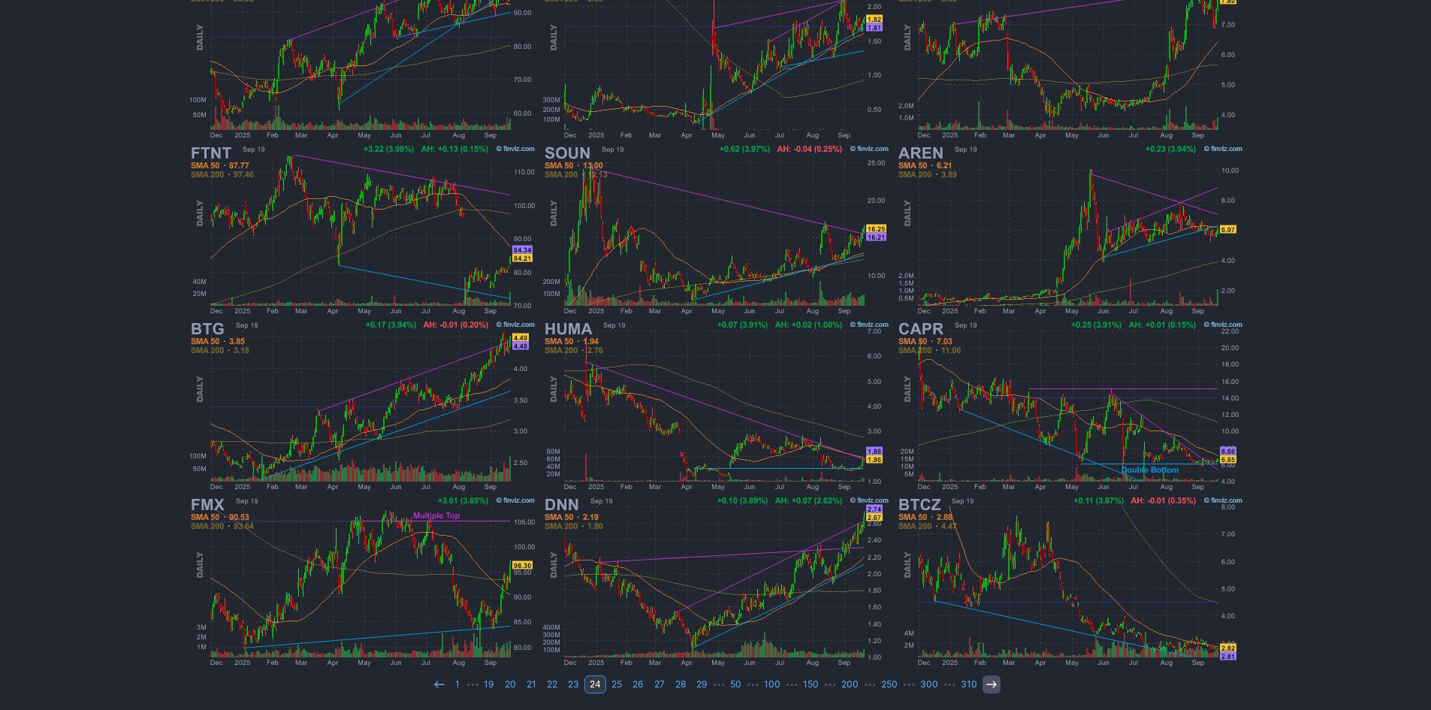
click at [986, 688] on icon at bounding box center [992, 684] width 12 height 12
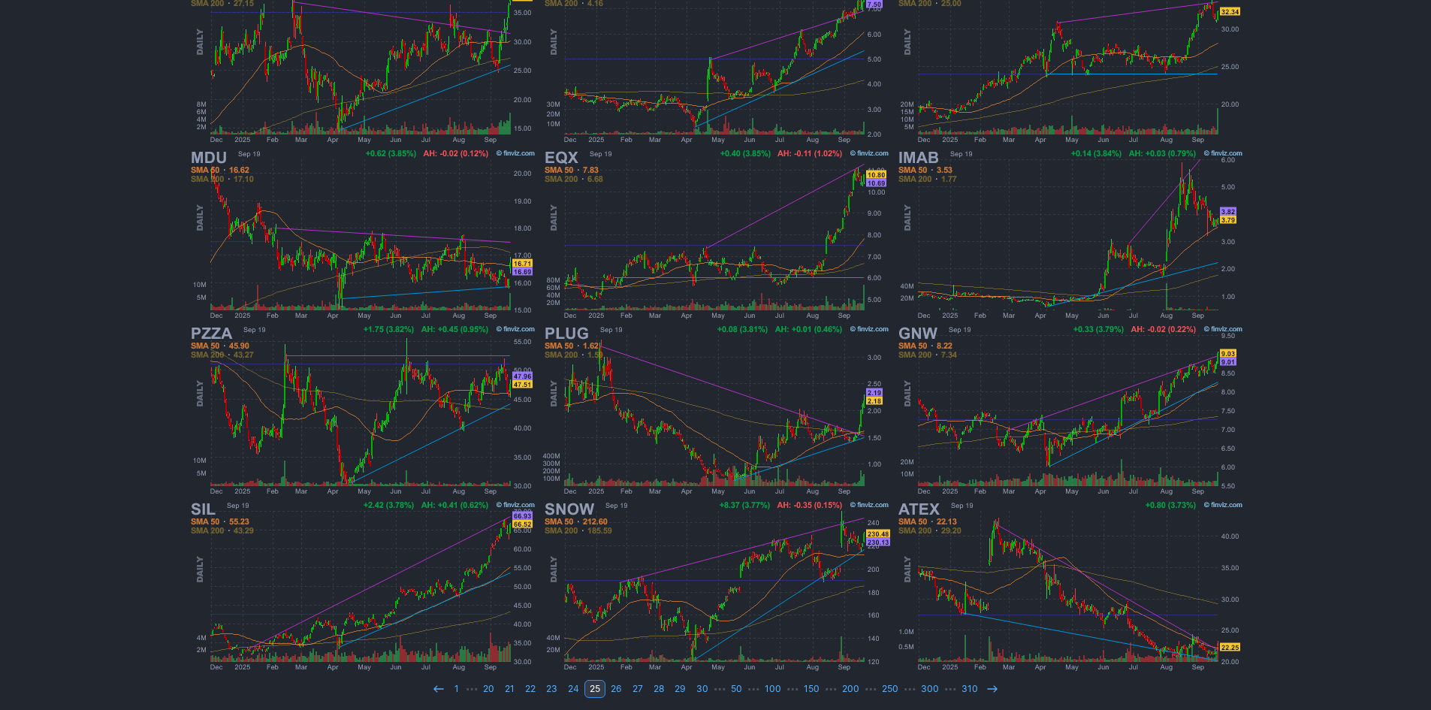
scroll to position [309, 0]
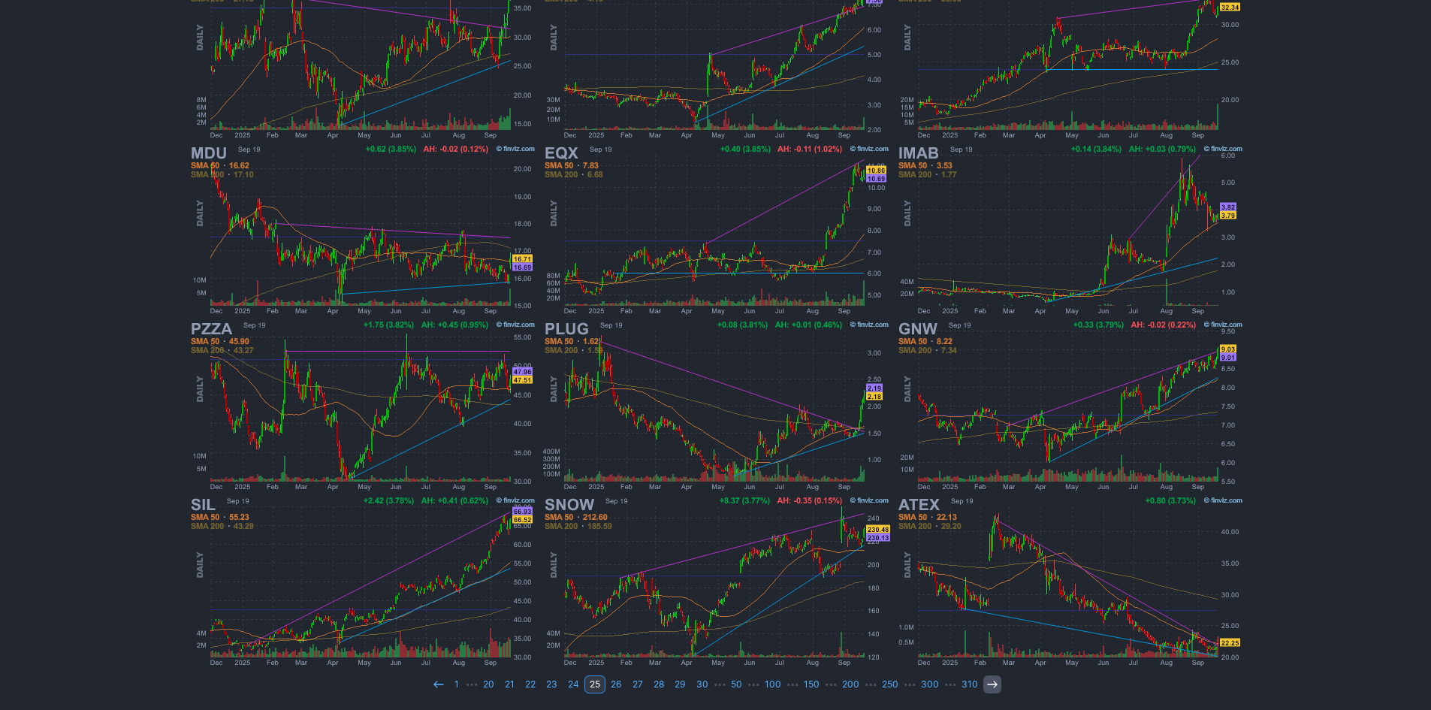
click at [989, 687] on icon at bounding box center [992, 684] width 12 height 12
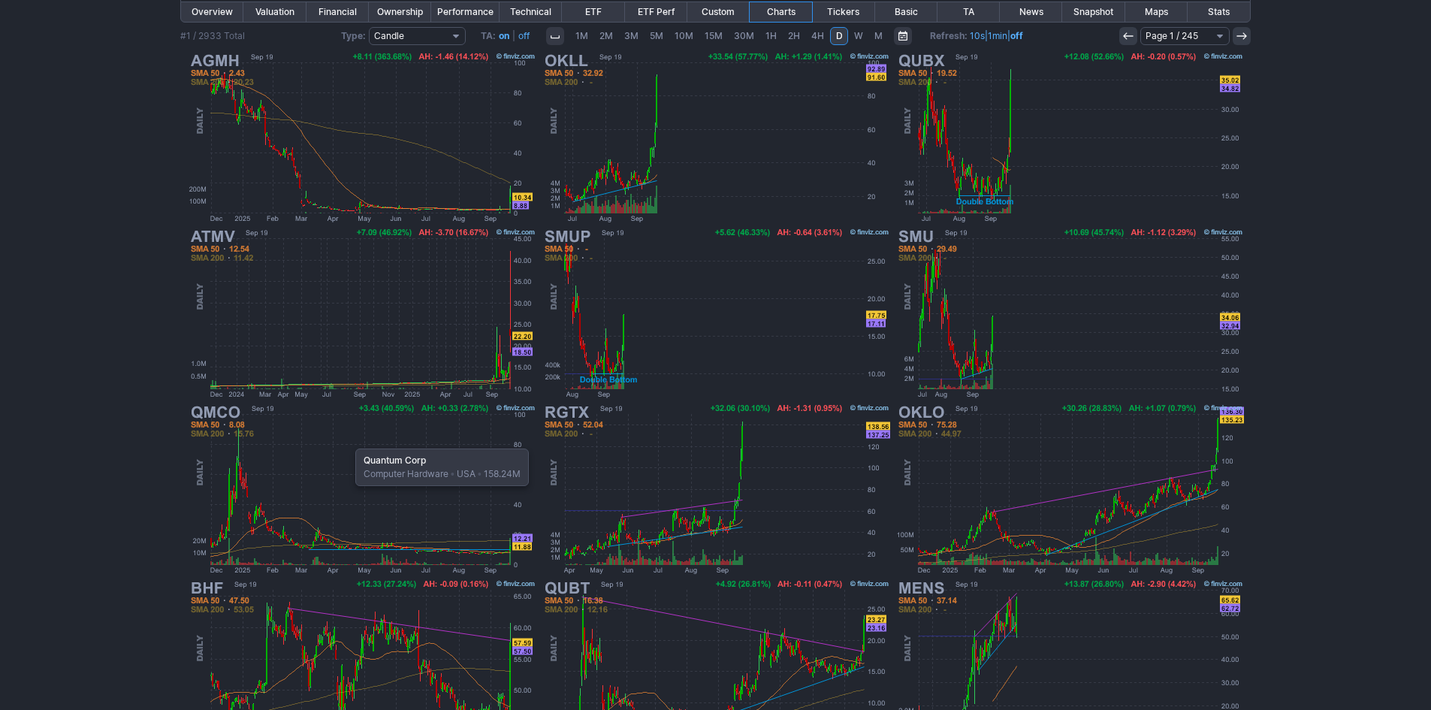
scroll to position [225, 0]
click at [391, 474] on img at bounding box center [362, 489] width 352 height 176
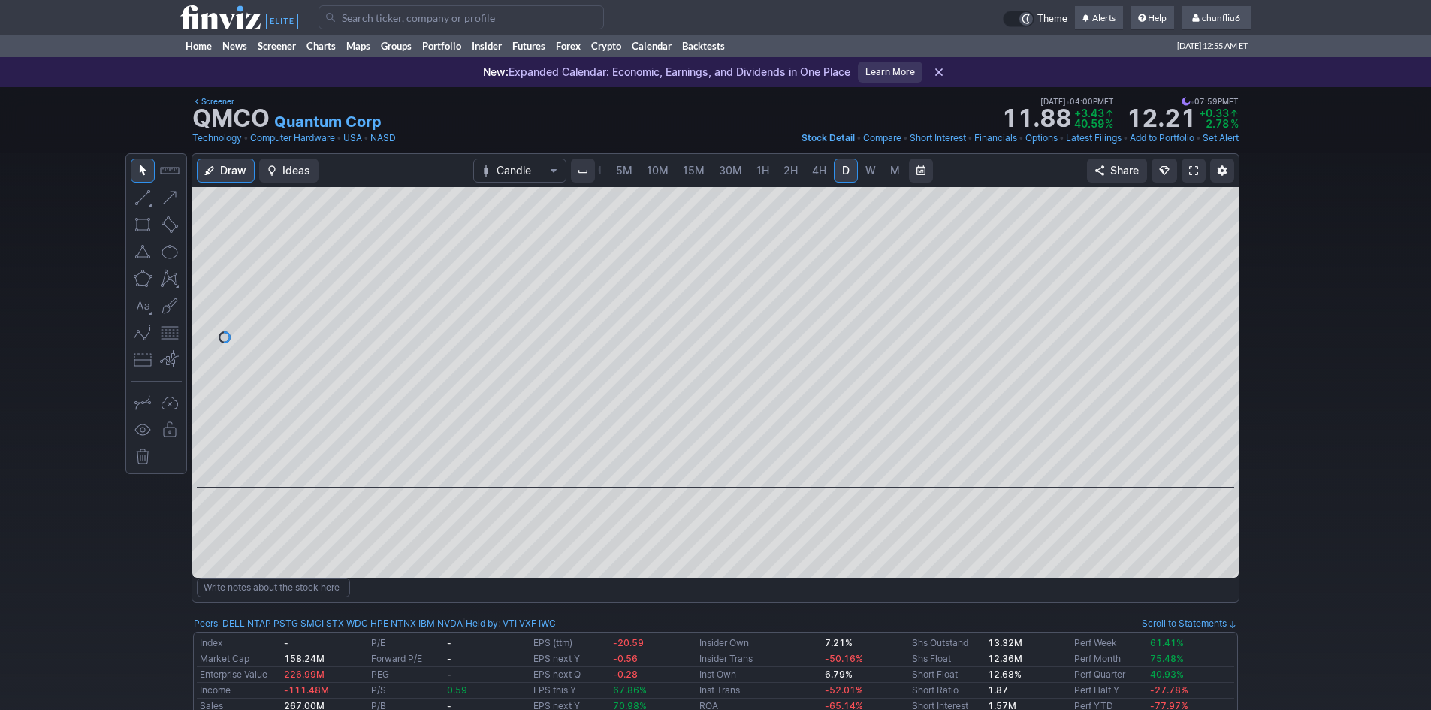
drag, startPoint x: 1216, startPoint y: 385, endPoint x: 1220, endPoint y: 242, distance: 143.5
click at [1220, 242] on div at bounding box center [1223, 333] width 32 height 263
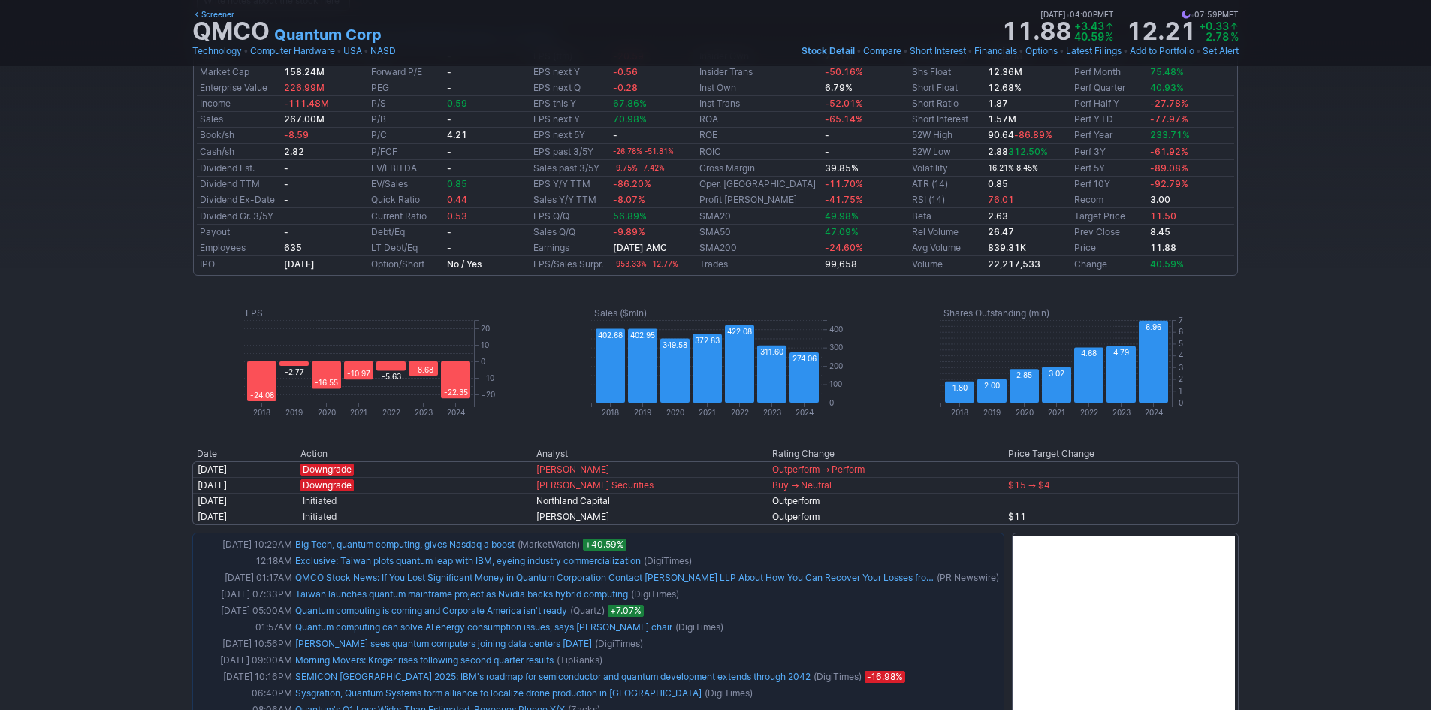
scroll to position [601, 0]
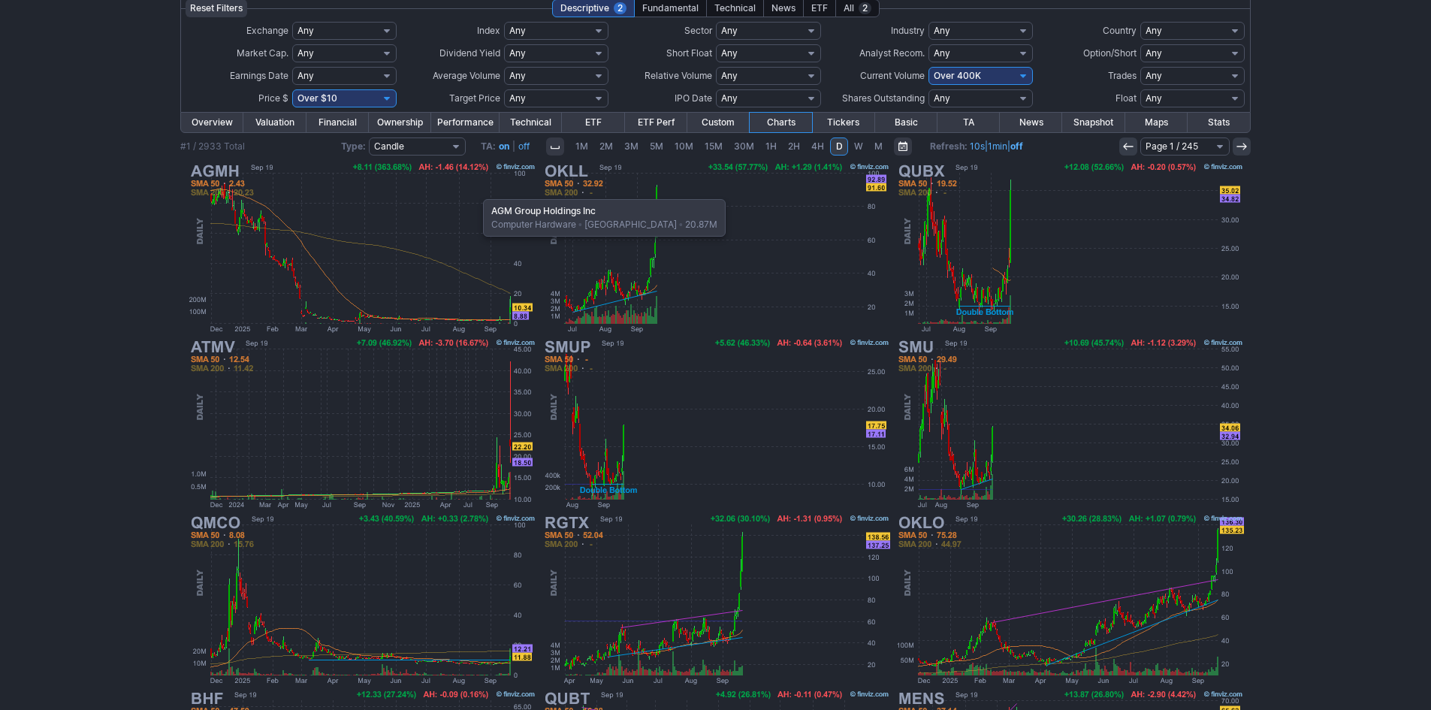
scroll to position [8, 0]
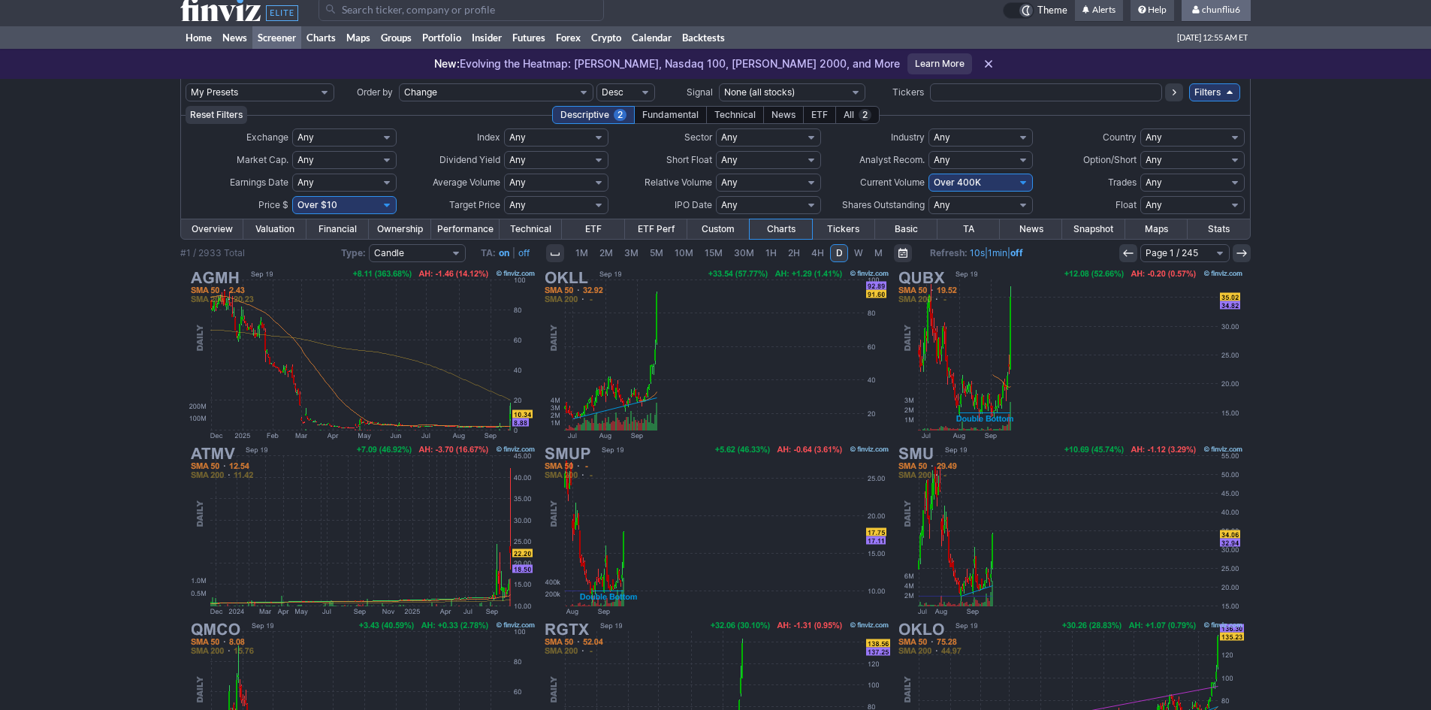
click at [1217, 4] on span "chunfliu6" at bounding box center [1221, 9] width 38 height 11
click at [1188, 101] on link "Sign Out" at bounding box center [1209, 103] width 84 height 24
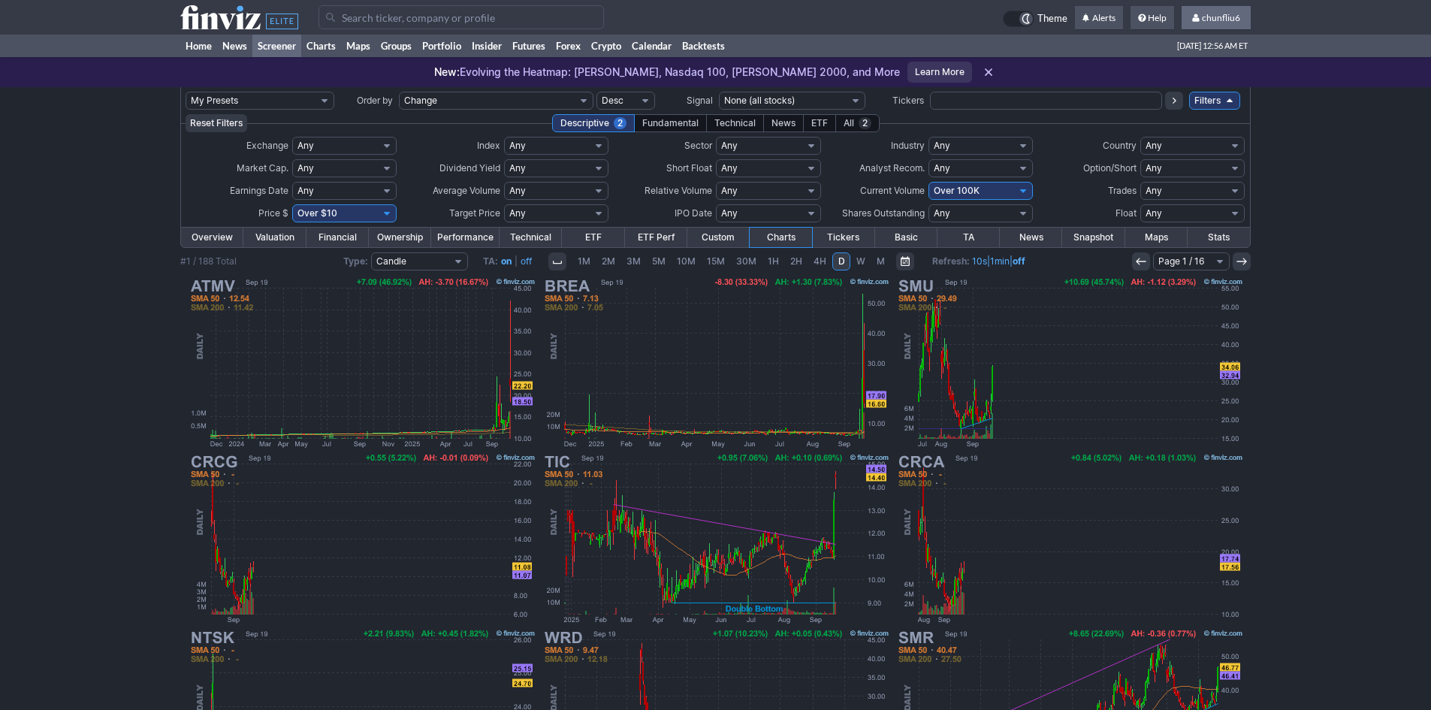
click at [1216, 18] on span "chunfliu6" at bounding box center [1221, 17] width 38 height 11
click at [1191, 110] on link "Sign Out" at bounding box center [1209, 111] width 84 height 24
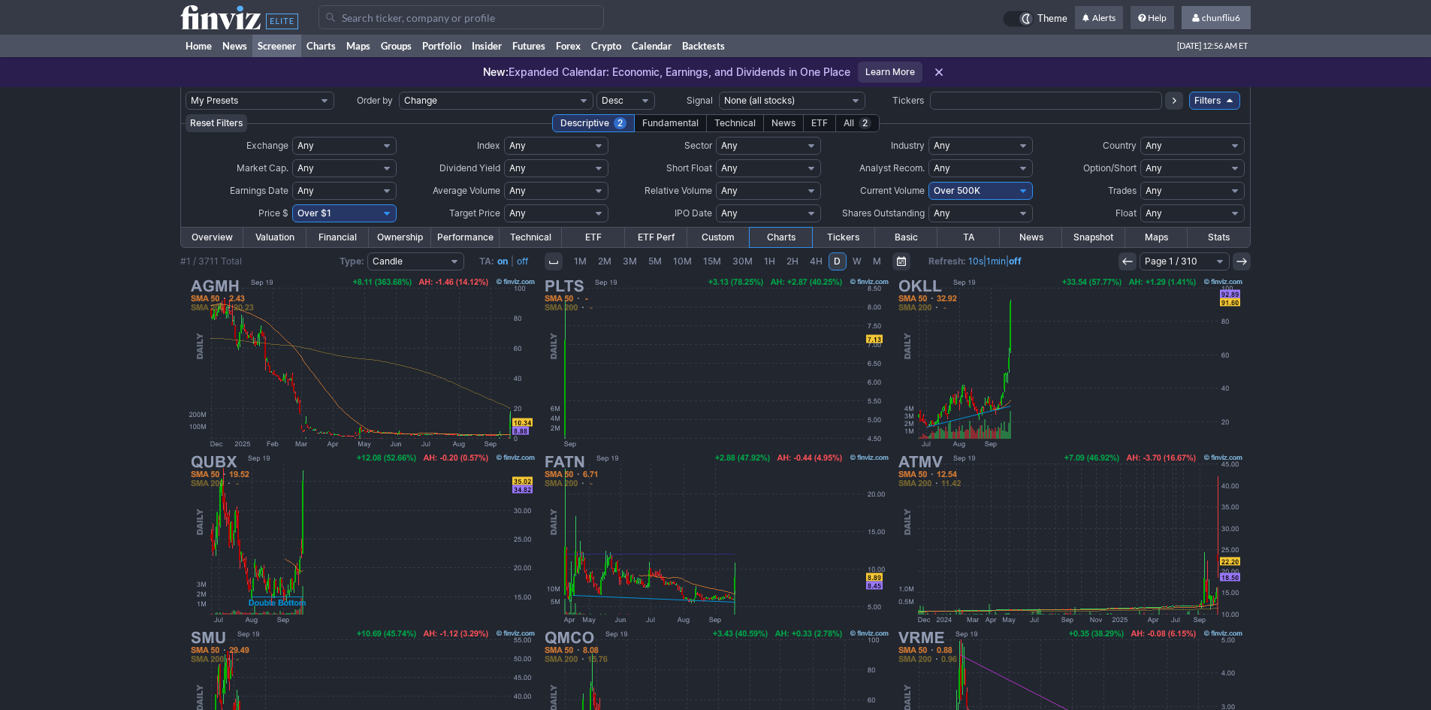
click at [1211, 18] on span "chunfliu6" at bounding box center [1221, 17] width 38 height 11
click at [1182, 107] on link "Sign Out" at bounding box center [1209, 111] width 84 height 24
